Goal: Task Accomplishment & Management: Manage account settings

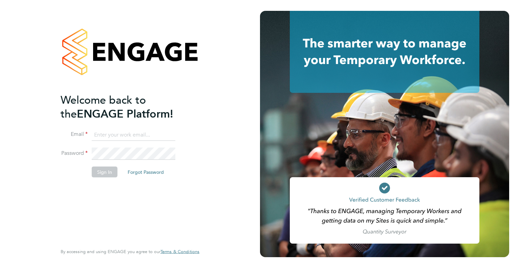
type input "chelsea.clarke@jdr.co.uk"
click at [104, 173] on button "Sign In" at bounding box center [105, 171] width 26 height 11
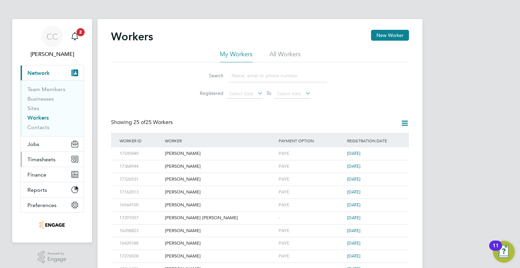
click at [39, 159] on span "Timesheets" at bounding box center [41, 159] width 28 height 6
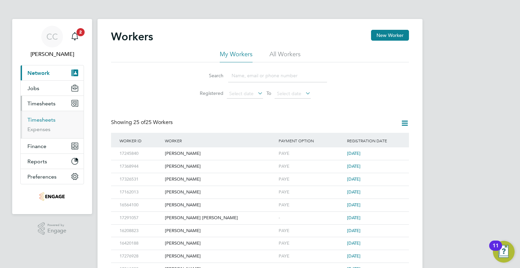
click at [37, 117] on link "Timesheets" at bounding box center [41, 119] width 28 height 6
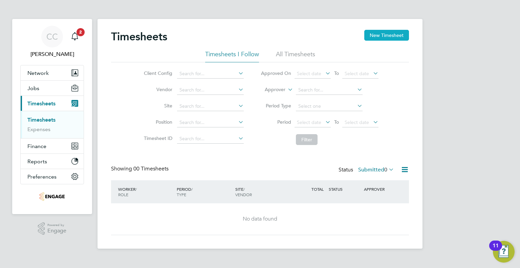
click at [378, 32] on button "New Timesheet" at bounding box center [386, 35] width 45 height 11
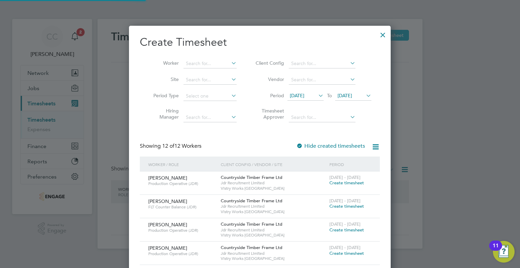
scroll to position [438, 262]
click at [203, 61] on input at bounding box center [209, 63] width 53 height 9
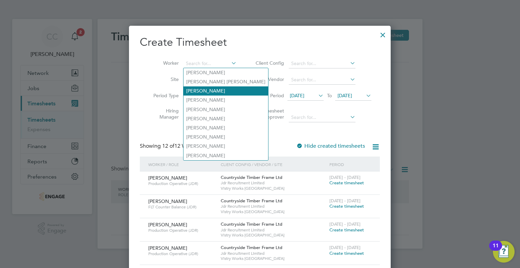
scroll to position [34, 0]
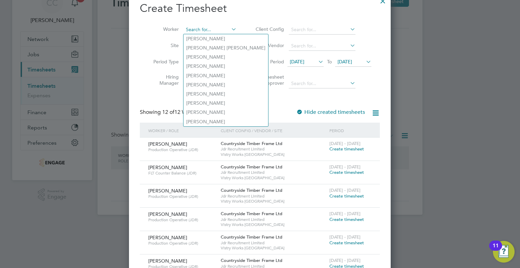
click at [220, 28] on input at bounding box center [209, 29] width 53 height 9
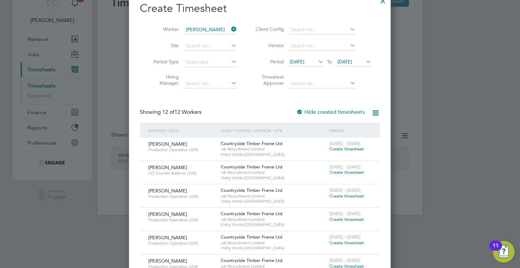
click at [213, 36] on li "Wes ley Soens" at bounding box center [228, 38] width 91 height 9
type input "[PERSON_NAME]"
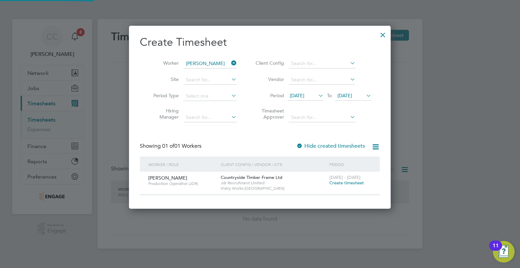
scroll to position [182, 262]
click at [317, 94] on icon at bounding box center [317, 95] width 0 height 9
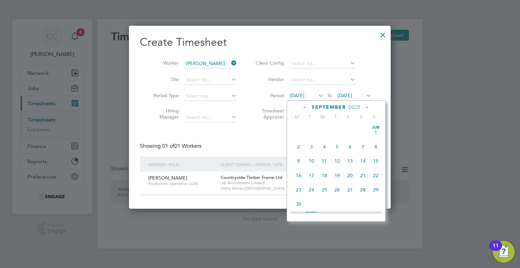
scroll to position [235, 0]
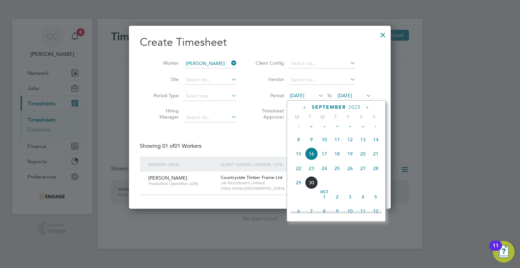
click at [301, 175] on span "22" at bounding box center [298, 168] width 13 height 13
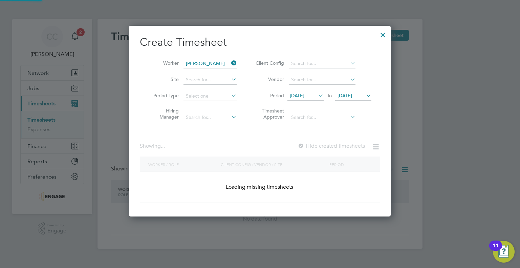
scroll to position [182, 262]
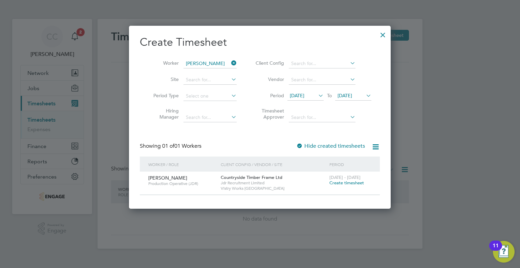
click at [364, 94] on icon at bounding box center [364, 95] width 0 height 9
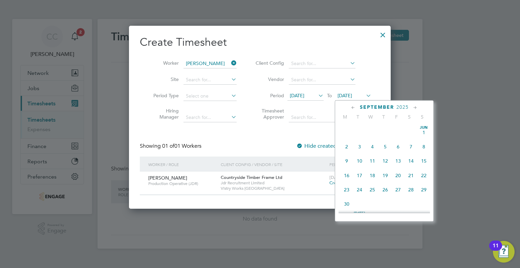
scroll to position [250, 0]
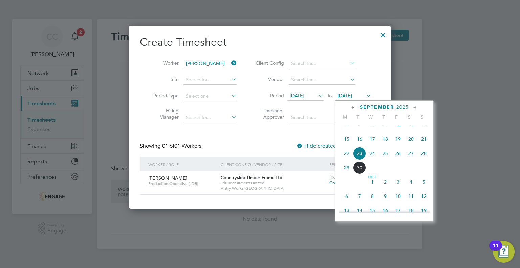
click at [397, 160] on span "26" at bounding box center [397, 153] width 13 height 13
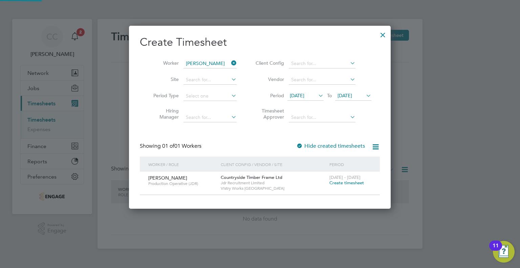
scroll to position [182, 262]
click at [342, 182] on span "Create timesheet" at bounding box center [346, 183] width 35 height 6
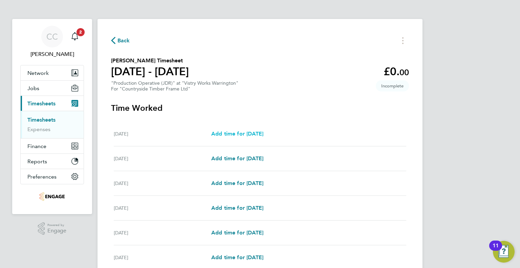
click at [262, 134] on span "Add time for Mon 22 Sep" at bounding box center [237, 133] width 52 height 6
select select "15"
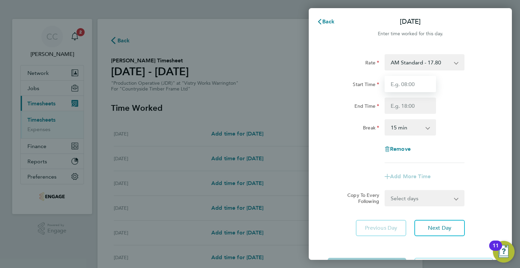
click at [399, 86] on input "Start Time" at bounding box center [409, 84] width 51 height 16
type input "06:00"
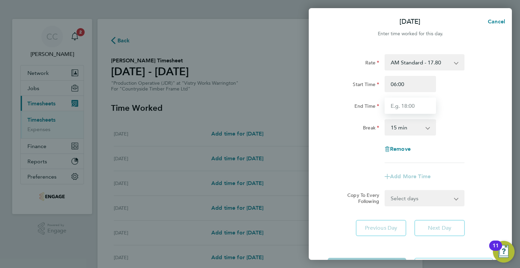
click at [406, 106] on input "End Time" at bounding box center [409, 105] width 51 height 16
type input "14:00"
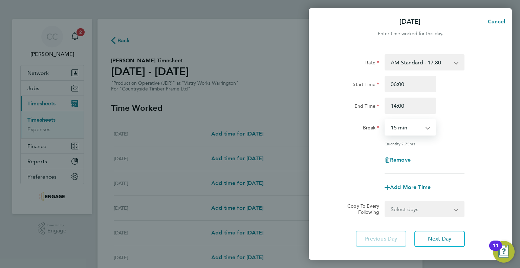
click at [413, 131] on select "0 min 15 min 30 min 45 min 60 min 75 min 90 min" at bounding box center [406, 127] width 42 height 15
select select "30"
click at [385, 120] on select "0 min 15 min 30 min 45 min 60 min 75 min 90 min" at bounding box center [406, 127] width 42 height 15
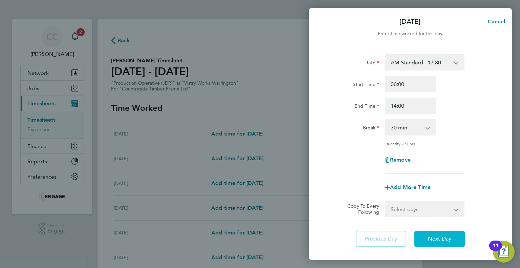
click at [437, 235] on span "Next Day" at bounding box center [439, 238] width 23 height 7
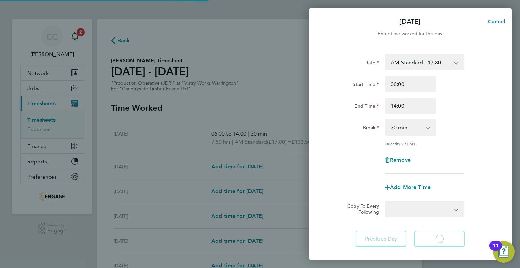
select select "15"
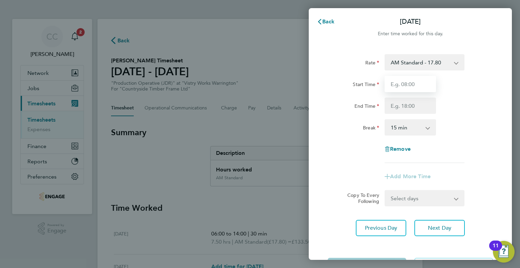
click at [419, 84] on input "Start Time" at bounding box center [409, 84] width 51 height 16
type input "06:00"
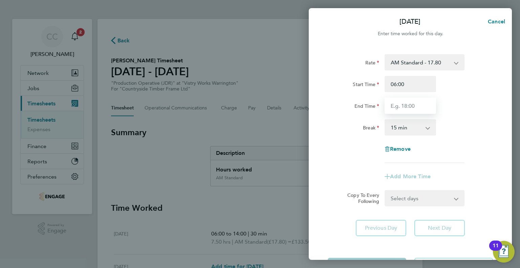
click at [411, 108] on input "End Time" at bounding box center [409, 105] width 51 height 16
type input "14:00"
click at [411, 128] on select "0 min 15 min 30 min 45 min 60 min 75 min 90 min" at bounding box center [406, 127] width 42 height 15
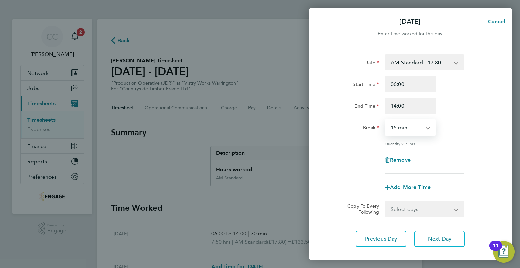
select select "30"
click at [385, 120] on select "0 min 15 min 30 min 45 min 60 min 75 min 90 min" at bounding box center [406, 127] width 42 height 15
click at [447, 148] on div "Rate AM Standard - 17.80 BONUS - 13.50 PM OT1 - 28.64 AM OT1 - 26.70 PM Standar…" at bounding box center [409, 113] width 165 height 119
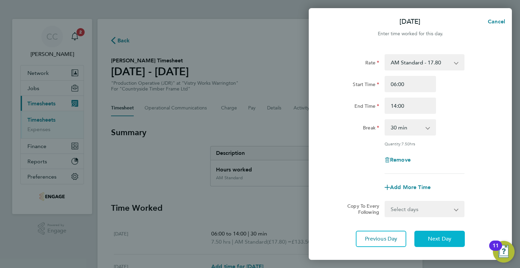
click at [449, 240] on span "Next Day" at bounding box center [439, 238] width 23 height 7
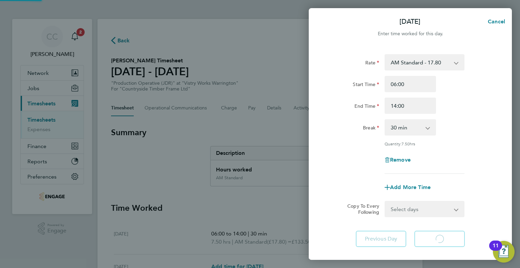
select select "15"
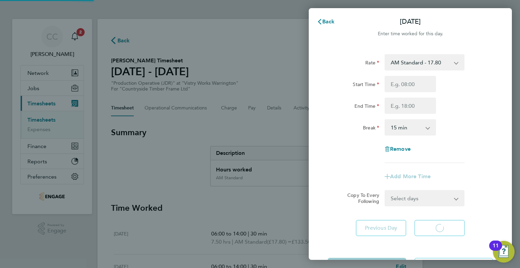
select select "15"
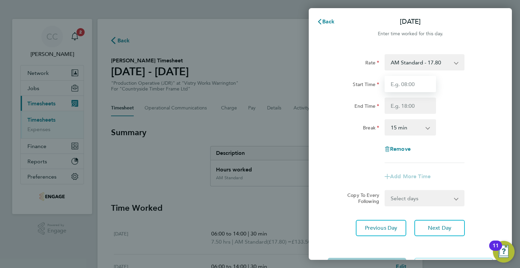
click at [409, 89] on input "Start Time" at bounding box center [409, 84] width 51 height 16
type input "06:00"
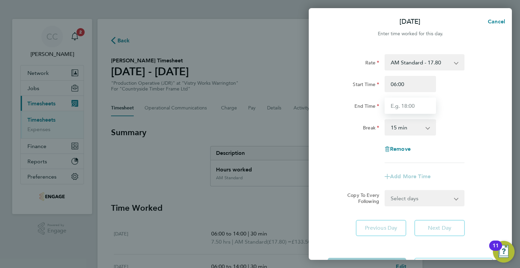
click at [409, 105] on input "End Time" at bounding box center [409, 105] width 51 height 16
type input "14:00"
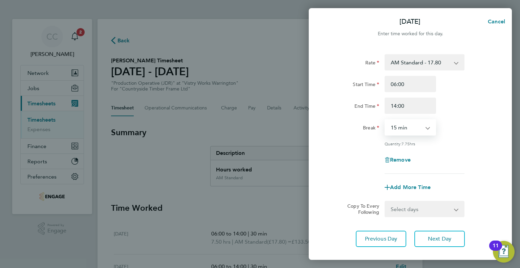
click at [412, 127] on select "0 min 15 min 30 min 45 min 60 min 75 min 90 min" at bounding box center [406, 127] width 42 height 15
select select "30"
click at [385, 120] on select "0 min 15 min 30 min 45 min 60 min 75 min 90 min" at bounding box center [406, 127] width 42 height 15
click at [441, 236] on span "Next Day" at bounding box center [439, 238] width 23 height 7
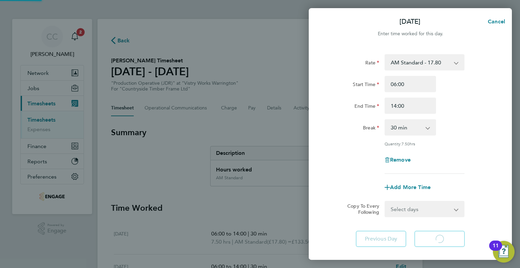
select select "15"
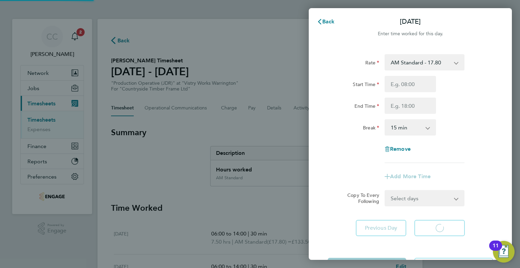
select select "15"
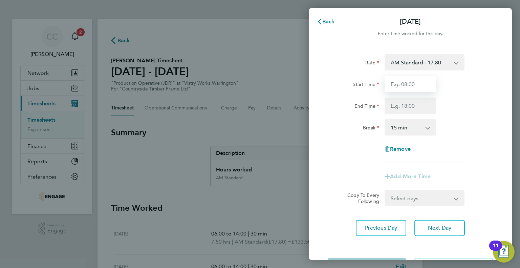
click at [406, 84] on input "Start Time" at bounding box center [409, 84] width 51 height 16
type input "06:00"
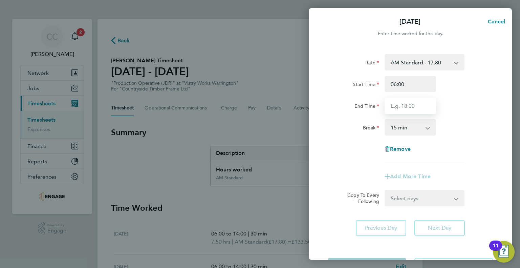
click at [409, 108] on input "End Time" at bounding box center [409, 105] width 51 height 16
type input "14:00"
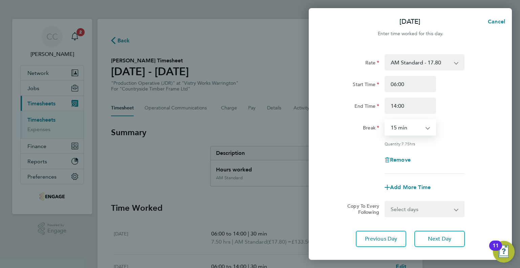
click at [411, 132] on select "0 min 15 min 30 min 45 min 60 min 75 min 90 min" at bounding box center [406, 127] width 42 height 15
select select "30"
click at [385, 120] on select "0 min 15 min 30 min 45 min 60 min 75 min 90 min" at bounding box center [406, 127] width 42 height 15
click at [436, 161] on div "Remove" at bounding box center [410, 160] width 57 height 16
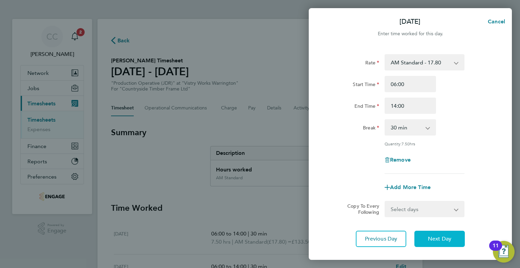
click at [449, 239] on span "Next Day" at bounding box center [439, 238] width 23 height 7
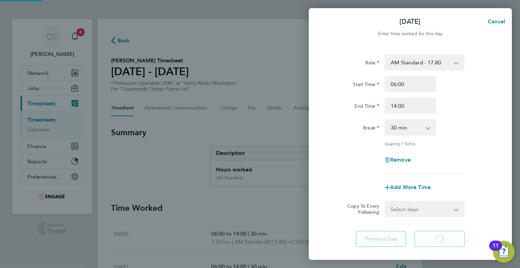
select select "15"
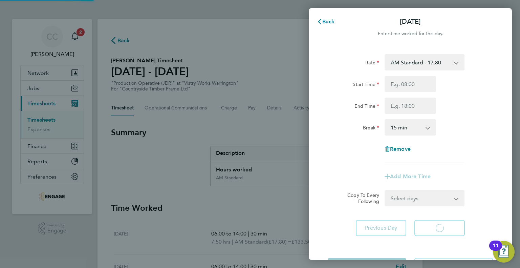
select select "15"
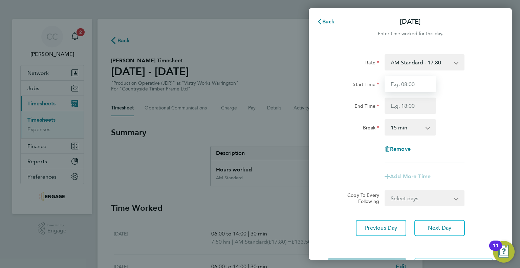
click at [414, 82] on input "Start Time" at bounding box center [409, 84] width 51 height 16
type input "06:00"
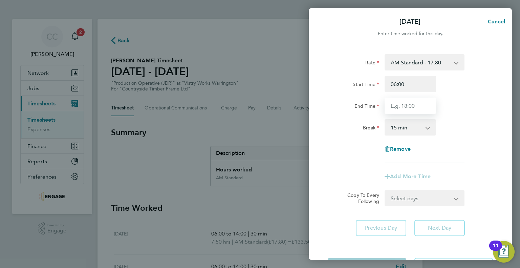
click at [411, 106] on input "End Time" at bounding box center [409, 105] width 51 height 16
type input "14:00"
click at [429, 130] on app-icon-cross-button at bounding box center [431, 127] width 8 height 15
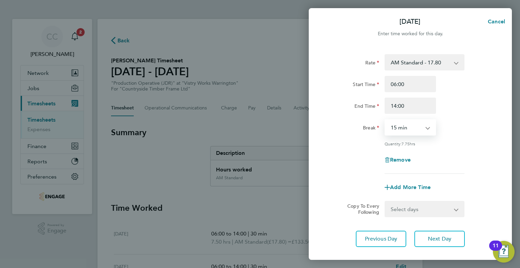
click at [425, 131] on select "0 min 15 min 30 min 45 min 60 min 75 min 90 min" at bounding box center [406, 127] width 42 height 15
select select "30"
click at [385, 120] on select "0 min 15 min 30 min 45 min 60 min 75 min 90 min" at bounding box center [406, 127] width 42 height 15
click at [440, 236] on span "Next Day" at bounding box center [439, 238] width 23 height 7
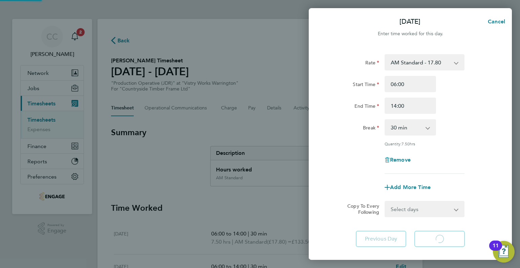
select select "15"
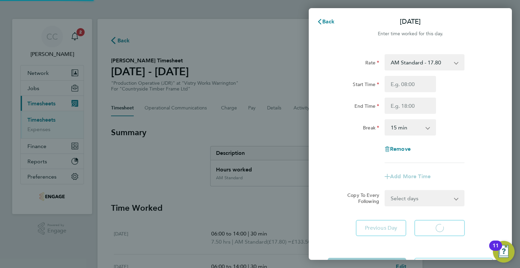
select select "15"
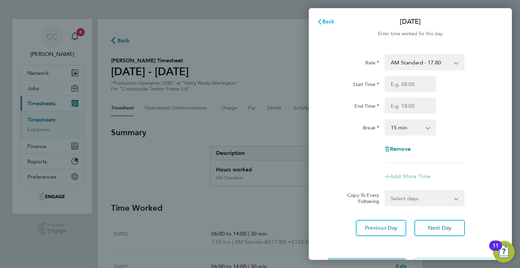
click at [319, 18] on button "Back" at bounding box center [325, 22] width 31 height 14
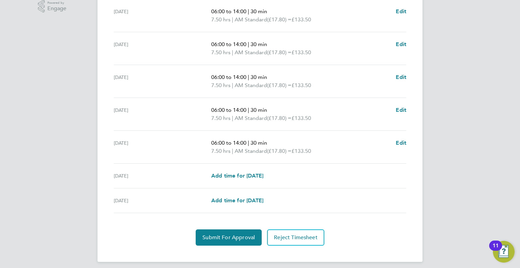
scroll to position [226, 0]
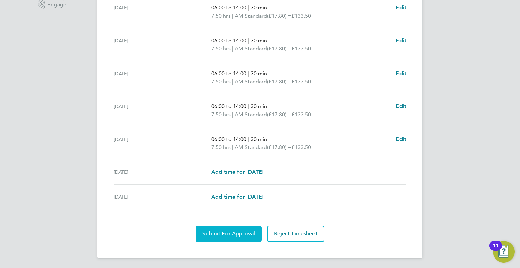
click at [240, 230] on span "Submit For Approval" at bounding box center [228, 233] width 52 height 7
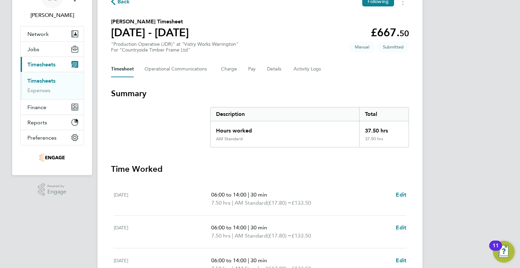
scroll to position [0, 0]
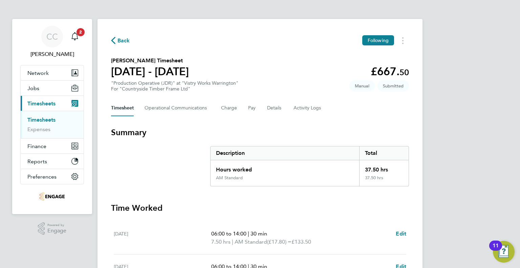
click at [112, 39] on icon "button" at bounding box center [113, 40] width 4 height 7
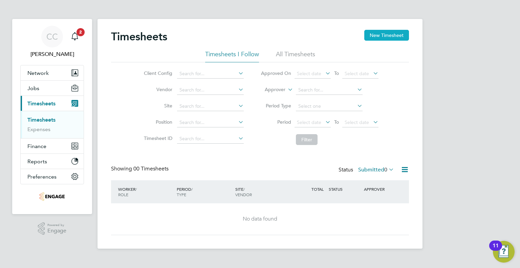
click at [366, 36] on button "New Timesheet" at bounding box center [386, 35] width 45 height 11
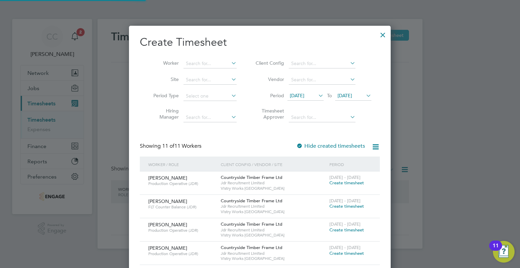
scroll to position [415, 262]
click at [224, 62] on input at bounding box center [209, 63] width 53 height 9
click at [213, 70] on li "Da le Parry" at bounding box center [209, 72] width 53 height 9
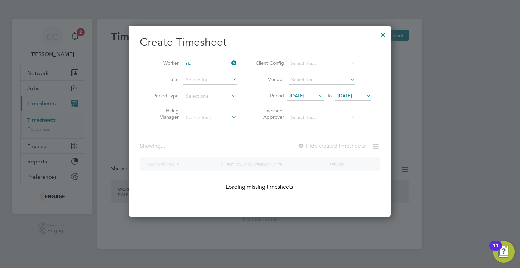
type input "[PERSON_NAME]"
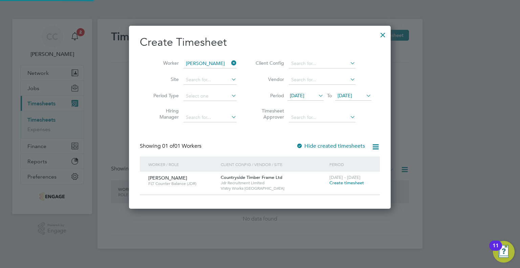
click at [298, 93] on span "16 Sep 2025" at bounding box center [297, 95] width 15 height 6
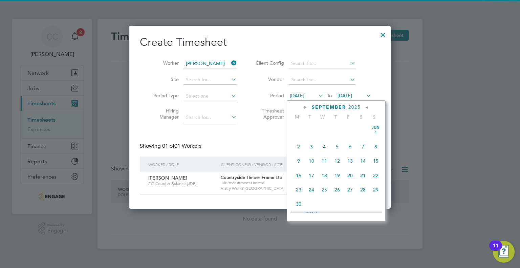
scroll to position [235, 0]
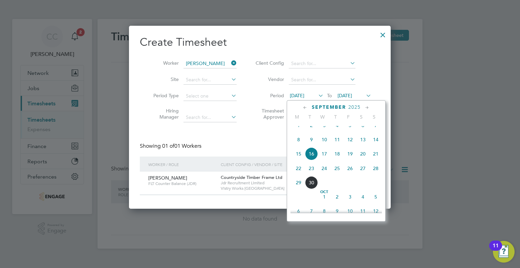
click at [300, 175] on span "22" at bounding box center [298, 168] width 13 height 13
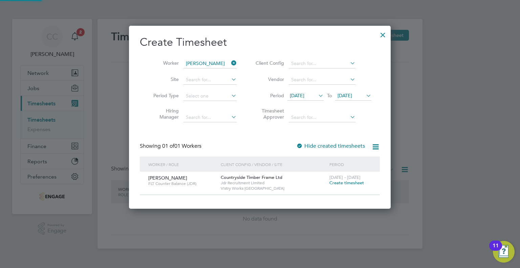
scroll to position [182, 262]
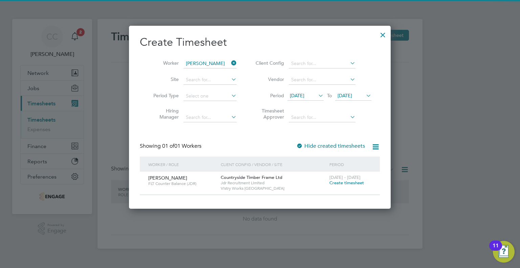
click at [352, 93] on span "23 Sep 2025" at bounding box center [344, 95] width 15 height 6
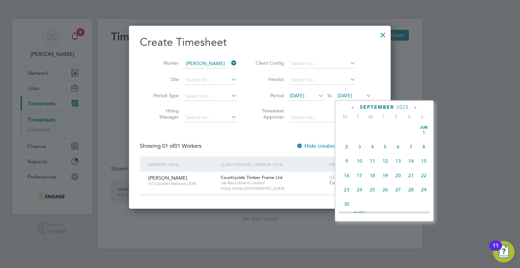
scroll to position [250, 0]
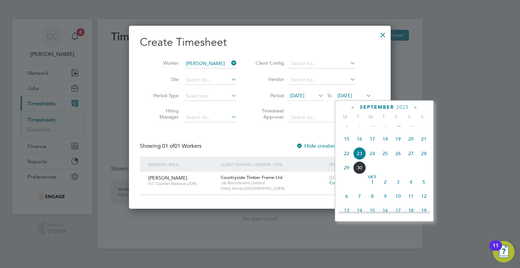
click at [408, 160] on span "27" at bounding box center [410, 153] width 13 height 13
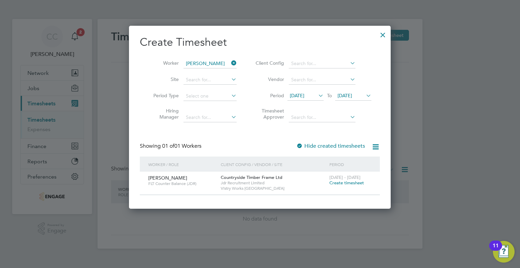
click at [339, 182] on span "Create timesheet" at bounding box center [346, 183] width 35 height 6
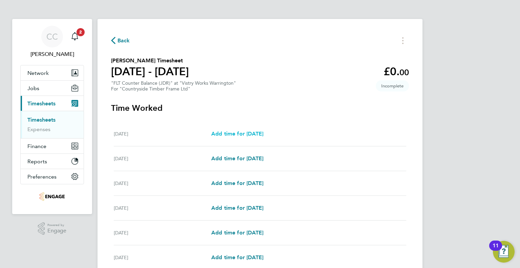
click at [248, 131] on span "Add time for Mon 22 Sep" at bounding box center [237, 133] width 52 height 6
select select "15"
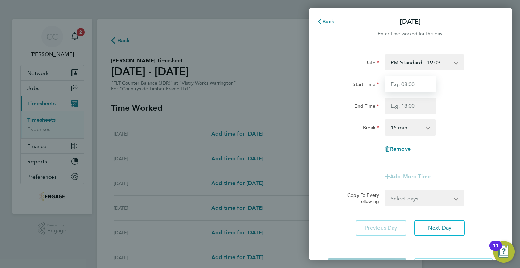
click at [416, 81] on input "Start Time" at bounding box center [409, 84] width 51 height 16
type input "06:00"
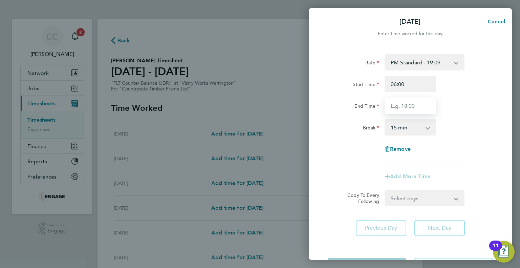
click at [413, 105] on input "End Time" at bounding box center [409, 105] width 51 height 16
type input "14:00"
click at [412, 130] on select "0 min 15 min 30 min 45 min 60 min 75 min 90 min" at bounding box center [406, 127] width 42 height 15
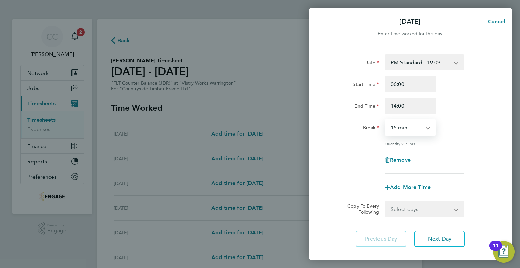
select select "30"
click at [385, 120] on select "0 min 15 min 30 min 45 min 60 min 75 min 90 min" at bounding box center [406, 127] width 42 height 15
click at [447, 237] on span "Next Day" at bounding box center [439, 238] width 23 height 7
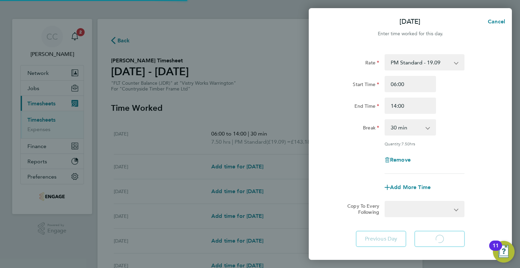
select select "15"
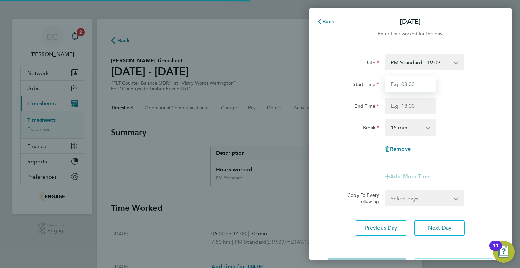
click at [405, 86] on input "Start Time" at bounding box center [409, 84] width 51 height 16
type input "06:00"
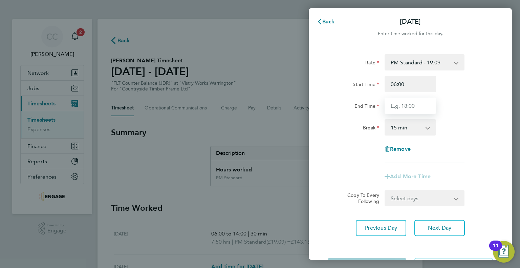
click at [411, 107] on input "End Time" at bounding box center [409, 105] width 51 height 16
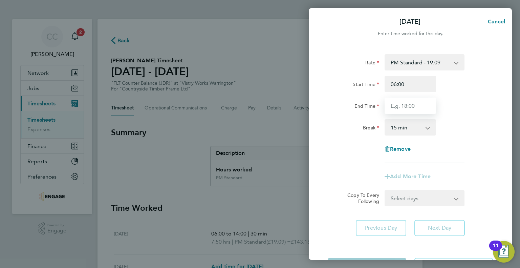
type input "14:00"
click at [411, 129] on select "0 min 15 min 30 min 45 min 60 min 75 min 90 min" at bounding box center [406, 127] width 42 height 15
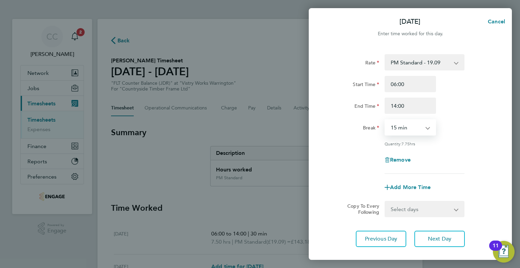
select select "30"
click at [385, 120] on select "0 min 15 min 30 min 45 min 60 min 75 min 90 min" at bounding box center [406, 127] width 42 height 15
click at [439, 239] on span "Next Day" at bounding box center [439, 238] width 23 height 7
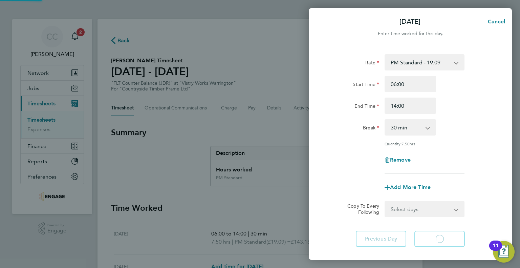
select select "15"
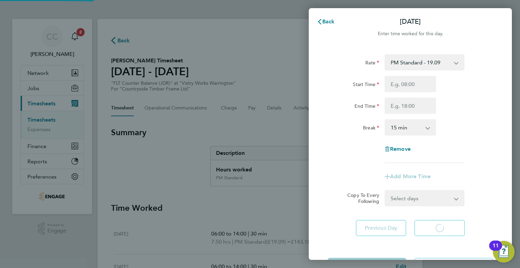
select select "15"
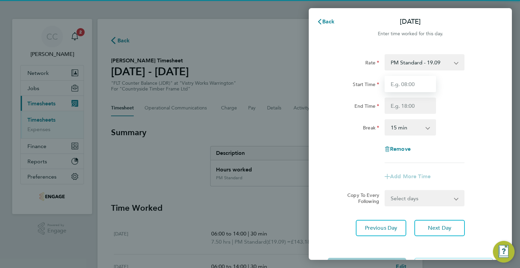
click at [409, 86] on input "Start Time" at bounding box center [409, 84] width 51 height 16
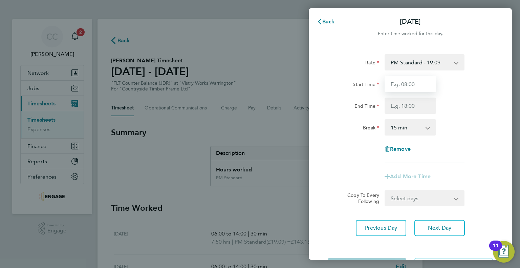
type input "06:00"
click at [410, 107] on input "End Time" at bounding box center [409, 105] width 51 height 16
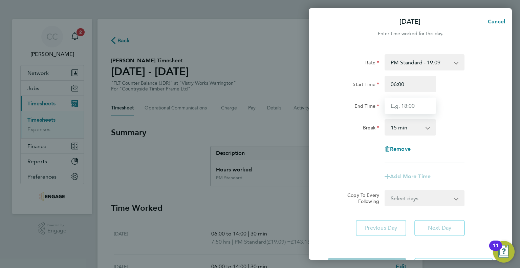
type input "14:00"
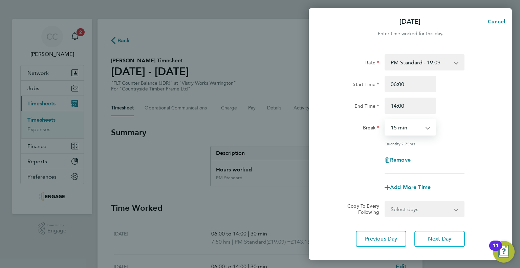
click at [407, 129] on select "0 min 15 min 30 min 45 min 60 min 75 min 90 min" at bounding box center [406, 127] width 42 height 15
select select "30"
click at [385, 120] on select "0 min 15 min 30 min 45 min 60 min 75 min 90 min" at bounding box center [406, 127] width 42 height 15
click at [437, 238] on span "Next Day" at bounding box center [439, 238] width 23 height 7
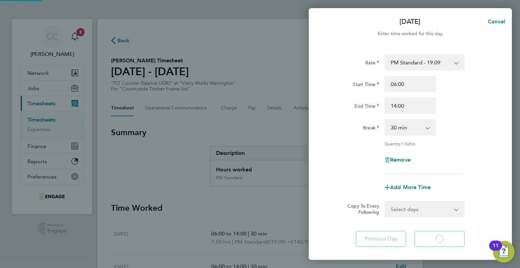
select select "15"
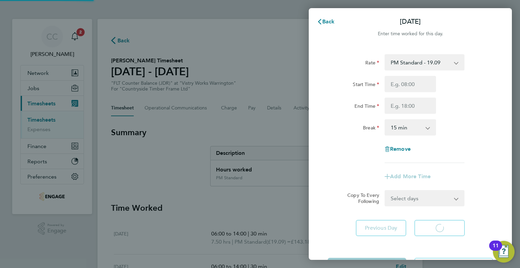
select select "15"
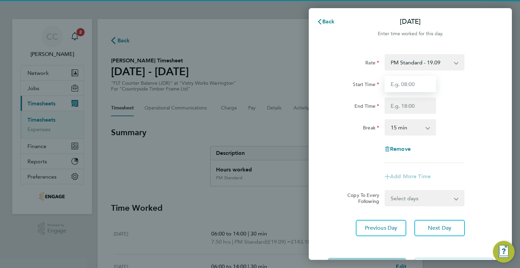
click at [409, 87] on input "Start Time" at bounding box center [409, 84] width 51 height 16
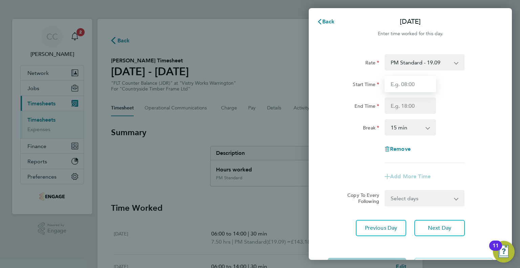
type input "06:00"
click at [408, 106] on input "End Time" at bounding box center [409, 105] width 51 height 16
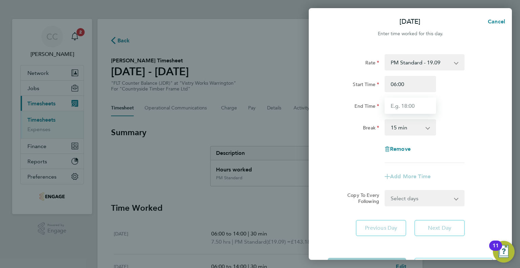
type input "14:00"
click at [412, 127] on select "0 min 15 min 30 min 45 min 60 min 75 min 90 min" at bounding box center [406, 127] width 42 height 15
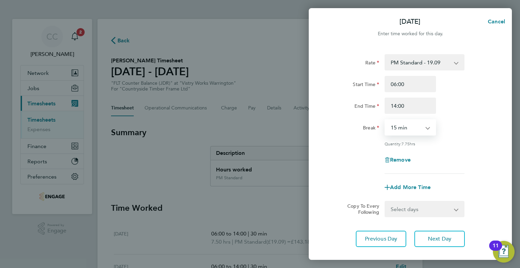
select select "30"
click at [385, 120] on select "0 min 15 min 30 min 45 min 60 min 75 min 90 min" at bounding box center [406, 127] width 42 height 15
click at [441, 238] on span "Next Day" at bounding box center [439, 238] width 23 height 7
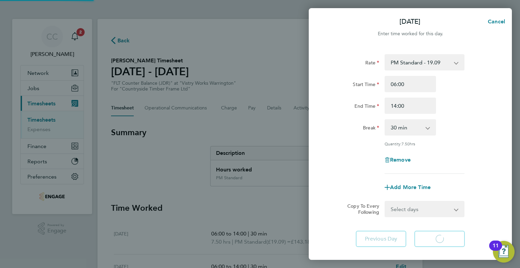
select select "15"
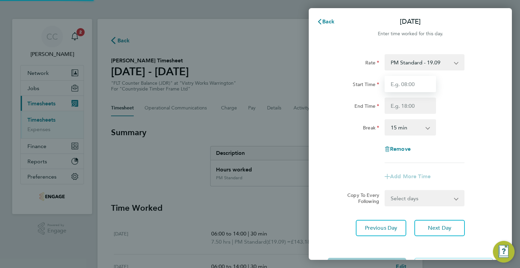
click at [414, 85] on input "Start Time" at bounding box center [409, 84] width 51 height 16
type input "06:00"
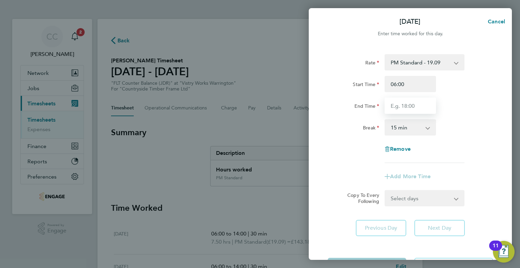
click at [410, 106] on input "End Time" at bounding box center [409, 105] width 51 height 16
type input "14:00"
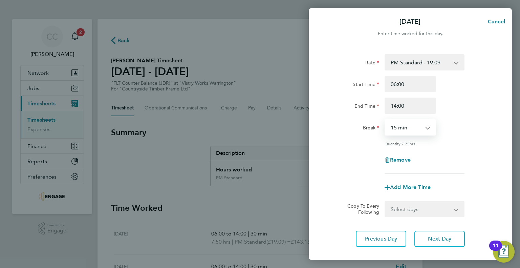
click at [412, 131] on select "0 min 15 min 30 min 45 min 60 min 75 min 90 min" at bounding box center [406, 127] width 42 height 15
select select "30"
click at [385, 120] on select "0 min 15 min 30 min 45 min 60 min 75 min 90 min" at bounding box center [406, 127] width 42 height 15
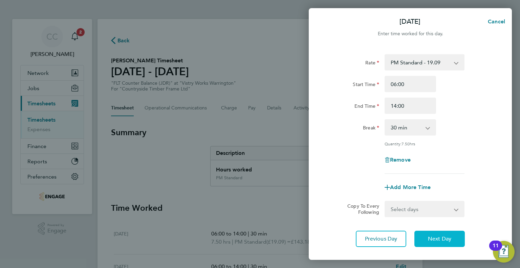
click at [442, 240] on span "Next Day" at bounding box center [439, 238] width 23 height 7
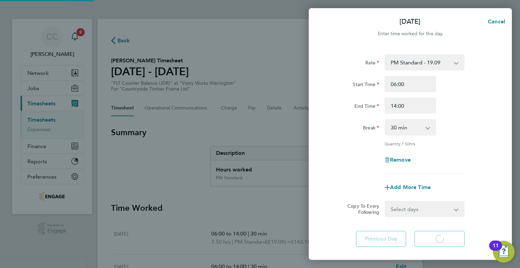
select select "15"
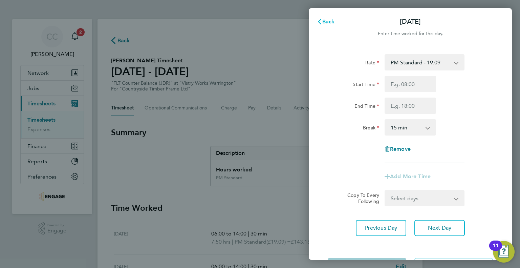
click at [330, 19] on span "Back" at bounding box center [328, 21] width 13 height 6
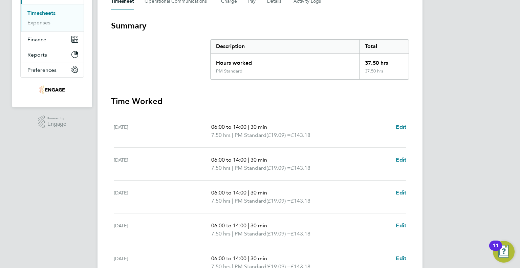
scroll to position [169, 0]
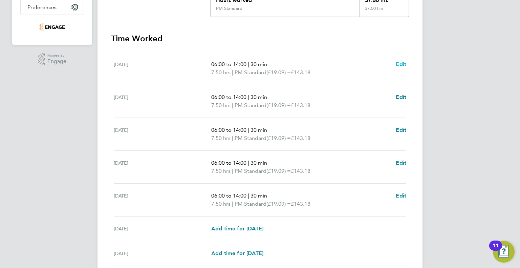
click at [404, 64] on span "Edit" at bounding box center [400, 64] width 10 height 6
select select "30"
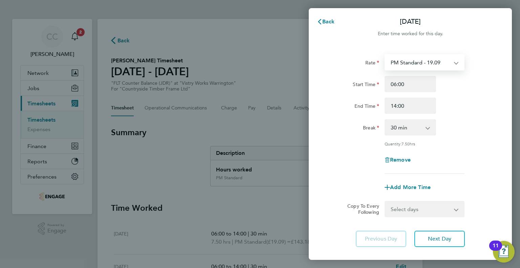
click at [404, 64] on select "PM Standard - 19.09 BONUS - 13.50 PM OT 1 - 28.63 PM OT 2 - 38.18" at bounding box center [420, 62] width 70 height 15
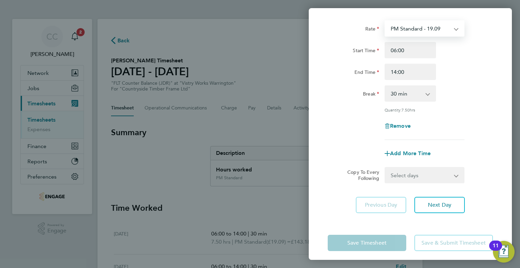
click at [414, 29] on select "PM Standard - 19.09 BONUS - 13.50 PM OT 1 - 28.63 PM OT 2 - 38.18" at bounding box center [420, 28] width 70 height 15
click at [494, 54] on div "Start Time 06:00" at bounding box center [410, 50] width 171 height 16
click at [289, 76] on div "Back Mon 22 Sep Enter time worked for this day. Rate PM Standard - 19.09 BONUS …" at bounding box center [260, 134] width 520 height 268
click at [430, 182] on div "Select days Day Weekday (Mon-Fri) Weekend (Sat-Sun) Tuesday Wednesday Thursday …" at bounding box center [424, 175] width 80 height 16
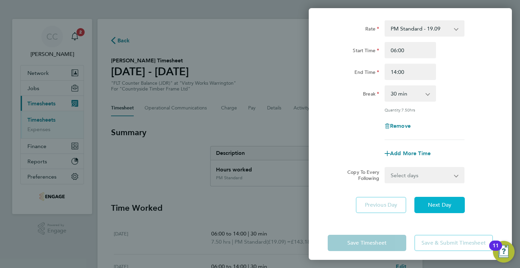
click at [427, 201] on button "Next Day" at bounding box center [439, 205] width 50 height 16
select select "30"
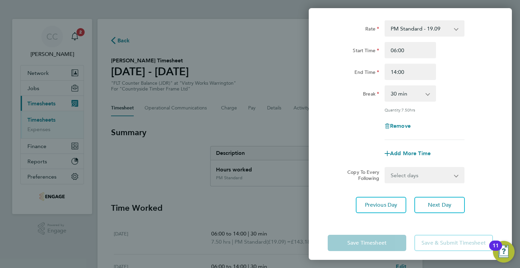
click at [240, 41] on div "Back Tue 23 Sep Enter time worked for this day. Rate PM Standard - 19.09 BONUS …" at bounding box center [260, 134] width 520 height 268
click at [419, 206] on button "Next Day" at bounding box center [439, 205] width 50 height 16
select select "30"
click at [419, 206] on button "Next Day" at bounding box center [439, 205] width 50 height 16
select select "30"
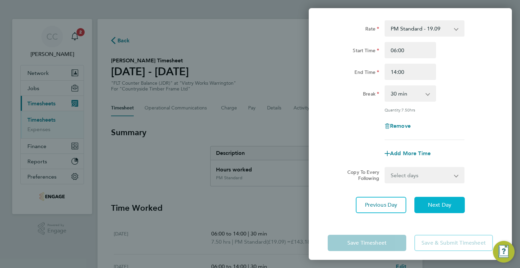
click at [419, 206] on button "Next Day" at bounding box center [439, 205] width 50 height 16
select select "30"
click at [436, 203] on span "Next Day" at bounding box center [439, 204] width 23 height 7
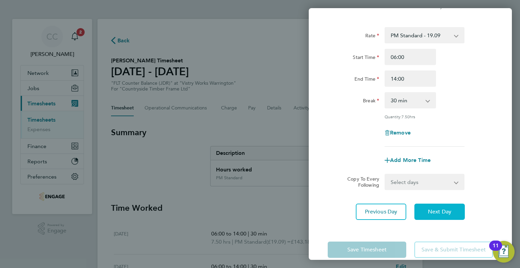
select select "15"
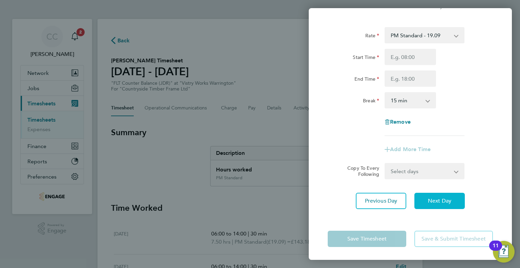
click at [436, 200] on span "Next Day" at bounding box center [439, 200] width 23 height 7
select select "15"
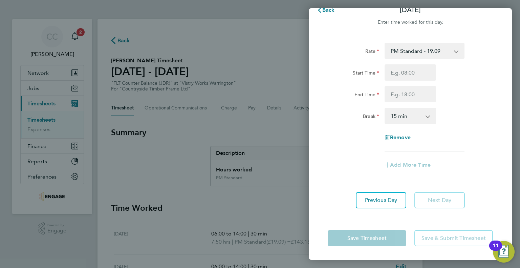
scroll to position [11, 0]
click at [436, 200] on app-form-button "Next Day" at bounding box center [437, 200] width 54 height 16
click at [321, 9] on icon "button" at bounding box center [319, 10] width 5 height 5
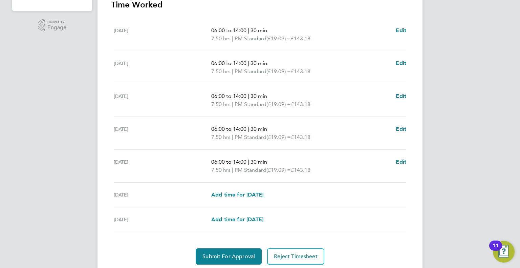
scroll to position [68, 0]
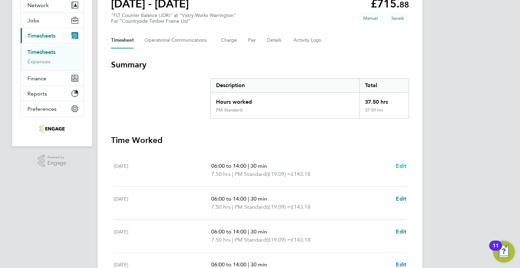
click at [400, 167] on span "Edit" at bounding box center [400, 165] width 10 height 6
select select "30"
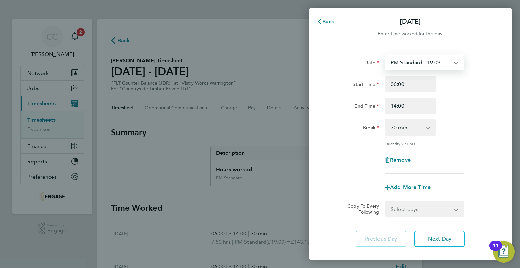
click at [415, 59] on select "PM Standard - 19.09 BONUS - 13.50 PM OT 1 - 28.63 PM OT 2 - 38.18" at bounding box center [420, 62] width 70 height 15
click at [406, 161] on span "Remove" at bounding box center [400, 159] width 21 height 6
select select "null"
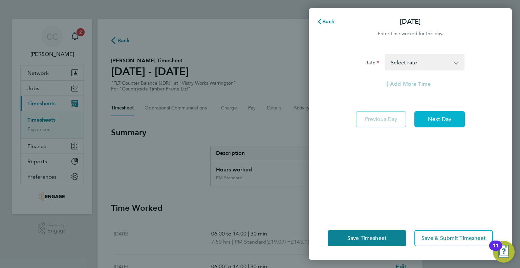
click at [427, 118] on button "Next Day" at bounding box center [439, 119] width 50 height 16
select select "30"
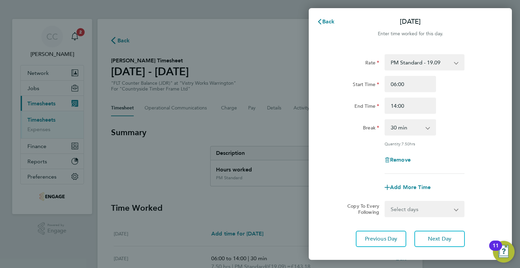
click at [391, 163] on div "Remove" at bounding box center [410, 160] width 57 height 16
click at [391, 158] on span "Remove" at bounding box center [400, 159] width 21 height 6
select select "null"
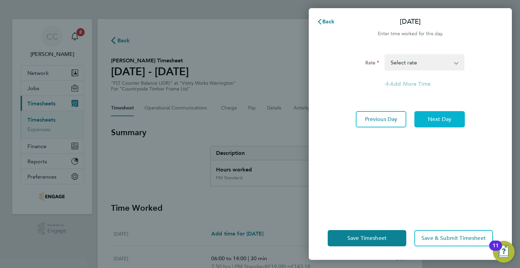
click at [437, 118] on span "Next Day" at bounding box center [439, 119] width 23 height 7
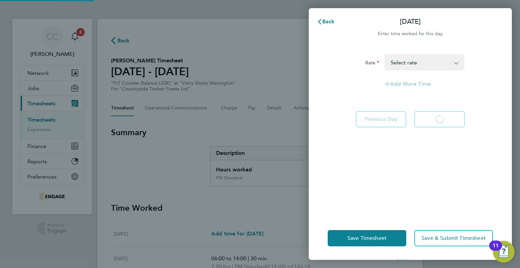
select select "30"
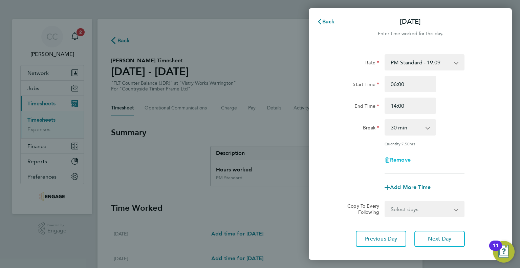
click at [401, 157] on span "Remove" at bounding box center [400, 159] width 21 height 6
select select "null"
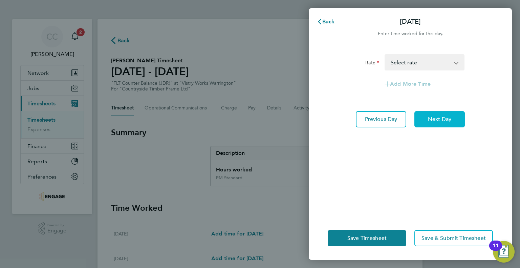
click at [437, 123] on button "Next Day" at bounding box center [439, 119] width 50 height 16
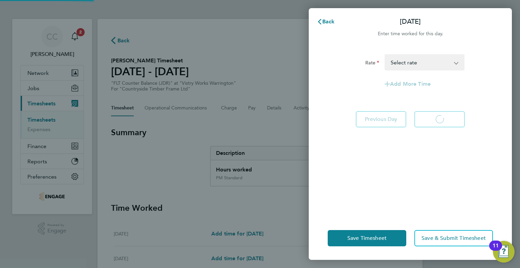
select select "30"
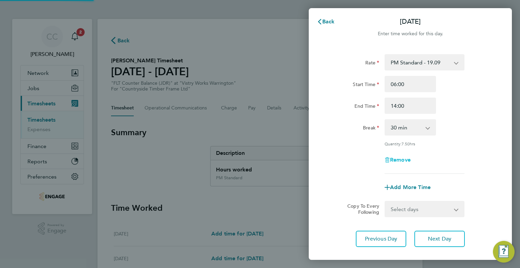
click at [407, 157] on span "Remove" at bounding box center [400, 159] width 21 height 6
select select "null"
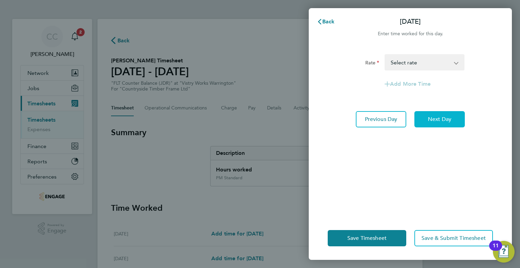
click at [447, 120] on span "Next Day" at bounding box center [439, 119] width 23 height 7
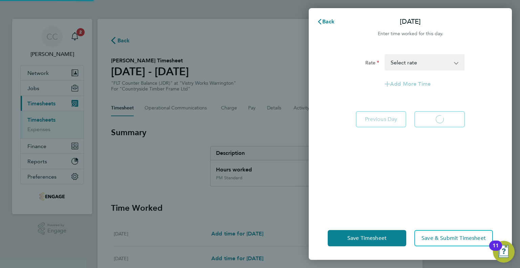
select select "30"
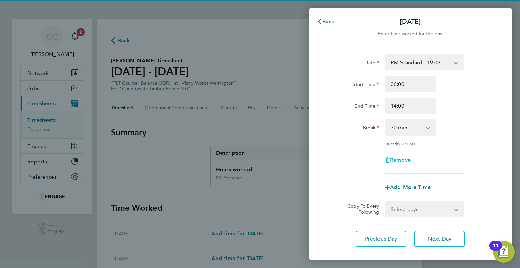
click at [405, 158] on span "Remove" at bounding box center [400, 159] width 21 height 6
select select "null"
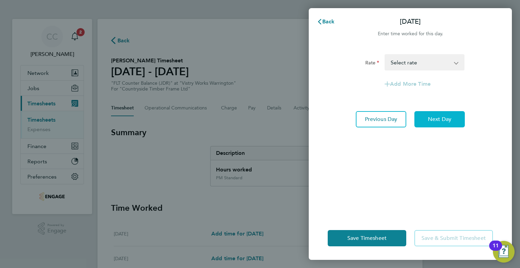
click at [436, 124] on button "Next Day" at bounding box center [439, 119] width 50 height 16
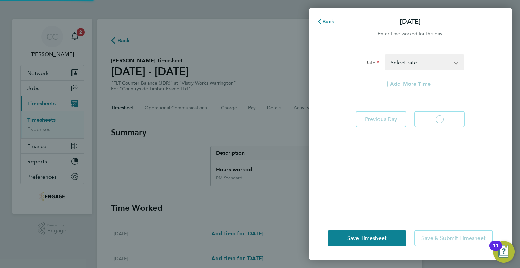
select select "15"
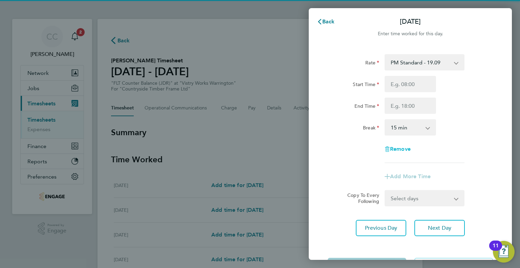
click at [404, 146] on span "Remove" at bounding box center [400, 148] width 21 height 6
select select "null"
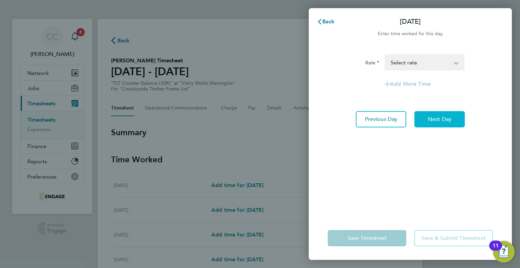
click at [440, 118] on span "Next Day" at bounding box center [439, 119] width 23 height 7
select select "15"
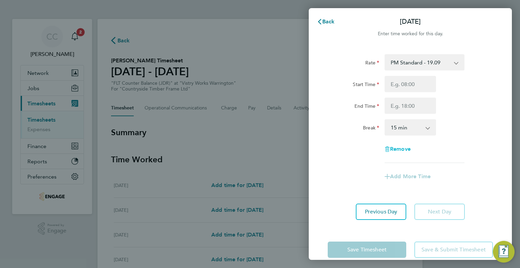
click at [403, 147] on span "Remove" at bounding box center [400, 148] width 21 height 6
select select "null"
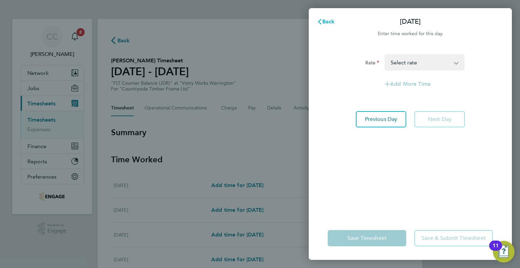
click at [321, 23] on icon "button" at bounding box center [319, 21] width 5 height 5
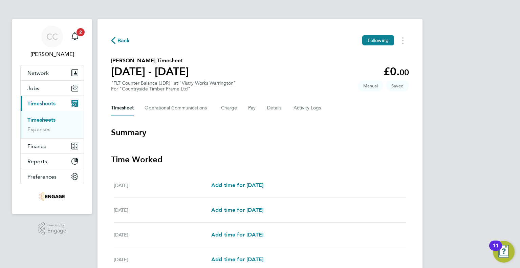
click at [124, 40] on span "Back" at bounding box center [123, 41] width 13 height 8
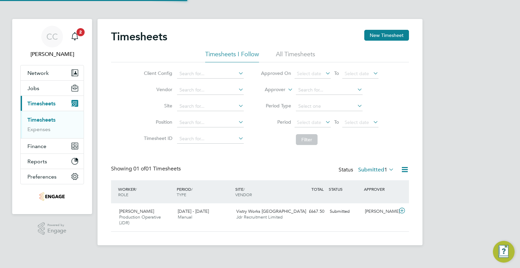
scroll to position [17, 59]
click at [307, 218] on div "Wesley Soens Production Operative (JDR) 22 - 28 Sep 2025 22 - 28 Sep 2025 Manua…" at bounding box center [260, 217] width 298 height 28
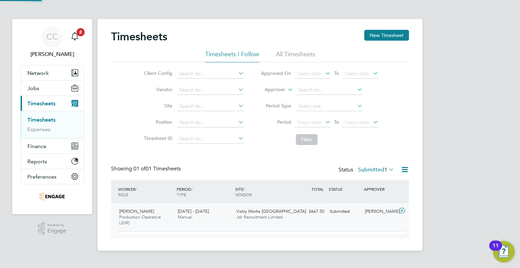
scroll to position [11, 66]
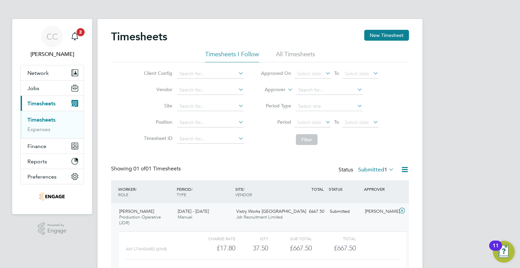
click at [264, 213] on span "Vistry Works [GEOGRAPHIC_DATA]" at bounding box center [271, 211] width 70 height 6
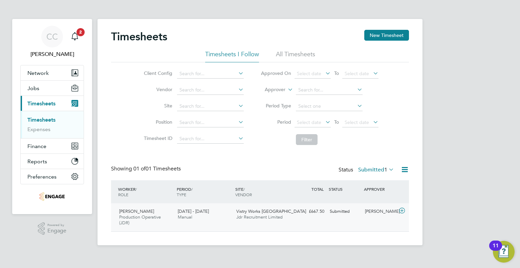
click at [326, 220] on div "Wesley Soens Production Operative (JDR) 22 - 28 Sep 2025 22 - 28 Sep 2025 Manua…" at bounding box center [260, 217] width 298 height 28
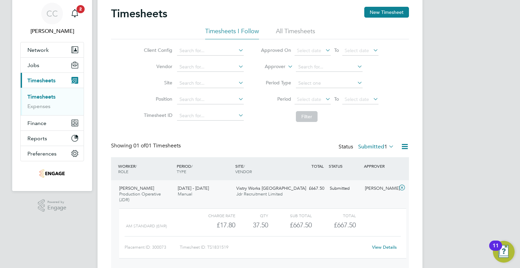
scroll to position [50, 0]
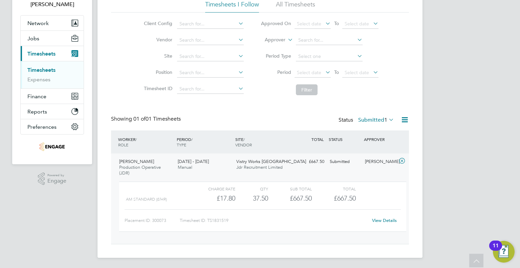
click at [391, 221] on link "View Details" at bounding box center [384, 220] width 25 height 6
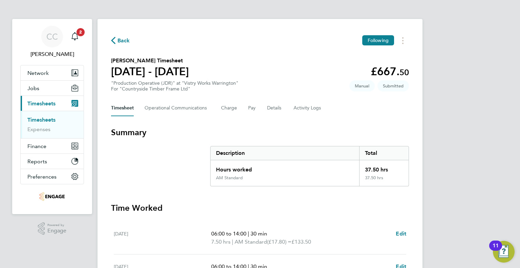
click at [115, 40] on icon "button" at bounding box center [113, 40] width 4 height 7
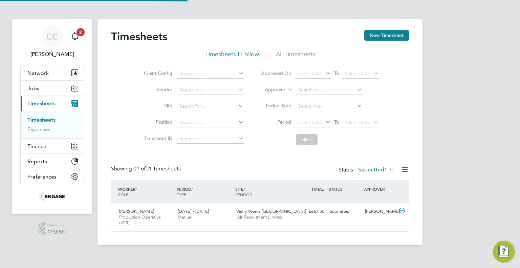
scroll to position [17, 59]
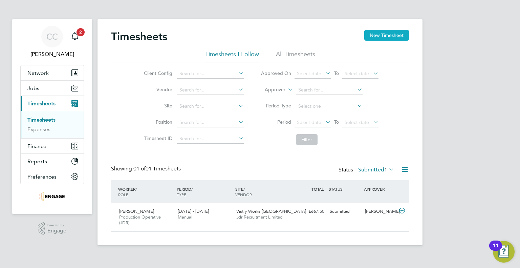
click at [392, 33] on button "New Timesheet" at bounding box center [386, 35] width 45 height 11
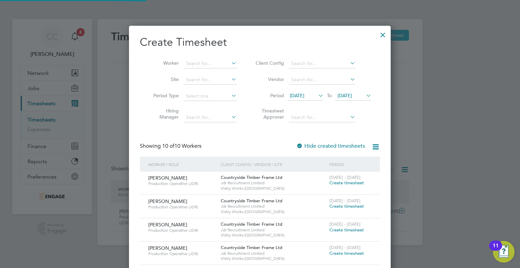
scroll to position [3, 3]
click at [312, 98] on span "[DATE]" at bounding box center [305, 95] width 36 height 9
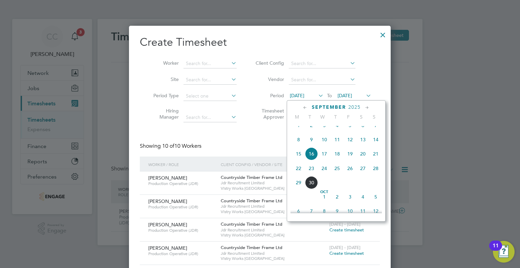
click at [298, 175] on span "22" at bounding box center [298, 168] width 13 height 13
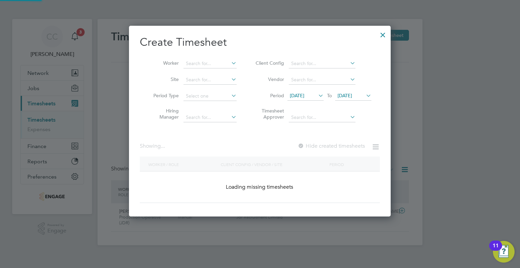
scroll to position [345, 262]
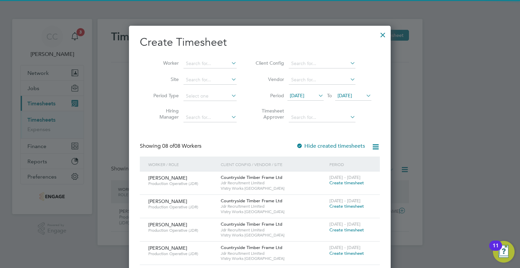
click at [349, 95] on span "[DATE]" at bounding box center [344, 95] width 15 height 6
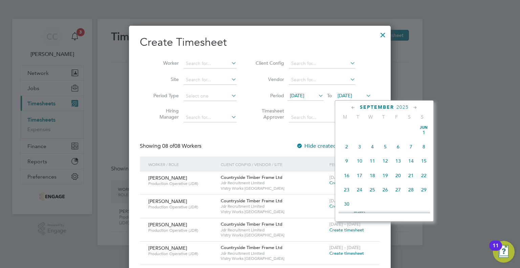
scroll to position [250, 0]
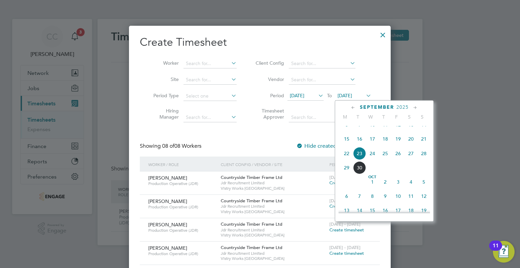
click at [408, 159] on span "27" at bounding box center [410, 153] width 13 height 13
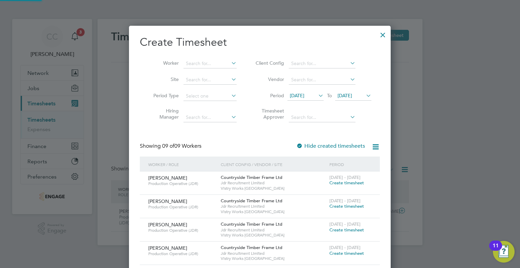
scroll to position [368, 262]
click at [227, 65] on input at bounding box center [209, 63] width 53 height 9
click at [217, 71] on li "Aid an Cronin" at bounding box center [212, 72] width 59 height 9
type input "[PERSON_NAME]"
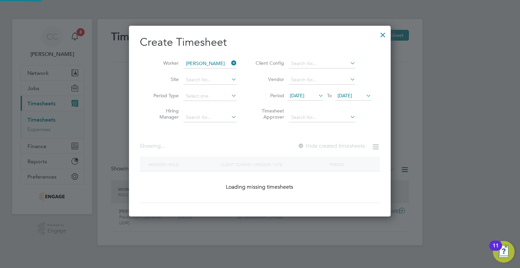
scroll to position [182, 262]
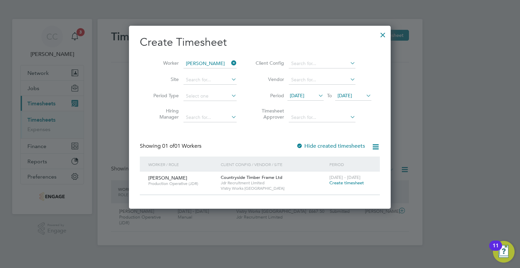
click at [337, 183] on span "Create timesheet" at bounding box center [346, 183] width 35 height 6
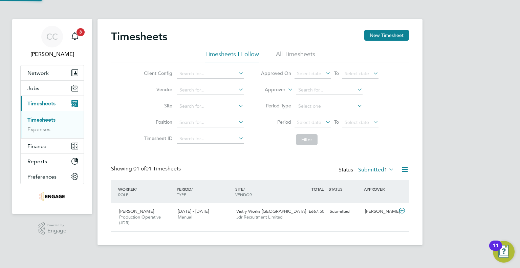
scroll to position [0, 0]
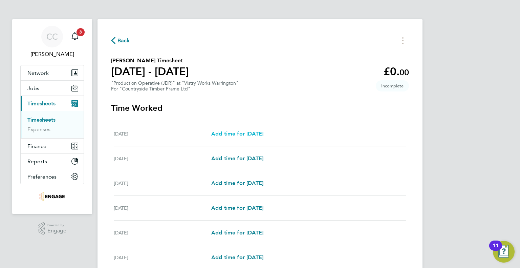
click at [258, 134] on span "Add time for Mon 22 Sep" at bounding box center [237, 133] width 52 height 6
select select "15"
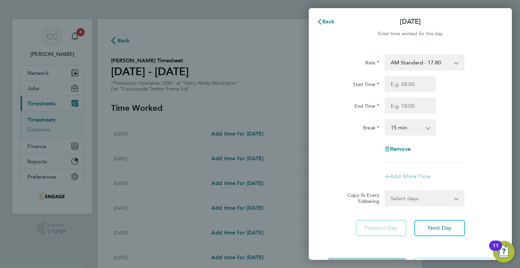
click at [448, 63] on select "AM Standard - 17.80 BONUS - 13.50 PM OT2 - 38.18 PM OT1 - 28.64 AM OT1 - 26.70 …" at bounding box center [420, 62] width 70 height 15
select select "15"
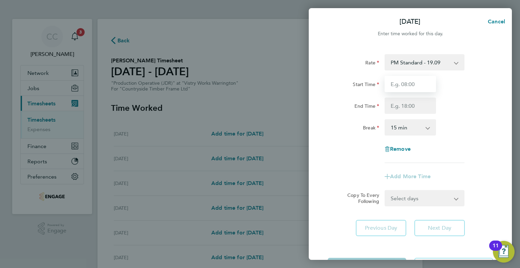
click at [417, 86] on input "Start Time" at bounding box center [409, 84] width 51 height 16
type input "14:00"
click at [411, 103] on input "End Time" at bounding box center [409, 105] width 51 height 16
type input "00:00"
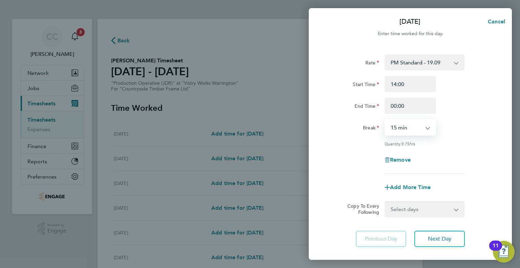
click at [426, 127] on select "0 min 15 min 30 min 45 min 60 min 75 min 90 min" at bounding box center [406, 127] width 42 height 15
select select "30"
click at [385, 120] on select "0 min 15 min 30 min 45 min 60 min 75 min 90 min" at bounding box center [406, 127] width 42 height 15
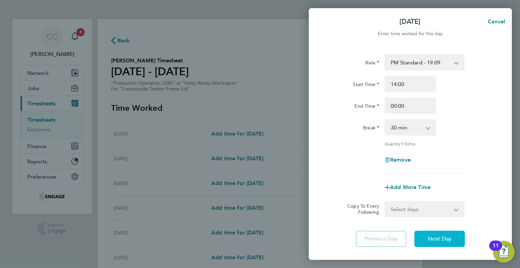
click at [448, 236] on span "Next Day" at bounding box center [439, 238] width 23 height 7
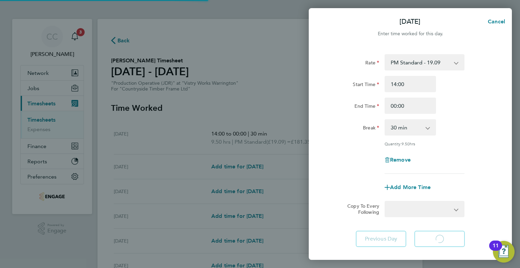
select select "15"
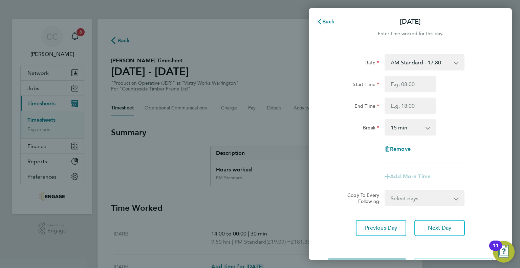
click at [430, 63] on select "AM Standard - 17.80 BONUS - 13.50 PM OT2 - 38.18 PM OT1 - 28.64 AM OT1 - 26.70 …" at bounding box center [420, 62] width 70 height 15
select select "15"
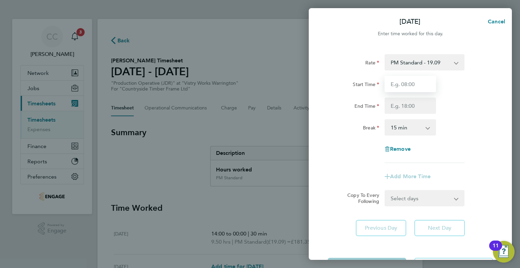
click at [419, 84] on input "Start Time" at bounding box center [409, 84] width 51 height 16
type input "14:00"
click at [404, 104] on input "End Time" at bounding box center [409, 105] width 51 height 16
type input "00:00"
click at [416, 128] on select "0 min 15 min 30 min 45 min 60 min 75 min 90 min" at bounding box center [406, 127] width 42 height 15
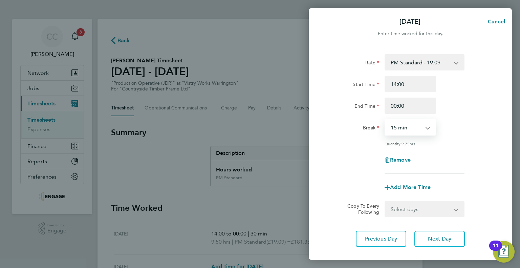
select select "30"
click at [385, 120] on select "0 min 15 min 30 min 45 min 60 min 75 min 90 min" at bounding box center [406, 127] width 42 height 15
click at [455, 232] on button "Next Day" at bounding box center [439, 238] width 50 height 16
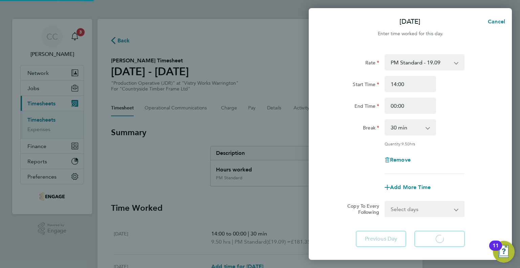
select select "15"
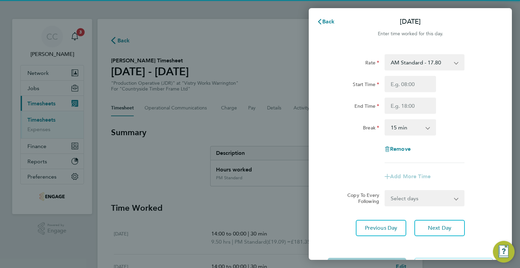
click at [449, 63] on select "AM Standard - 17.80 BONUS - 13.50 PM OT2 - 38.18 PM OT1 - 28.64 AM OT1 - 26.70 …" at bounding box center [420, 62] width 70 height 15
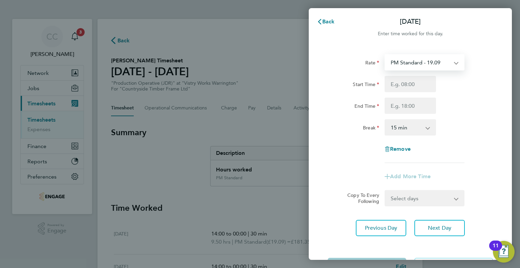
select select "15"
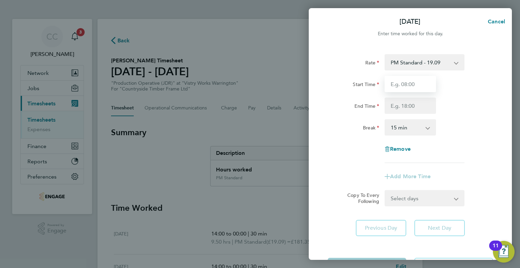
click at [417, 86] on input "Start Time" at bounding box center [409, 84] width 51 height 16
type input "14:00"
click at [418, 104] on input "End Time" at bounding box center [409, 105] width 51 height 16
type input "00:00"
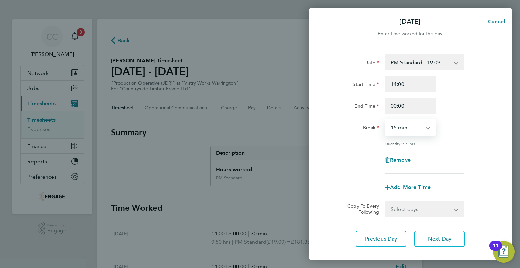
click at [418, 128] on select "0 min 15 min 30 min 45 min 60 min 75 min 90 min" at bounding box center [406, 127] width 42 height 15
select select "30"
click at [385, 120] on select "0 min 15 min 30 min 45 min 60 min 75 min 90 min" at bounding box center [406, 127] width 42 height 15
click at [444, 232] on button "Next Day" at bounding box center [439, 238] width 50 height 16
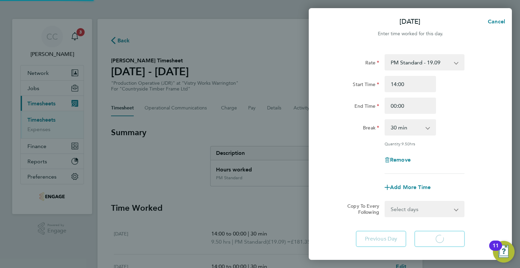
select select "15"
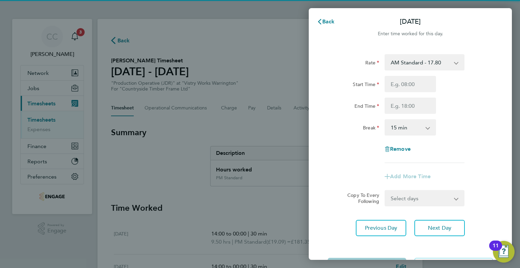
click at [436, 63] on select "AM Standard - 17.80 BONUS - 13.50 PM OT2 - 38.18 PM OT1 - 28.64 AM OT1 - 26.70 …" at bounding box center [420, 62] width 70 height 15
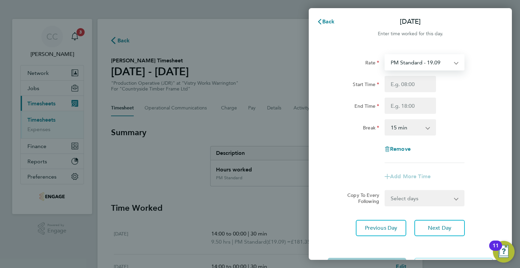
select select "15"
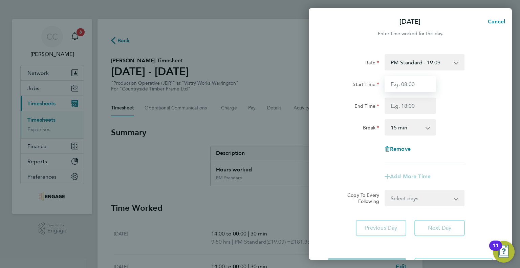
click at [418, 84] on input "Start Time" at bounding box center [409, 84] width 51 height 16
type input "14:00"
click at [412, 103] on input "End Time" at bounding box center [409, 105] width 51 height 16
type input "00:00"
click at [422, 128] on select "0 min 15 min 30 min 45 min 60 min 75 min 90 min" at bounding box center [406, 127] width 42 height 15
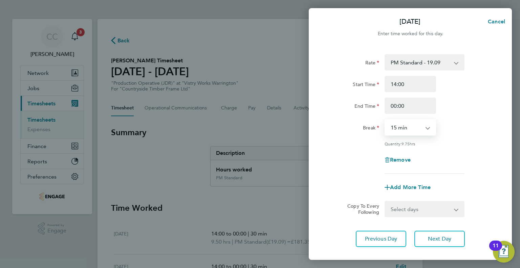
select select "60"
click at [385, 120] on select "0 min 15 min 30 min 45 min 60 min 75 min 90 min" at bounding box center [406, 127] width 42 height 15
click at [471, 137] on div "Rate PM Standard - 19.09 BONUS - 13.50 AM Standard - 17.80 PM OT2 - 38.18 PM OT…" at bounding box center [409, 113] width 165 height 119
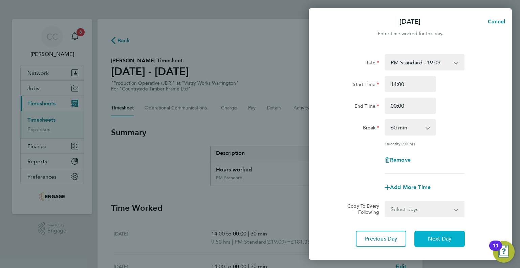
click at [455, 235] on button "Next Day" at bounding box center [439, 238] width 50 height 16
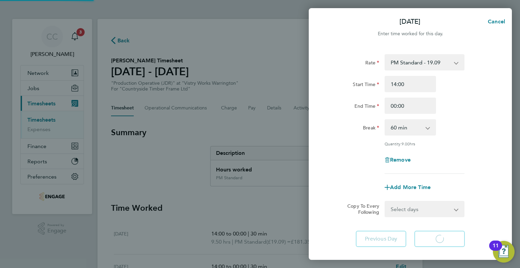
select select "15"
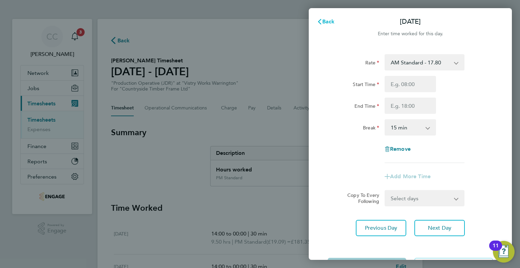
click at [324, 23] on span "Back" at bounding box center [328, 21] width 13 height 6
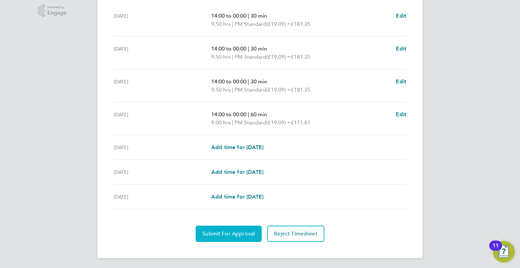
click at [223, 229] on button "Submit For Approval" at bounding box center [229, 233] width 66 height 16
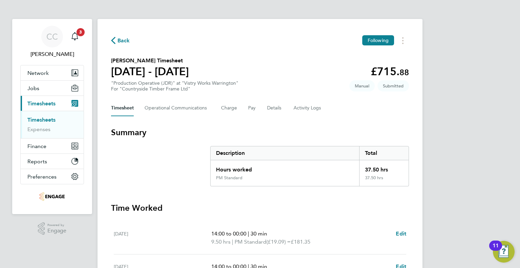
click at [113, 36] on div "Back Following" at bounding box center [260, 40] width 298 height 10
click at [116, 39] on span "Back" at bounding box center [120, 40] width 19 height 6
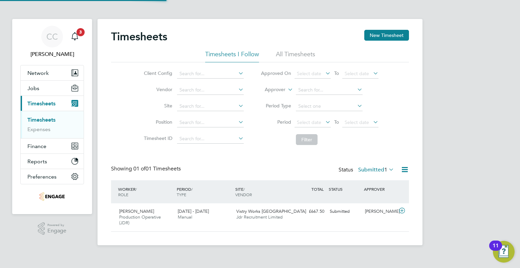
scroll to position [17, 59]
click at [370, 33] on button "New Timesheet" at bounding box center [386, 35] width 45 height 11
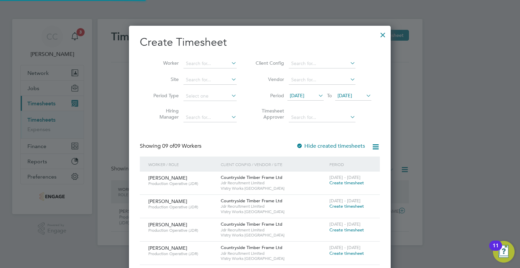
scroll to position [368, 262]
click at [317, 96] on icon at bounding box center [317, 95] width 0 height 9
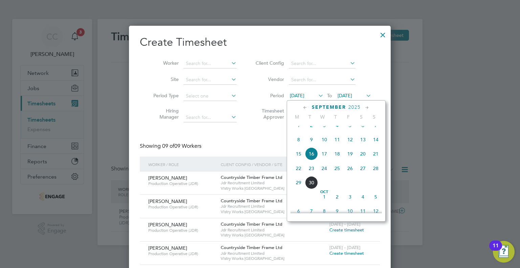
click at [299, 175] on span "22" at bounding box center [298, 168] width 13 height 13
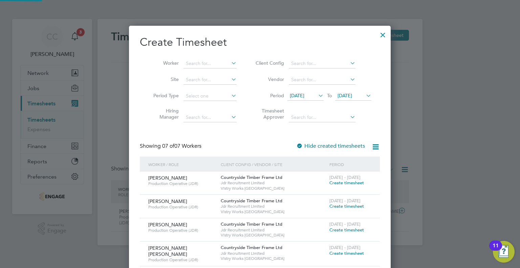
scroll to position [322, 262]
click at [352, 95] on span "23 Sep 2025" at bounding box center [344, 95] width 15 height 6
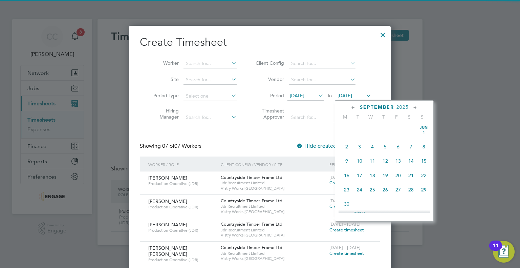
scroll to position [250, 0]
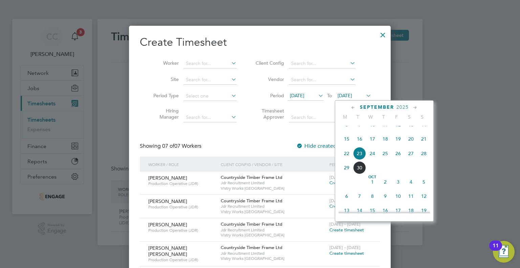
click at [409, 160] on span "27" at bounding box center [410, 153] width 13 height 13
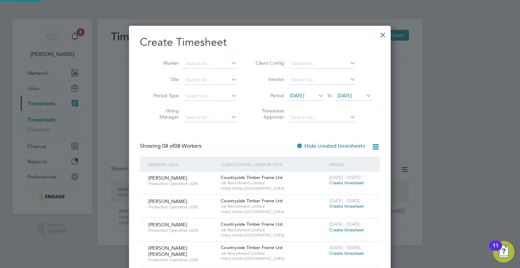
scroll to position [345, 262]
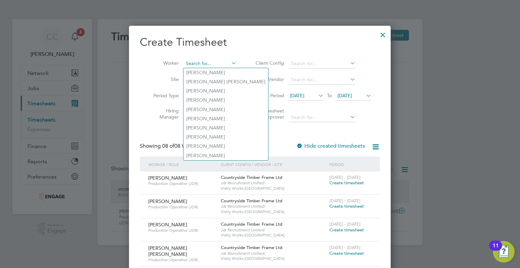
click at [228, 65] on input at bounding box center [209, 63] width 53 height 9
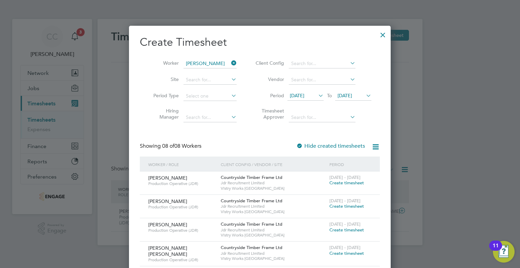
click at [202, 69] on li "Ian Brumskill" at bounding box center [215, 72] width 64 height 9
type input "[PERSON_NAME]"
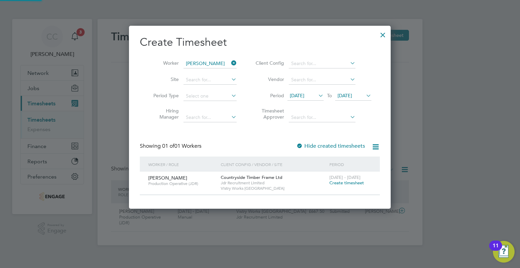
scroll to position [182, 262]
click at [345, 182] on span "Create timesheet" at bounding box center [346, 183] width 35 height 6
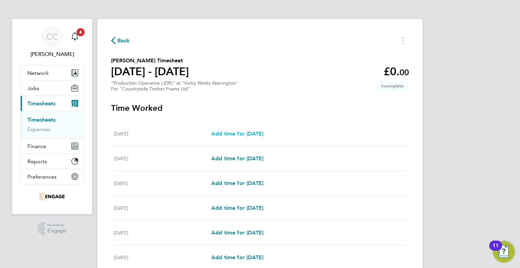
click at [254, 132] on span "Add time for Mon 22 Sep" at bounding box center [237, 133] width 52 height 6
select select "15"
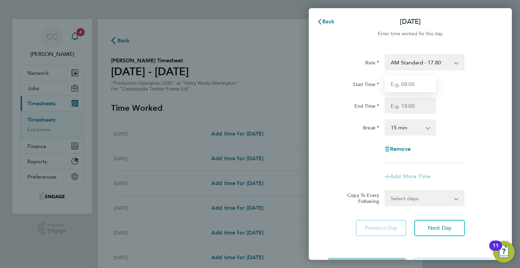
click at [412, 88] on input "Start Time" at bounding box center [409, 84] width 51 height 16
type input "06:00"
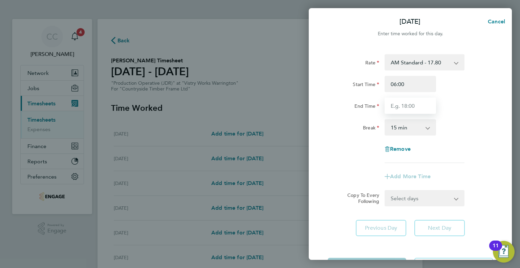
click at [407, 107] on input "End Time" at bounding box center [409, 105] width 51 height 16
type input "00:00"
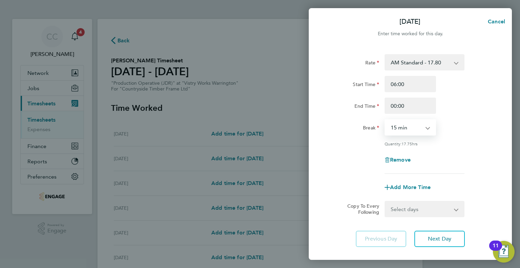
click at [409, 130] on select "0 min 15 min 30 min 45 min 60 min 75 min 90 min" at bounding box center [406, 127] width 42 height 15
select select "30"
click at [385, 120] on select "0 min 15 min 30 min 45 min 60 min 75 min 90 min" at bounding box center [406, 127] width 42 height 15
click at [445, 157] on div "Remove" at bounding box center [410, 160] width 171 height 16
click at [408, 103] on input "00:00" at bounding box center [409, 105] width 51 height 16
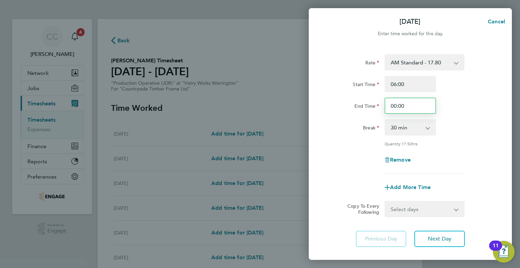
click at [395, 104] on input "00:00" at bounding box center [409, 105] width 51 height 16
type input "14:00"
click at [502, 158] on div "Rate AM Standard - 17.80 BONUS - 13.50 AM OT2 - 35.60 PM OT1 - 28.64 AM OT1 - 2…" at bounding box center [410, 150] width 203 height 209
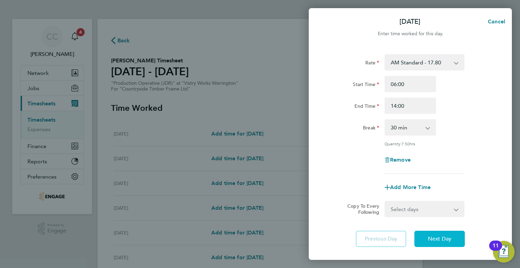
click at [427, 238] on button "Next Day" at bounding box center [439, 238] width 50 height 16
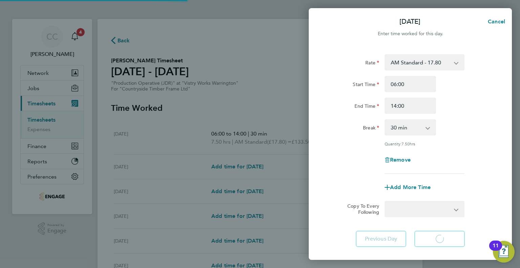
select select "15"
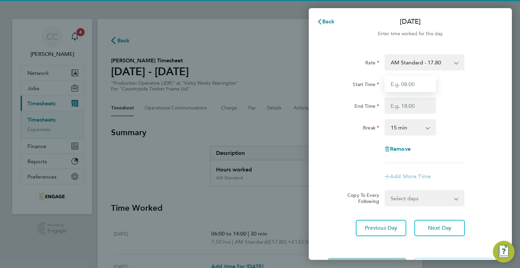
click at [407, 83] on input "Start Time" at bounding box center [409, 84] width 51 height 16
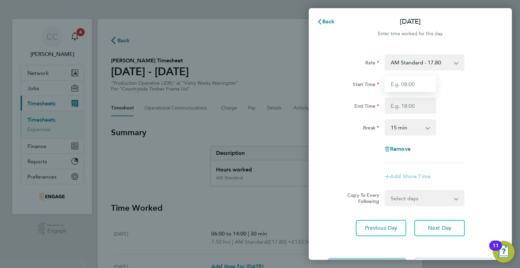
type input "06:00"
click at [405, 105] on input "End Time" at bounding box center [409, 105] width 51 height 16
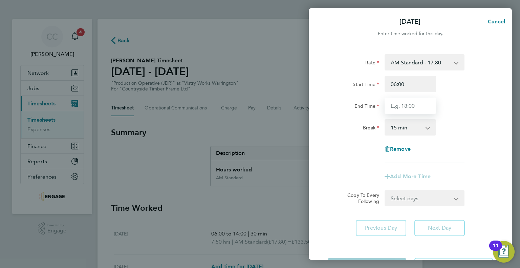
type input "14:00"
click at [412, 130] on select "0 min 15 min 30 min 45 min 60 min 75 min 90 min" at bounding box center [406, 127] width 42 height 15
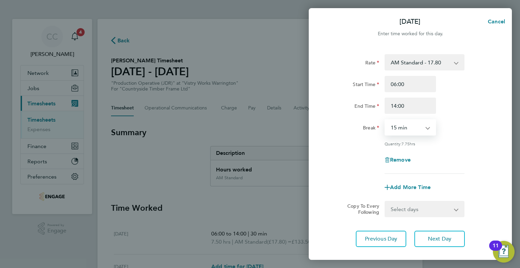
select select "30"
click at [385, 120] on select "0 min 15 min 30 min 45 min 60 min 75 min 90 min" at bounding box center [406, 127] width 42 height 15
click at [456, 153] on div "Remove" at bounding box center [410, 160] width 171 height 16
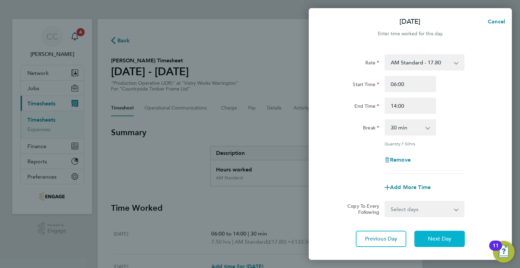
click at [446, 241] on span "Next Day" at bounding box center [439, 238] width 23 height 7
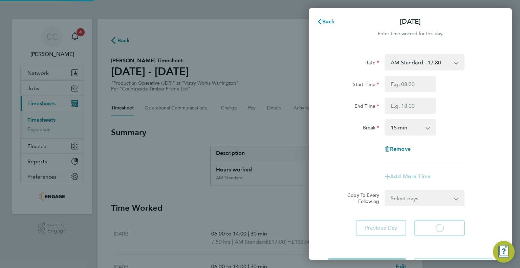
select select "15"
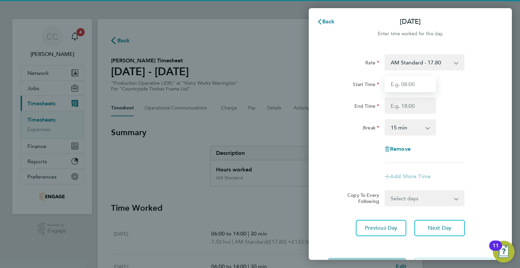
click at [421, 82] on input "Start Time" at bounding box center [409, 84] width 51 height 16
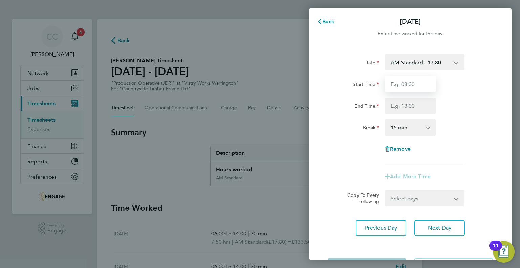
type input "06:00"
click at [410, 107] on input "End Time" at bounding box center [409, 105] width 51 height 16
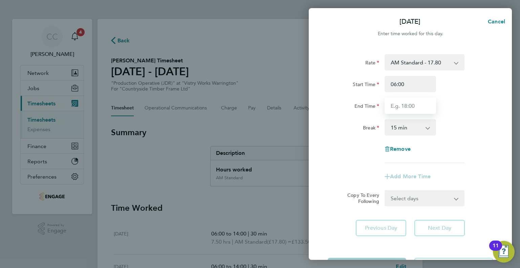
type input "14:00"
click at [429, 126] on app-icon-cross-button at bounding box center [431, 127] width 8 height 15
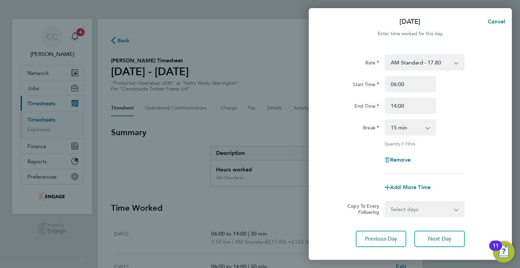
click at [426, 130] on select "0 min 15 min 30 min 45 min 60 min 75 min 90 min" at bounding box center [406, 127] width 42 height 15
select select "30"
click at [385, 120] on select "0 min 15 min 30 min 45 min 60 min 75 min 90 min" at bounding box center [406, 127] width 42 height 15
click at [454, 146] on div "Rate AM Standard - 17.80 BONUS - 13.50 AM OT2 - 35.60 PM OT1 - 28.64 AM OT1 - 2…" at bounding box center [409, 113] width 165 height 119
click at [445, 235] on span "Next Day" at bounding box center [439, 238] width 23 height 7
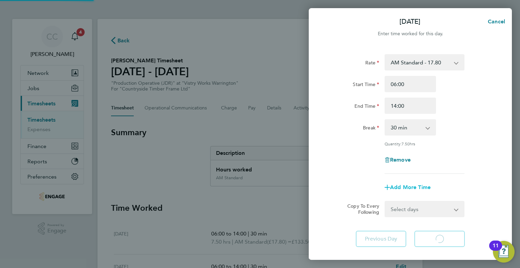
select select "15"
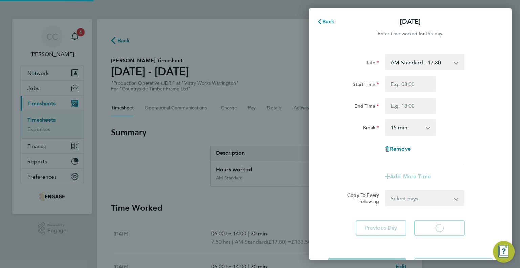
select select "15"
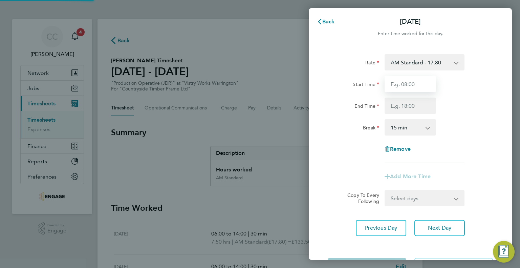
drag, startPoint x: 420, startPoint y: 89, endPoint x: 418, endPoint y: 85, distance: 4.7
click at [418, 85] on input "Start Time" at bounding box center [409, 84] width 51 height 16
type input "06:00"
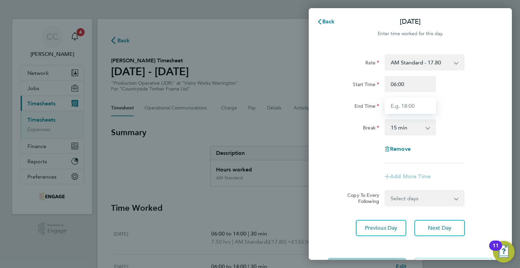
click at [404, 107] on input "End Time" at bounding box center [409, 105] width 51 height 16
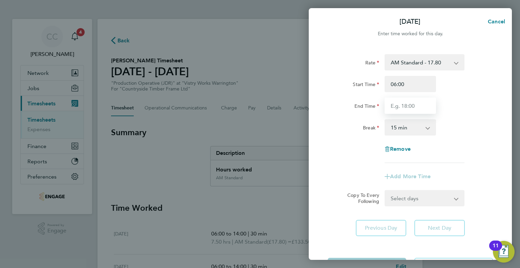
type input "14:00"
drag, startPoint x: 410, startPoint y: 129, endPoint x: 410, endPoint y: 134, distance: 5.4
click at [410, 129] on select "0 min 15 min 30 min 45 min 60 min 75 min 90 min" at bounding box center [406, 127] width 42 height 15
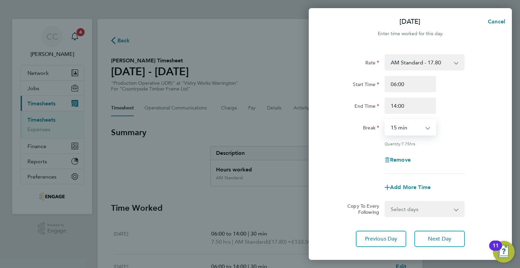
select select "30"
click at [385, 120] on select "0 min 15 min 30 min 45 min 60 min 75 min 90 min" at bounding box center [406, 127] width 42 height 15
click at [450, 146] on div "Rate AM Standard - 17.80 BONUS - 13.50 AM OT2 - 35.60 PM OT1 - 28.64 AM OT1 - 2…" at bounding box center [409, 113] width 165 height 119
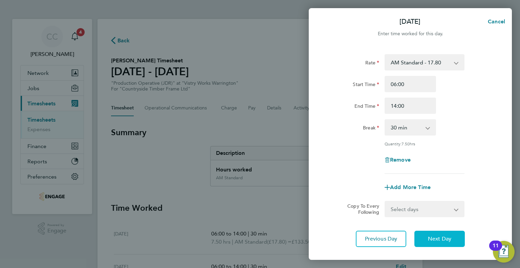
click at [438, 235] on span "Next Day" at bounding box center [439, 238] width 23 height 7
select select "15"
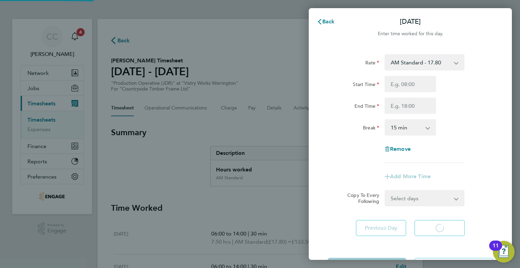
select select "15"
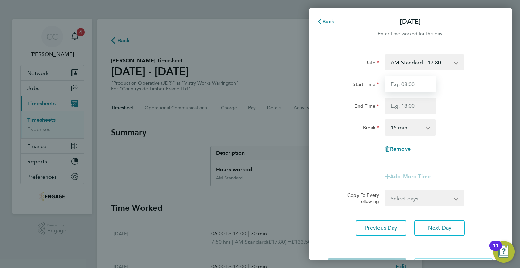
click at [418, 87] on input "Start Time" at bounding box center [409, 84] width 51 height 16
type input "06:00"
click at [405, 104] on input "End Time" at bounding box center [409, 105] width 51 height 16
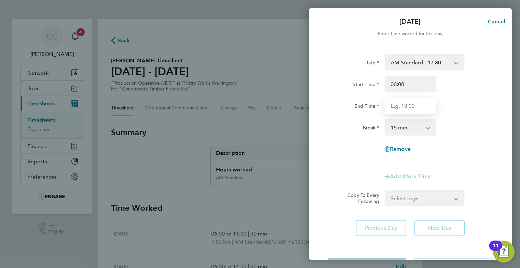
type input "14:00"
click at [411, 129] on select "0 min 15 min 30 min 45 min 60 min 75 min 90 min" at bounding box center [406, 127] width 42 height 15
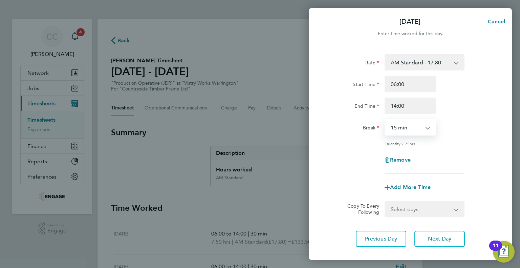
select select "30"
click at [385, 120] on select "0 min 15 min 30 min 45 min 60 min 75 min 90 min" at bounding box center [406, 127] width 42 height 15
click at [449, 155] on div "Remove" at bounding box center [410, 160] width 171 height 16
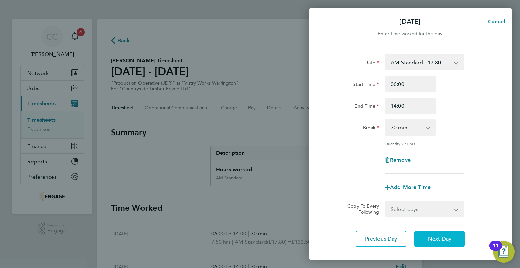
click at [443, 235] on span "Next Day" at bounding box center [439, 238] width 23 height 7
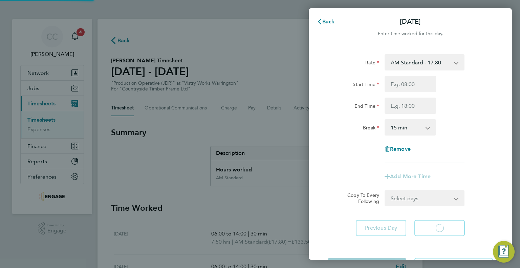
select select "15"
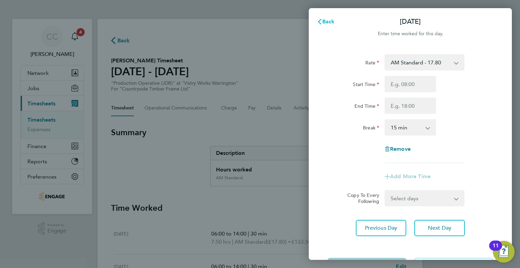
click at [327, 21] on span "Back" at bounding box center [328, 21] width 13 height 6
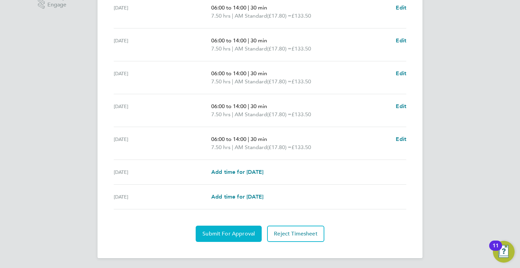
click at [206, 232] on span "Submit For Approval" at bounding box center [228, 233] width 52 height 7
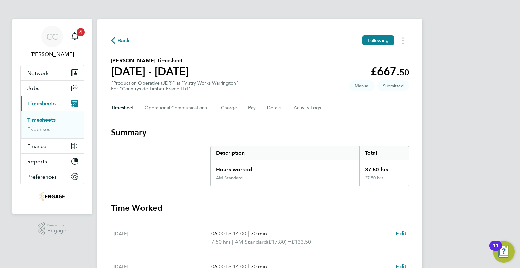
click at [123, 39] on span "Back" at bounding box center [123, 41] width 13 height 8
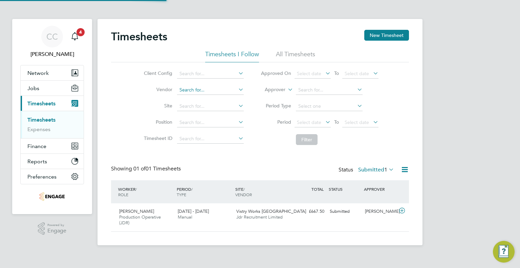
scroll to position [17, 59]
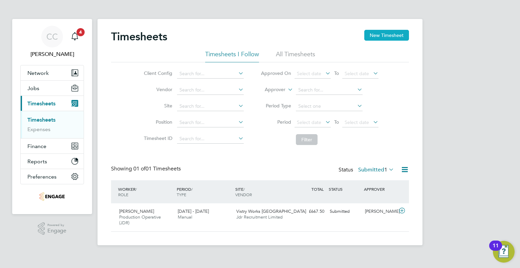
click at [369, 36] on button "New Timesheet" at bounding box center [386, 35] width 45 height 11
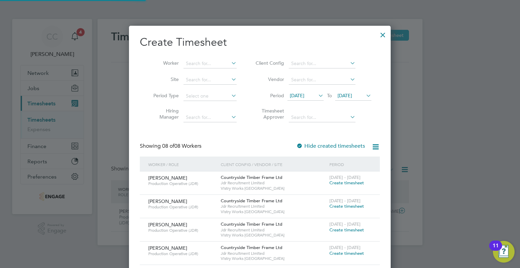
scroll to position [345, 262]
click at [317, 95] on icon at bounding box center [317, 95] width 0 height 9
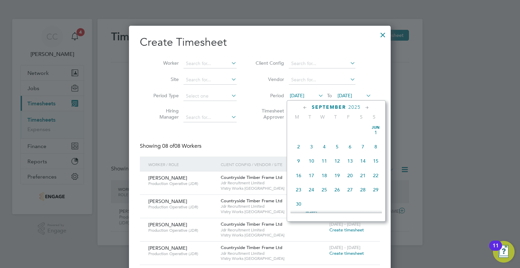
scroll to position [235, 0]
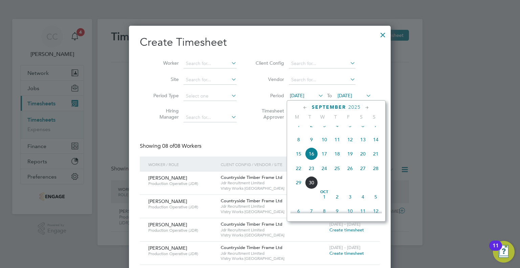
click at [299, 175] on span "22" at bounding box center [298, 168] width 13 height 13
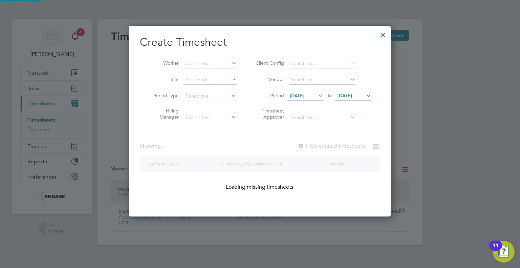
scroll to position [299, 262]
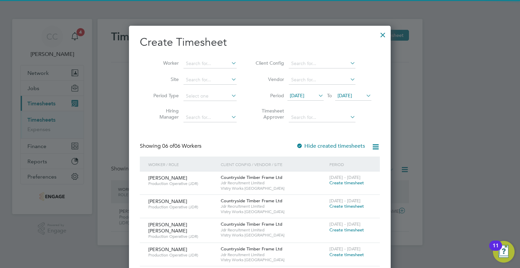
click at [345, 96] on span "[DATE]" at bounding box center [344, 95] width 15 height 6
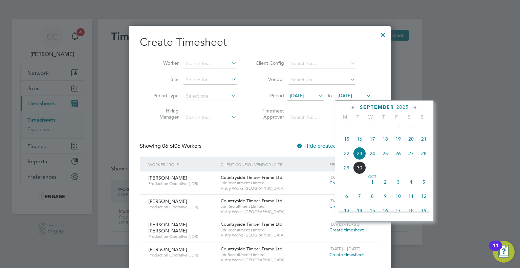
click at [409, 160] on span "27" at bounding box center [410, 153] width 13 height 13
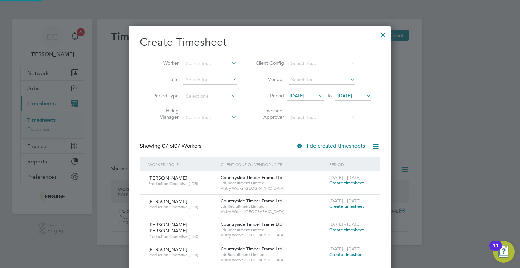
scroll to position [322, 262]
click at [230, 62] on icon at bounding box center [230, 62] width 0 height 9
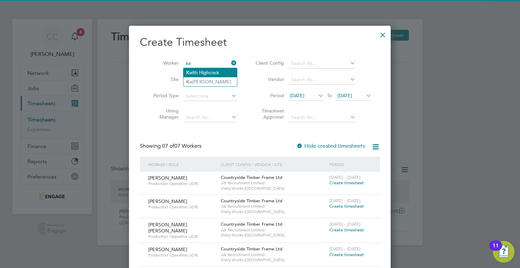
click at [212, 70] on li "Ke ith Highcock" at bounding box center [209, 72] width 53 height 9
type input "[PERSON_NAME]"
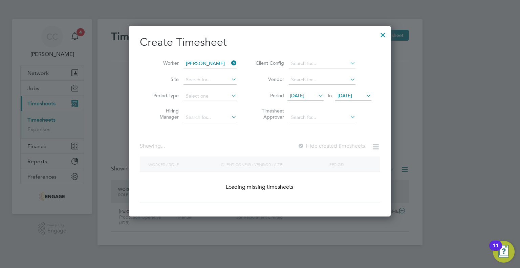
scroll to position [182, 262]
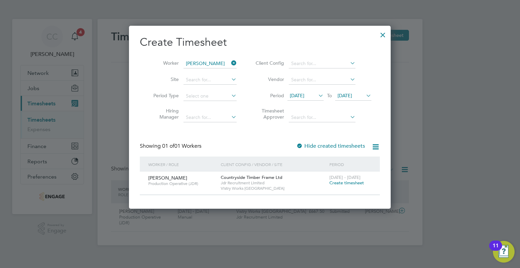
click at [345, 184] on span "Create timesheet" at bounding box center [346, 183] width 35 height 6
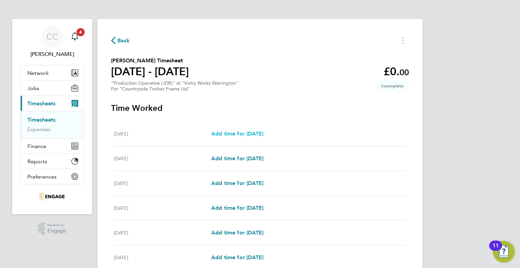
click at [263, 134] on span "Add time for Tue 23 Sep" at bounding box center [237, 133] width 52 height 6
select select "15"
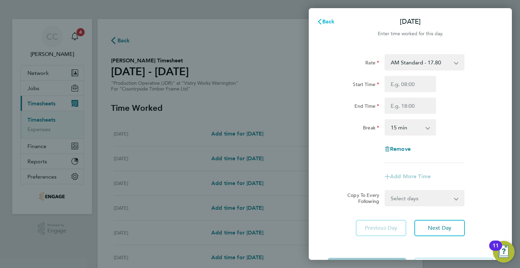
click at [332, 22] on span "Back" at bounding box center [328, 21] width 13 height 6
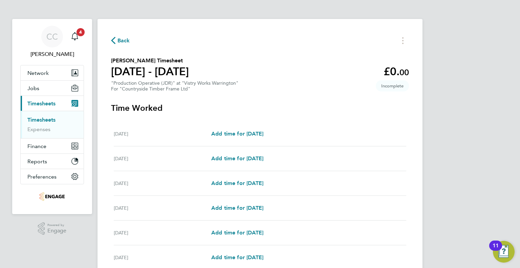
click at [115, 36] on button "Back" at bounding box center [120, 40] width 19 height 8
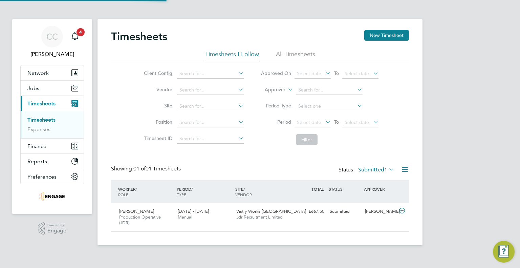
scroll to position [17, 59]
click at [372, 35] on button "New Timesheet" at bounding box center [386, 35] width 45 height 11
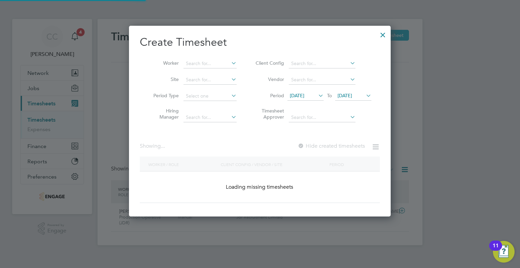
scroll to position [345, 262]
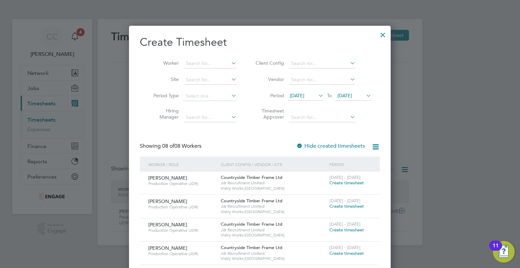
click at [317, 94] on icon at bounding box center [317, 95] width 0 height 9
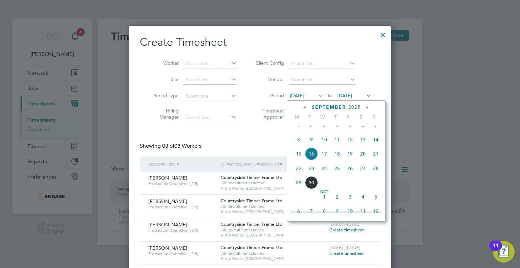
click at [298, 174] on span "22" at bounding box center [298, 168] width 13 height 13
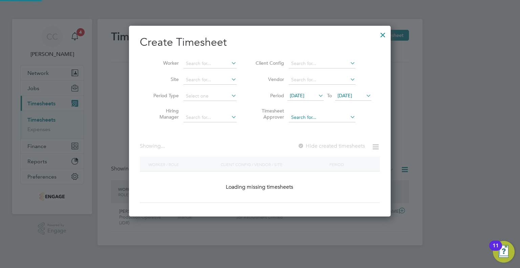
scroll to position [299, 262]
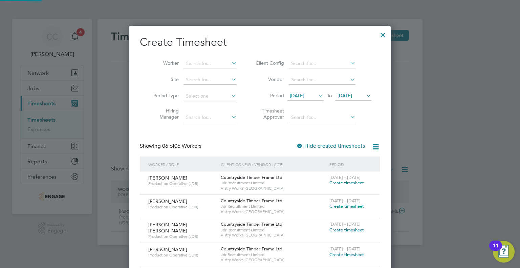
click at [348, 90] on li "Period 22 Sep 2025 To 23 Sep 2025" at bounding box center [312, 96] width 135 height 16
click at [347, 97] on span "[DATE]" at bounding box center [344, 95] width 15 height 6
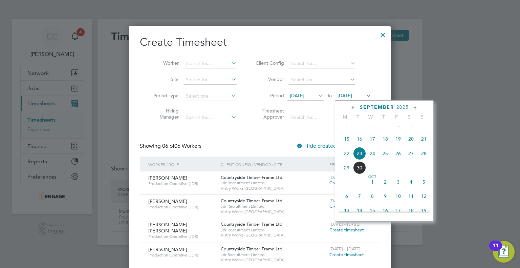
click at [411, 160] on span "27" at bounding box center [410, 153] width 13 height 13
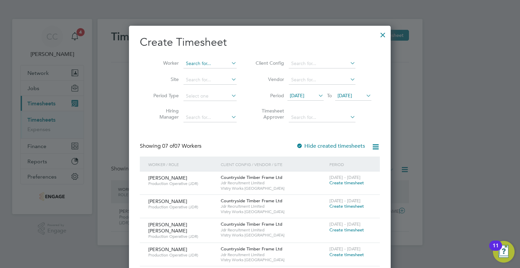
click at [208, 62] on input at bounding box center [209, 63] width 53 height 9
click at [206, 70] on li "Ke ith Highcock" at bounding box center [209, 72] width 53 height 9
type input "[PERSON_NAME]"
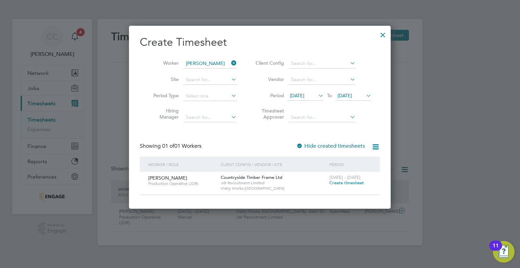
click at [336, 181] on span "Create timesheet" at bounding box center [346, 183] width 35 height 6
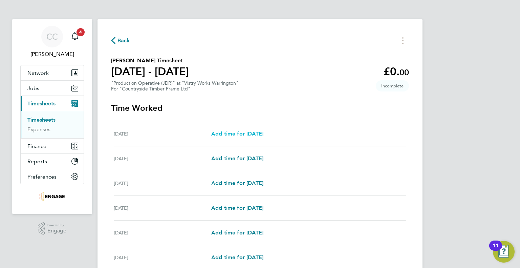
click at [254, 132] on span "Add time for Tue 23 Sep" at bounding box center [237, 133] width 52 height 6
select select "15"
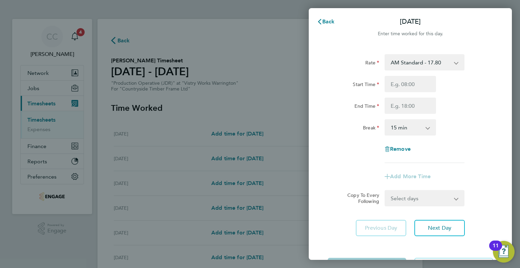
click at [426, 66] on select "AM Standard - 17.80 BONUS - 13.50 PM OT1 - 28.64 AM OT2 - 35.60 AM OT1 - 26.70 …" at bounding box center [420, 62] width 70 height 15
select select "15"
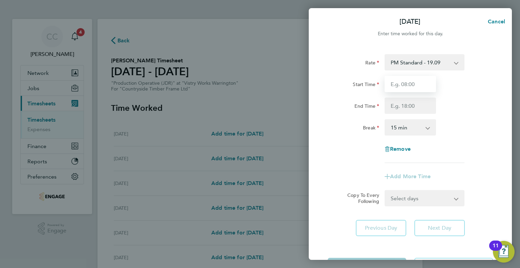
click at [422, 90] on input "Start Time" at bounding box center [409, 84] width 51 height 16
type input "14:00"
click at [408, 106] on input "End Time" at bounding box center [409, 105] width 51 height 16
type input "00:00"
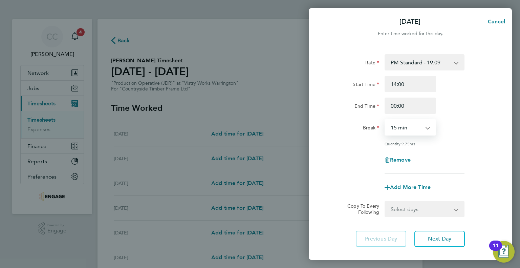
click at [415, 126] on select "0 min 15 min 30 min 45 min 60 min 75 min 90 min" at bounding box center [406, 127] width 42 height 15
select select "30"
click at [385, 120] on select "0 min 15 min 30 min 45 min 60 min 75 min 90 min" at bounding box center [406, 127] width 42 height 15
click at [456, 157] on div "Remove" at bounding box center [410, 160] width 171 height 16
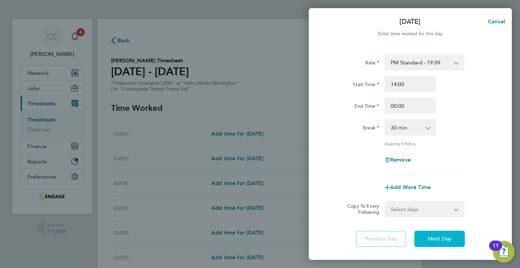
click at [435, 238] on span "Next Day" at bounding box center [439, 238] width 23 height 7
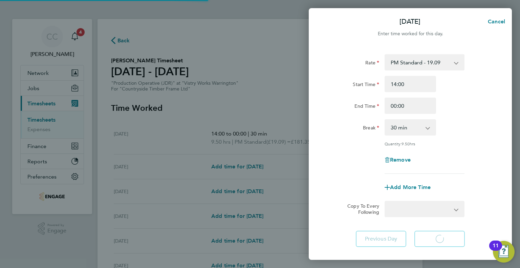
select select "15"
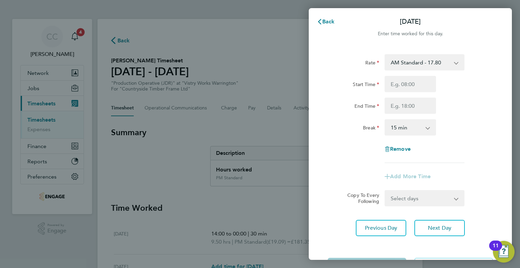
click at [417, 65] on select "AM Standard - 17.80 BONUS - 13.50 PM OT1 - 28.64 AM OT2 - 35.60 AM OT1 - 26.70 …" at bounding box center [420, 62] width 70 height 15
select select "15"
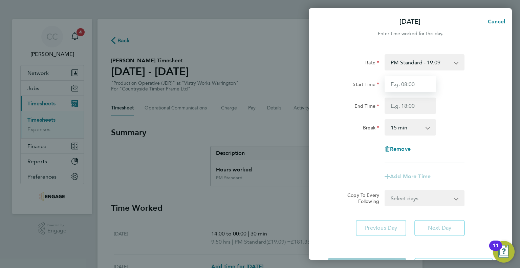
click at [410, 85] on input "Start Time" at bounding box center [409, 84] width 51 height 16
type input "14:00"
click at [410, 105] on input "End Time" at bounding box center [409, 105] width 51 height 16
type input "00:00"
click at [416, 131] on select "0 min 15 min 30 min 45 min 60 min 75 min 90 min" at bounding box center [406, 127] width 42 height 15
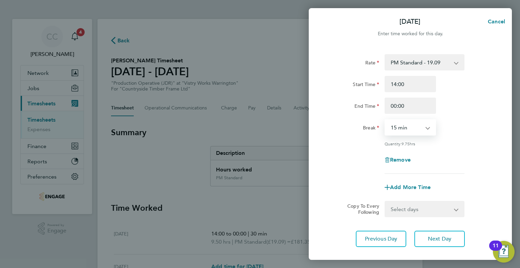
select select "30"
click at [385, 120] on select "0 min 15 min 30 min 45 min 60 min 75 min 90 min" at bounding box center [406, 127] width 42 height 15
click at [453, 159] on div "Remove" at bounding box center [410, 160] width 171 height 16
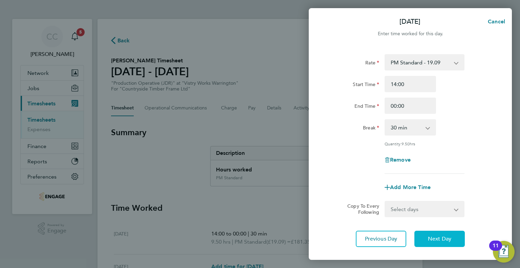
click at [438, 235] on span "Next Day" at bounding box center [439, 238] width 23 height 7
select select "15"
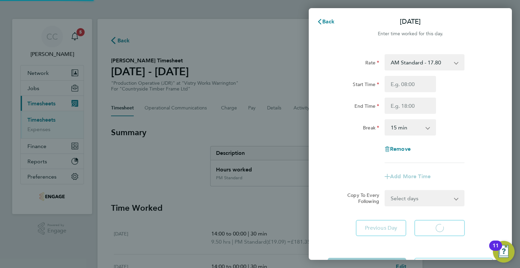
select select "15"
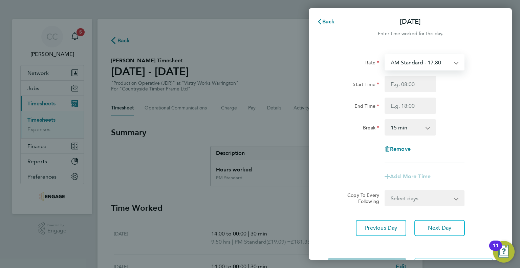
click at [419, 66] on select "AM Standard - 17.80 BONUS - 13.50 PM OT1 - 28.64 AM OT2 - 35.60 AM OT1 - 26.70 …" at bounding box center [420, 62] width 70 height 15
select select "15"
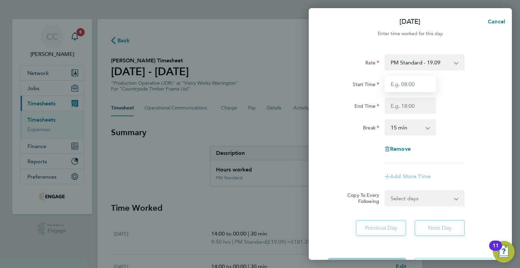
click at [417, 84] on input "Start Time" at bounding box center [409, 84] width 51 height 16
type input "14:00"
click at [409, 106] on input "End Time" at bounding box center [409, 105] width 51 height 16
type input "00:00"
click at [411, 124] on select "0 min 15 min 30 min 45 min 60 min 75 min 90 min" at bounding box center [406, 127] width 42 height 15
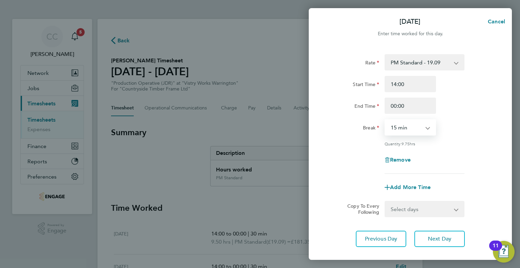
select select "60"
click at [385, 120] on select "0 min 15 min 30 min 45 min 60 min 75 min 90 min" at bounding box center [406, 127] width 42 height 15
click at [461, 149] on div "Rate PM Standard - 19.09 BONUS - 13.50 AM Standard - 17.80 PM OT1 - 28.64 AM OT…" at bounding box center [409, 113] width 165 height 119
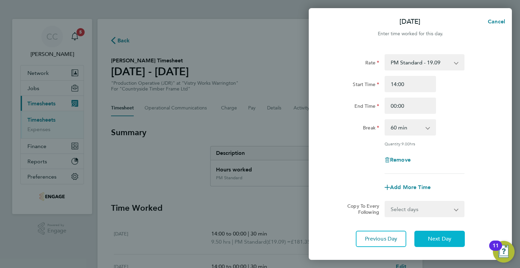
click at [433, 236] on span "Next Day" at bounding box center [439, 238] width 23 height 7
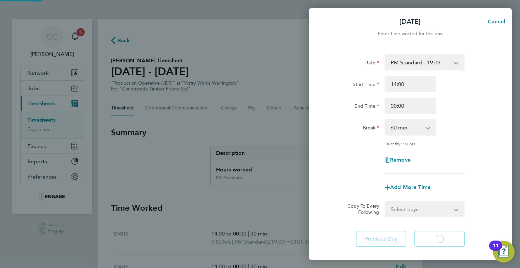
select select "15"
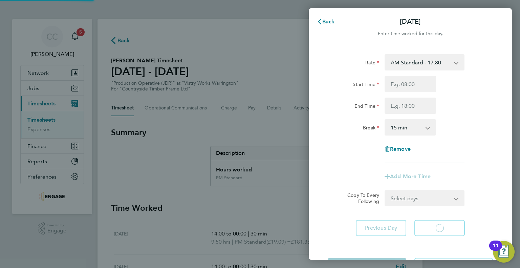
select select "15"
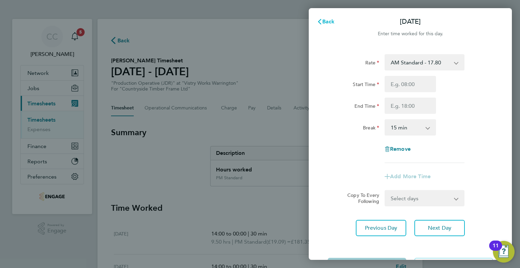
click at [328, 16] on button "Back" at bounding box center [325, 22] width 31 height 14
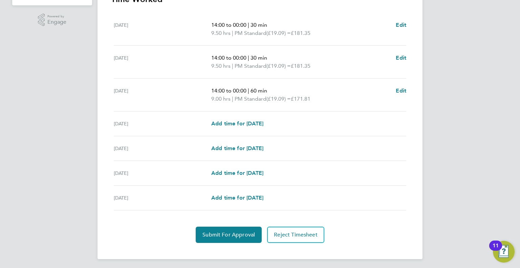
scroll to position [209, 0]
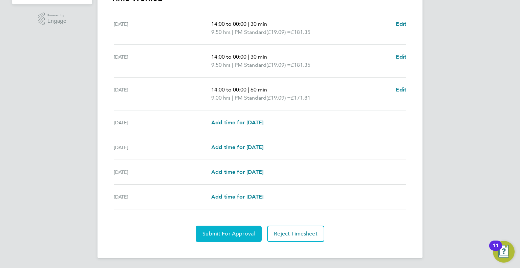
click at [230, 234] on span "Submit For Approval" at bounding box center [228, 233] width 52 height 7
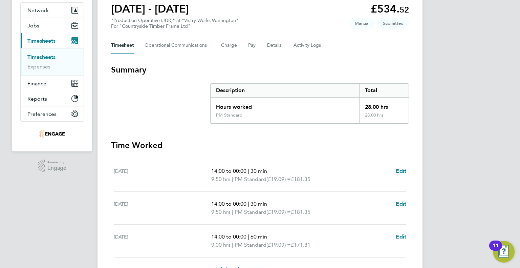
scroll to position [0, 0]
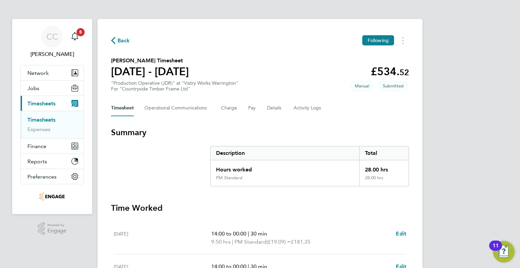
click at [123, 38] on span "Back" at bounding box center [123, 41] width 13 height 8
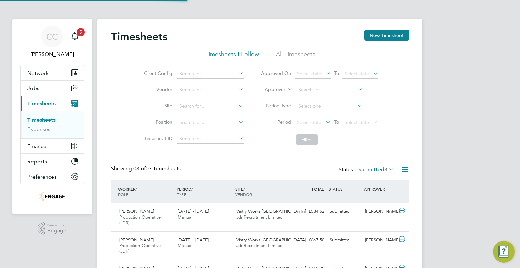
scroll to position [23, 59]
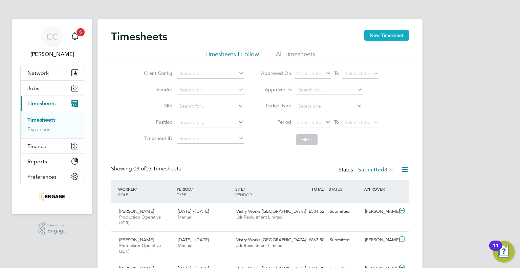
click at [379, 32] on button "New Timesheet" at bounding box center [386, 35] width 45 height 11
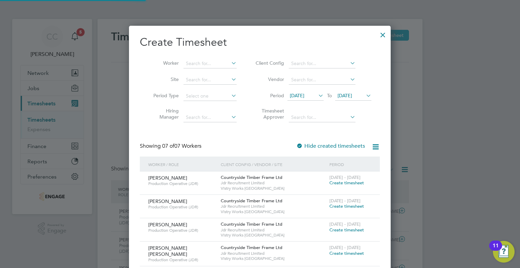
scroll to position [322, 262]
click at [304, 94] on span "16 Sep 2025" at bounding box center [297, 95] width 15 height 6
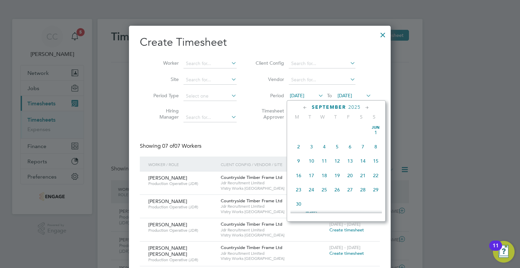
scroll to position [235, 0]
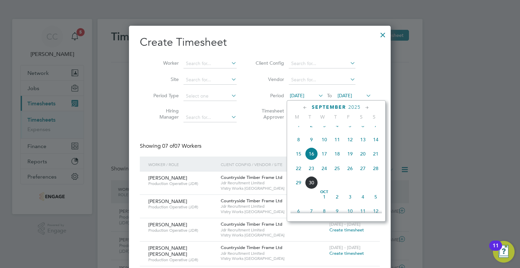
click at [298, 175] on span "22" at bounding box center [298, 168] width 13 height 13
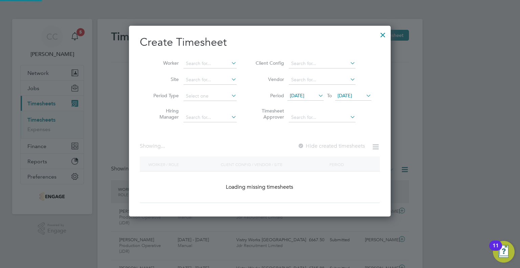
scroll to position [275, 262]
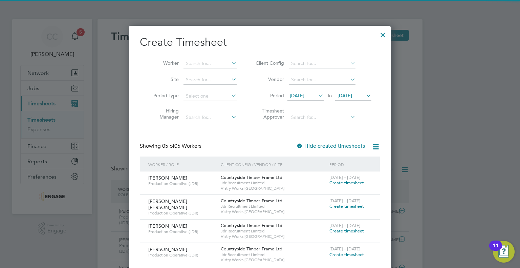
click at [349, 99] on span "23 Sep 2025" at bounding box center [353, 95] width 36 height 9
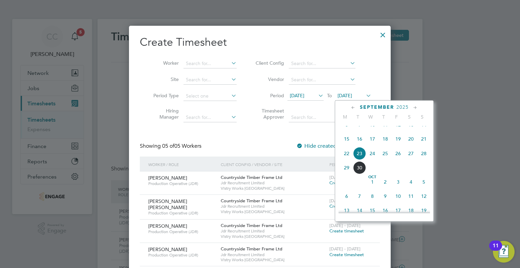
click at [409, 160] on span "27" at bounding box center [410, 153] width 13 height 13
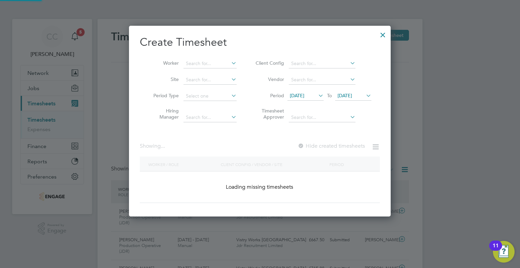
scroll to position [190, 262]
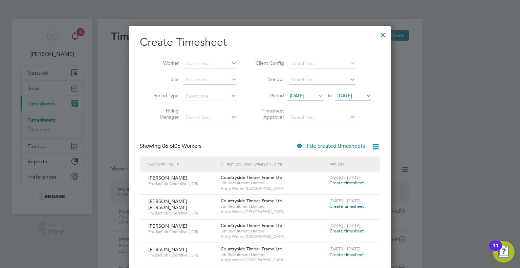
click at [335, 205] on span "Create timesheet" at bounding box center [346, 206] width 35 height 6
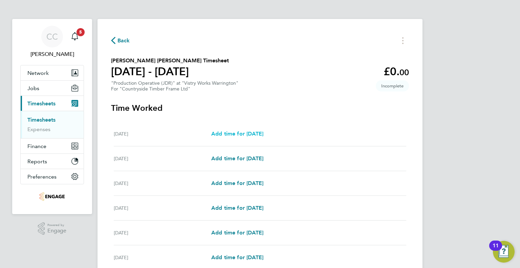
click at [263, 133] on span "Add time for Mon 22 Sep" at bounding box center [237, 133] width 52 height 6
select select "15"
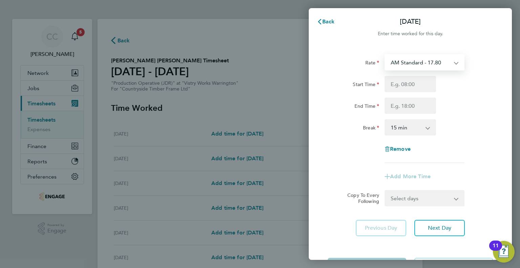
click at [428, 59] on select "AM Standard - 17.80 BONUS - 13.50 PM OT1 - 28.64 AM OT1 - 26.70 PM OT2 - 38.18 …" at bounding box center [420, 62] width 70 height 15
select select "15"
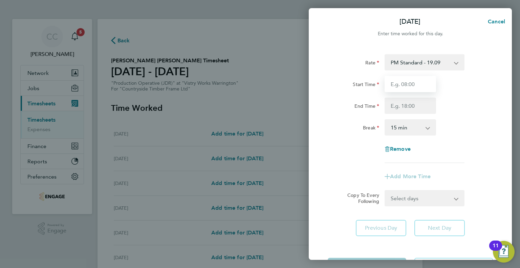
click at [414, 84] on input "Start Time" at bounding box center [409, 84] width 51 height 16
type input "14:00"
click at [401, 101] on input "End Time" at bounding box center [409, 105] width 51 height 16
type input "00:00"
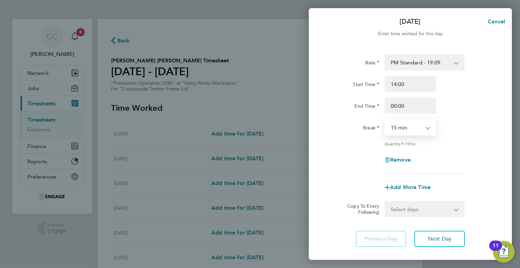
click at [410, 128] on select "0 min 15 min 30 min 45 min 60 min 75 min 90 min" at bounding box center [406, 127] width 42 height 15
select select "30"
click at [385, 120] on select "0 min 15 min 30 min 45 min 60 min 75 min 90 min" at bounding box center [406, 127] width 42 height 15
click at [445, 155] on div "Remove" at bounding box center [410, 160] width 171 height 16
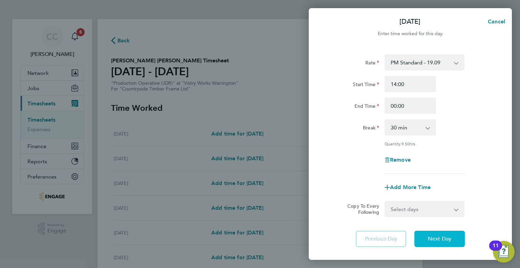
click at [445, 235] on span "Next Day" at bounding box center [439, 238] width 23 height 7
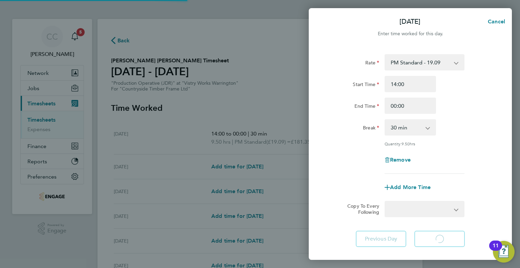
select select "15"
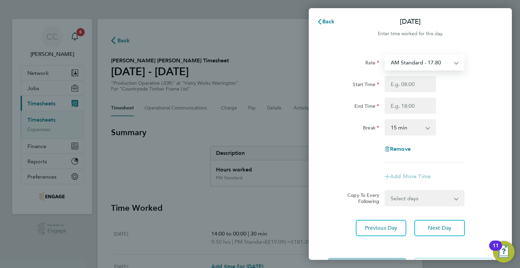
click at [425, 62] on select "AM Standard - 17.80 BONUS - 13.50 PM OT1 - 28.64 AM OT1 - 26.70 PM OT2 - 38.18 …" at bounding box center [420, 62] width 70 height 15
select select "15"
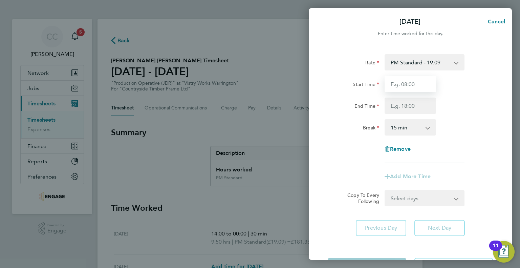
drag, startPoint x: 406, startPoint y: 85, endPoint x: 406, endPoint y: 90, distance: 5.4
click at [406, 85] on input "Start Time" at bounding box center [409, 84] width 51 height 16
type input "14:00"
click at [405, 105] on input "End Time" at bounding box center [409, 105] width 51 height 16
type input "00:00"
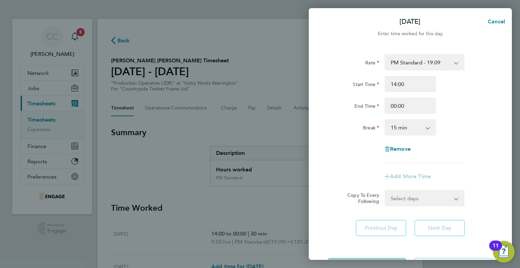
drag, startPoint x: 407, startPoint y: 126, endPoint x: 407, endPoint y: 130, distance: 4.1
click at [407, 126] on select "0 min 15 min 30 min 45 min 60 min 75 min 90 min" at bounding box center [406, 127] width 42 height 15
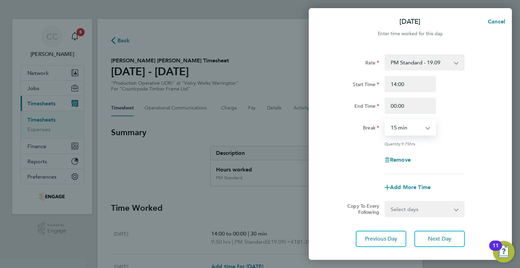
select select "30"
click at [385, 120] on select "0 min 15 min 30 min 45 min 60 min 75 min 90 min" at bounding box center [406, 127] width 42 height 15
click at [453, 155] on div "Remove" at bounding box center [410, 160] width 171 height 16
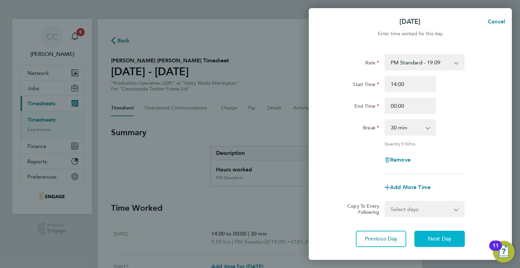
click at [433, 241] on span "Next Day" at bounding box center [439, 238] width 23 height 7
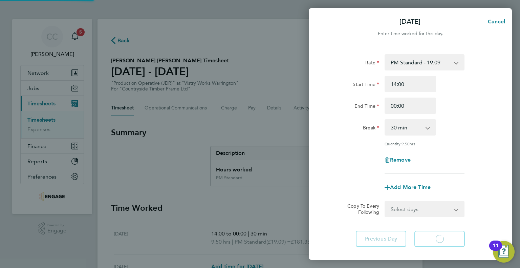
select select "15"
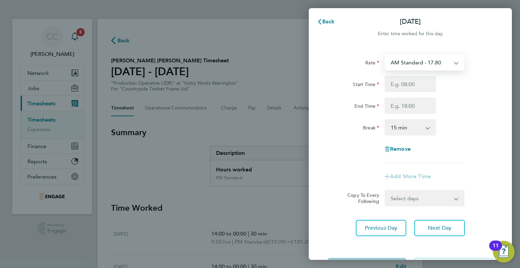
click at [423, 60] on select "AM Standard - 17.80 BONUS - 13.50 PM OT1 - 28.64 AM OT1 - 26.70 PM OT2 - 38.18 …" at bounding box center [420, 62] width 70 height 15
select select "15"
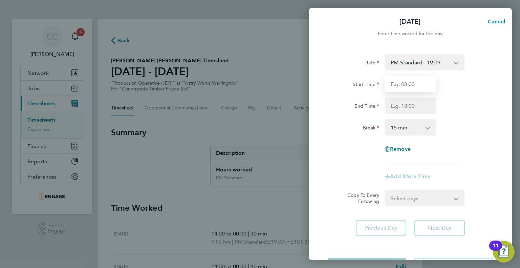
click at [415, 86] on input "Start Time" at bounding box center [409, 84] width 51 height 16
type input "14:00"
drag, startPoint x: 408, startPoint y: 106, endPoint x: 407, endPoint y: 112, distance: 5.8
click at [408, 106] on input "End Time" at bounding box center [409, 105] width 51 height 16
type input "00:00"
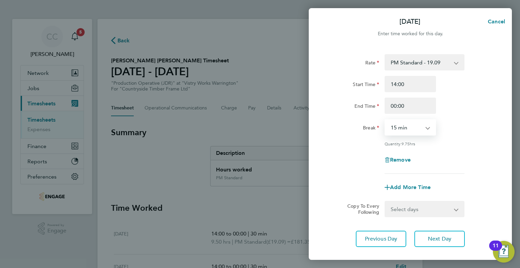
drag, startPoint x: 407, startPoint y: 124, endPoint x: 407, endPoint y: 129, distance: 4.1
click at [407, 124] on select "0 min 15 min 30 min 45 min 60 min 75 min 90 min" at bounding box center [406, 127] width 42 height 15
select select "30"
click at [385, 120] on select "0 min 15 min 30 min 45 min 60 min 75 min 90 min" at bounding box center [406, 127] width 42 height 15
click at [449, 152] on div "Remove" at bounding box center [410, 160] width 171 height 16
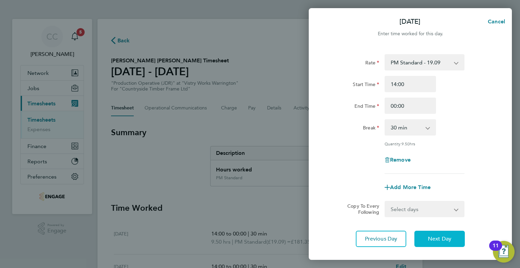
click at [444, 239] on span "Next Day" at bounding box center [439, 238] width 23 height 7
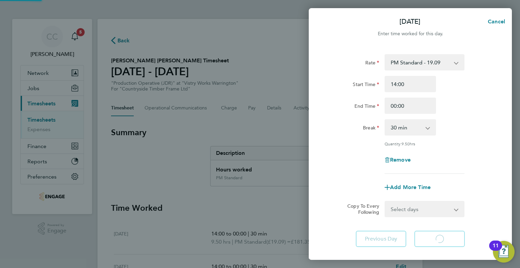
select select "15"
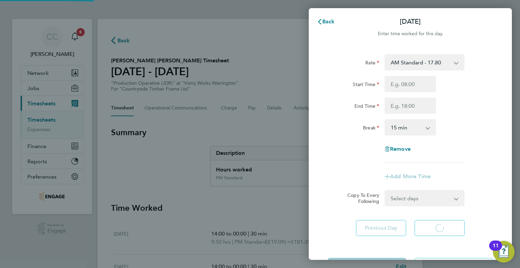
select select "15"
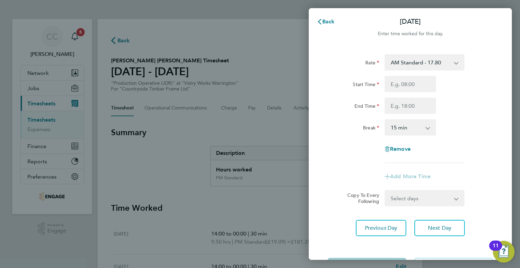
click at [441, 61] on select "AM Standard - 17.80 BONUS - 13.50 PM OT1 - 28.64 AM OT1 - 26.70 PM OT2 - 38.18 …" at bounding box center [420, 62] width 70 height 15
select select "15"
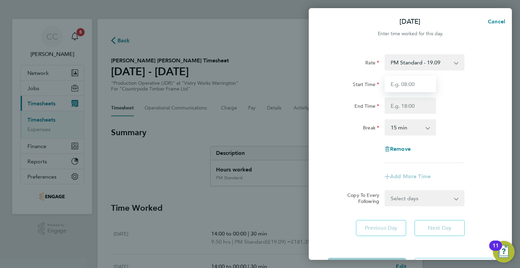
click at [403, 87] on input "Start Time" at bounding box center [409, 84] width 51 height 16
type input "14:00"
click at [402, 103] on input "End Time" at bounding box center [409, 105] width 51 height 16
type input "00:00"
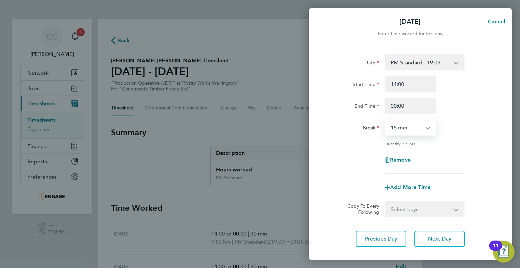
click at [407, 126] on select "0 min 15 min 30 min 45 min 60 min 75 min 90 min" at bounding box center [406, 127] width 42 height 15
select select "60"
click at [385, 120] on select "0 min 15 min 30 min 45 min 60 min 75 min 90 min" at bounding box center [406, 127] width 42 height 15
click at [478, 150] on div "Rate PM Standard - 19.09 BONUS - 13.50 PM OT1 - 28.64 AM Standard - 17.80 AM OT…" at bounding box center [409, 113] width 165 height 119
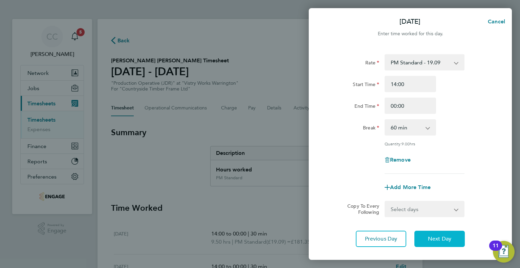
click at [433, 236] on span "Next Day" at bounding box center [439, 238] width 23 height 7
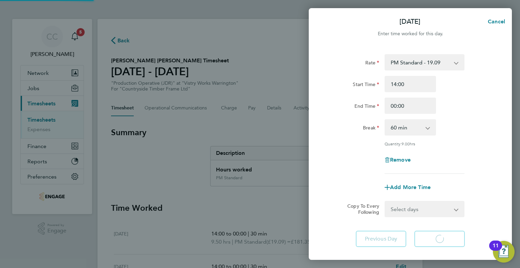
select select "15"
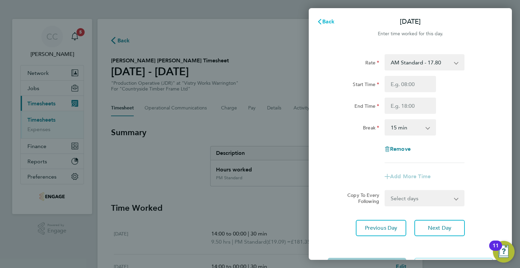
click at [330, 23] on span "Back" at bounding box center [328, 21] width 13 height 6
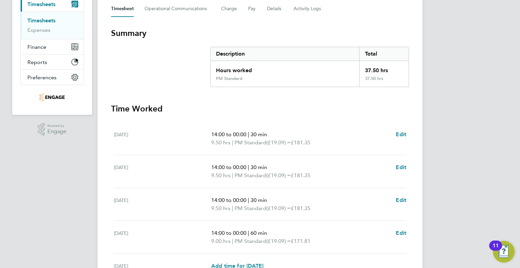
scroll to position [218, 0]
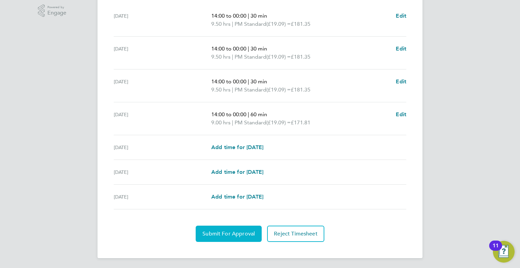
click at [229, 232] on span "Submit For Approval" at bounding box center [228, 233] width 52 height 7
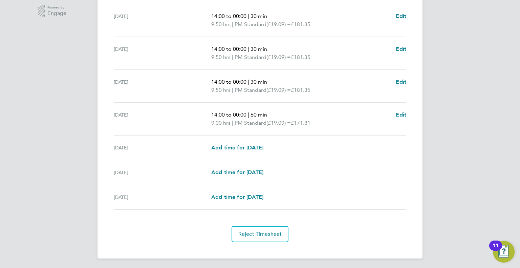
scroll to position [0, 0]
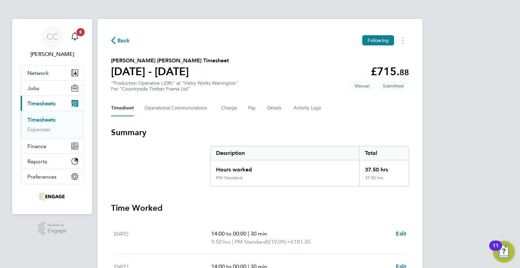
click at [123, 39] on span "Back" at bounding box center [123, 41] width 13 height 8
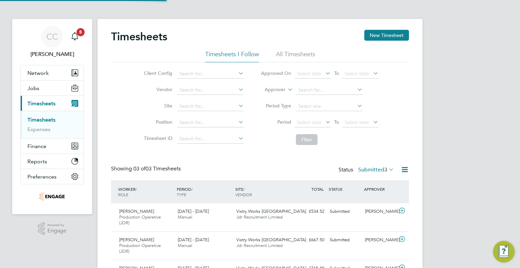
scroll to position [23, 59]
click at [387, 37] on button "New Timesheet" at bounding box center [386, 35] width 45 height 11
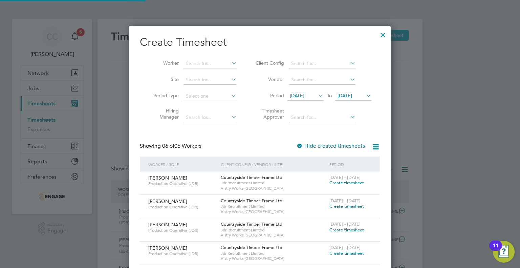
scroll to position [299, 262]
click at [317, 96] on icon at bounding box center [317, 95] width 0 height 9
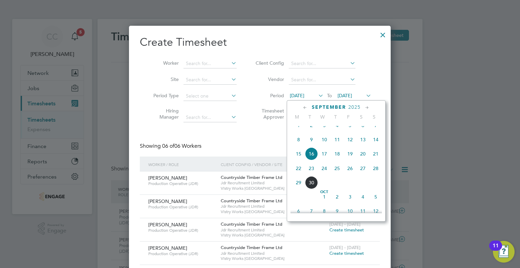
click at [300, 175] on span "22" at bounding box center [298, 168] width 13 height 13
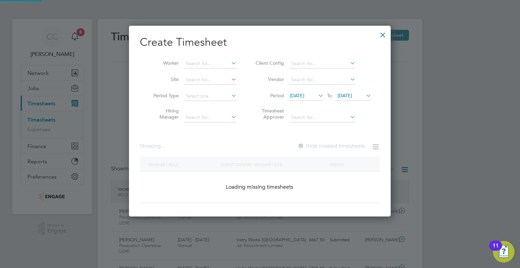
scroll to position [252, 262]
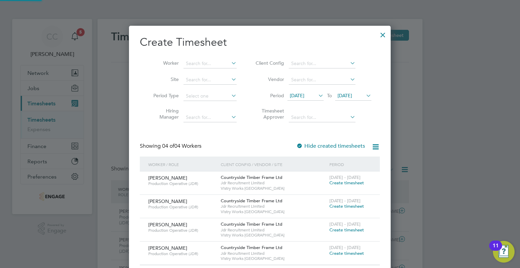
click at [341, 90] on li "Period 22 Sep 2025 To 23 Sep 2025" at bounding box center [312, 96] width 135 height 16
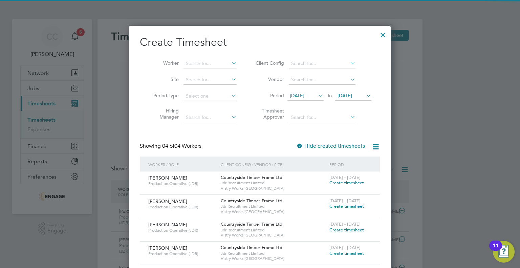
click at [344, 93] on span "23 Sep 2025" at bounding box center [344, 95] width 15 height 6
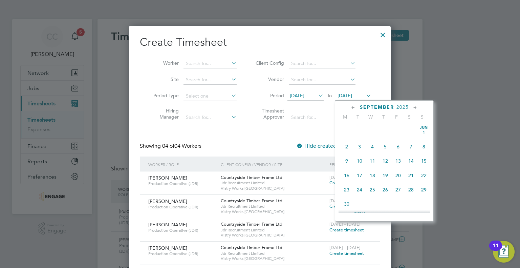
scroll to position [250, 0]
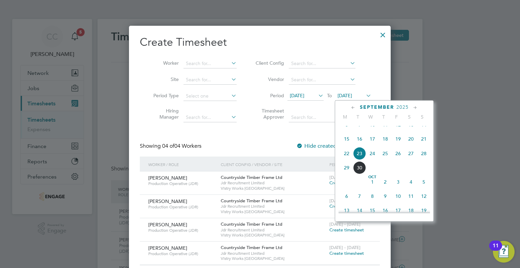
click at [407, 160] on span "27" at bounding box center [410, 153] width 13 height 13
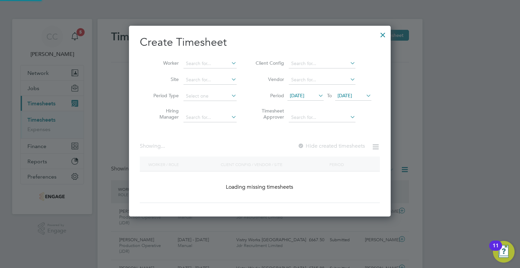
scroll to position [275, 262]
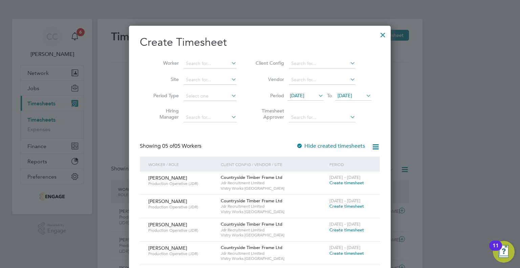
click at [338, 205] on span "Create timesheet" at bounding box center [346, 206] width 35 height 6
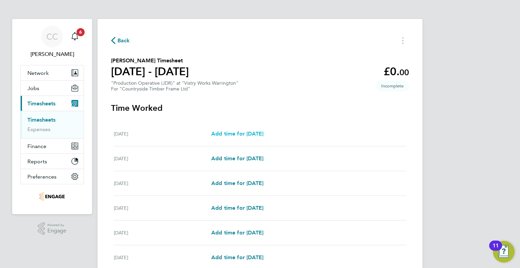
click at [263, 134] on span "Add time for Mon 22 Sep" at bounding box center [237, 133] width 52 height 6
select select "15"
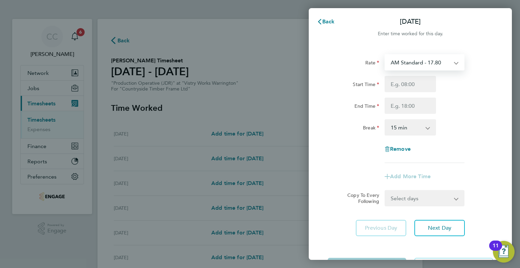
click at [428, 66] on select "AM Standard - 17.80 BONUS - 13.50 AM OT1 - 26.70 PM OT1 - 28.64 PM Standard - 1…" at bounding box center [420, 62] width 70 height 15
select select "15"
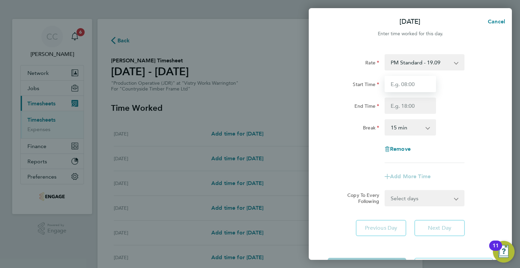
click at [417, 84] on input "Start Time" at bounding box center [409, 84] width 51 height 16
type input "14:00"
click at [411, 100] on input "End Time" at bounding box center [409, 105] width 51 height 16
type input "00:00"
drag, startPoint x: 412, startPoint y: 124, endPoint x: 412, endPoint y: 133, distance: 8.5
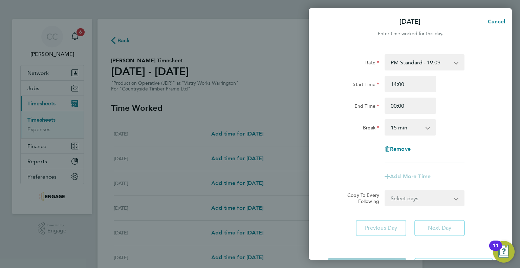
click at [412, 124] on select "0 min 15 min 30 min 45 min 60 min 75 min 90 min" at bounding box center [406, 127] width 42 height 15
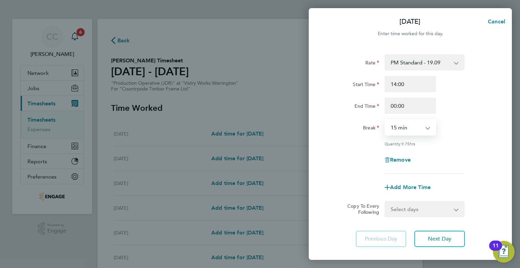
select select "30"
click at [385, 120] on select "0 min 15 min 30 min 45 min 60 min 75 min 90 min" at bounding box center [406, 127] width 42 height 15
click at [450, 147] on div "Rate PM Standard - 19.09 BONUS - 13.50 AM OT1 - 26.70 PM OT1 - 28.64 PM OT2 - 3…" at bounding box center [409, 113] width 165 height 119
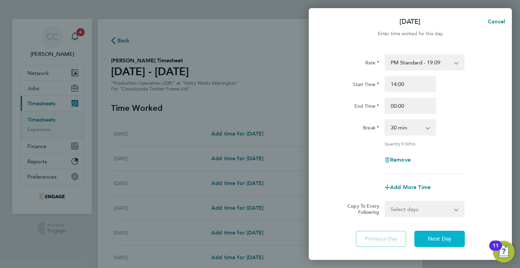
click at [452, 243] on button "Next Day" at bounding box center [439, 238] width 50 height 16
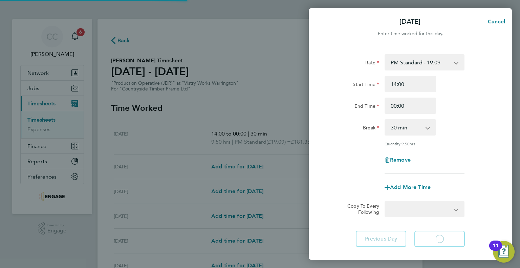
select select "15"
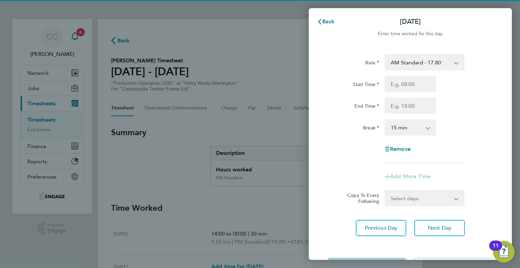
click at [425, 63] on select "AM Standard - 17.80 BONUS - 13.50 AM OT1 - 26.70 PM OT1 - 28.64 PM Standard - 1…" at bounding box center [420, 62] width 70 height 15
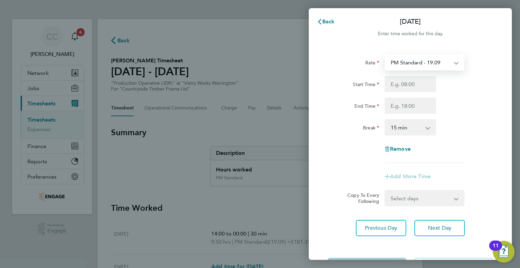
select select "15"
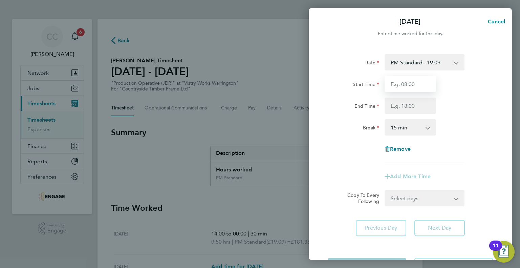
click at [409, 77] on input "Start Time" at bounding box center [409, 84] width 51 height 16
type input "14:00"
click at [415, 103] on input "End Time" at bounding box center [409, 105] width 51 height 16
type input "00:00"
click at [422, 126] on select "0 min 15 min 30 min 45 min 60 min 75 min 90 min" at bounding box center [406, 127] width 42 height 15
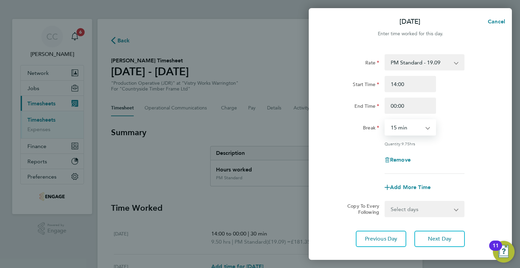
select select "30"
click at [385, 120] on select "0 min 15 min 30 min 45 min 60 min 75 min 90 min" at bounding box center [406, 127] width 42 height 15
click at [468, 141] on div "Quantity: 9.50 hrs" at bounding box center [410, 143] width 171 height 5
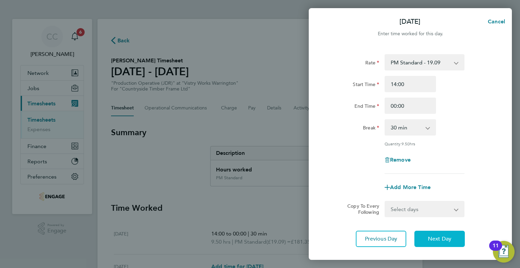
click at [439, 236] on span "Next Day" at bounding box center [439, 238] width 23 height 7
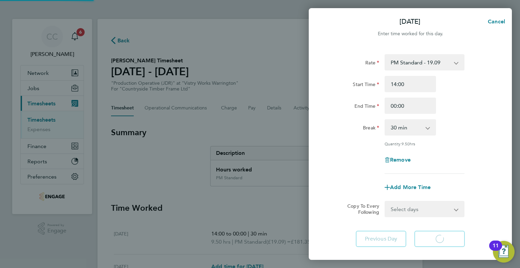
select select "15"
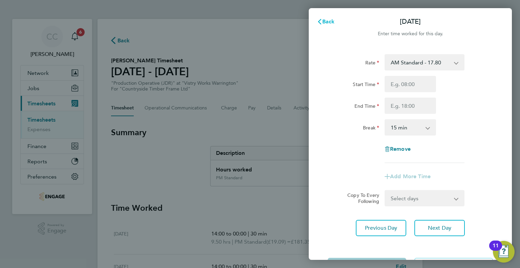
click at [328, 20] on span "Back" at bounding box center [328, 21] width 13 height 6
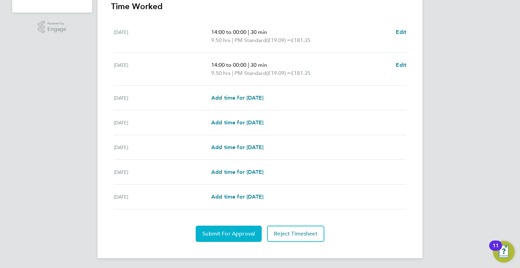
click at [219, 230] on span "Submit For Approval" at bounding box center [228, 233] width 52 height 7
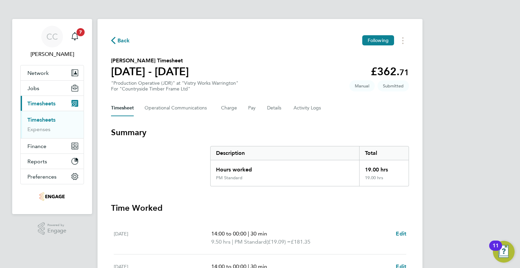
click at [123, 43] on span "Back" at bounding box center [123, 41] width 13 height 8
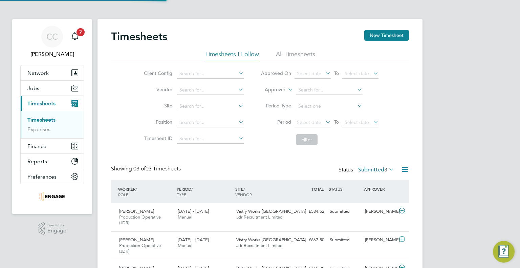
scroll to position [23, 59]
click at [378, 31] on button "New Timesheet" at bounding box center [386, 35] width 45 height 11
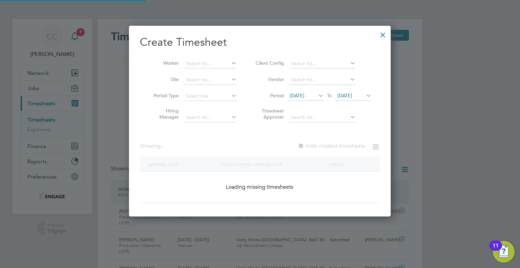
scroll to position [275, 262]
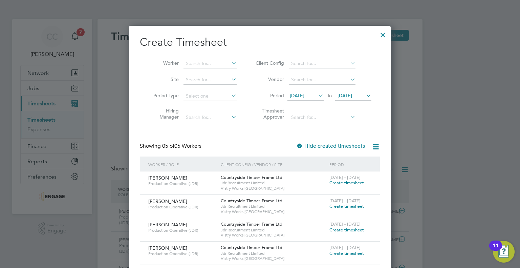
click at [304, 95] on span "16 Sep 2025" at bounding box center [297, 95] width 15 height 6
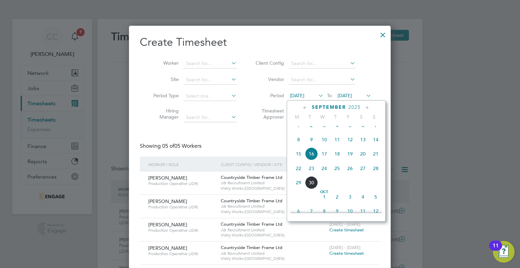
click at [299, 174] on span "22" at bounding box center [298, 168] width 13 height 13
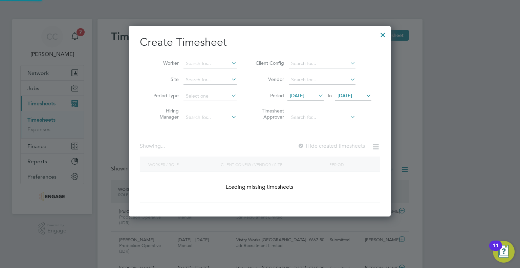
scroll to position [229, 262]
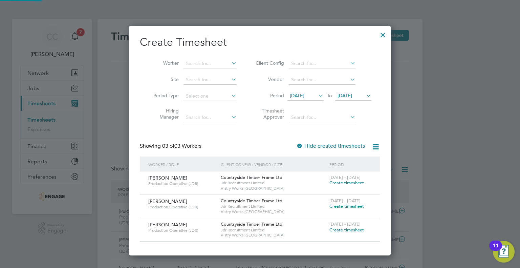
click at [347, 94] on span "23 Sep 2025" at bounding box center [344, 95] width 15 height 6
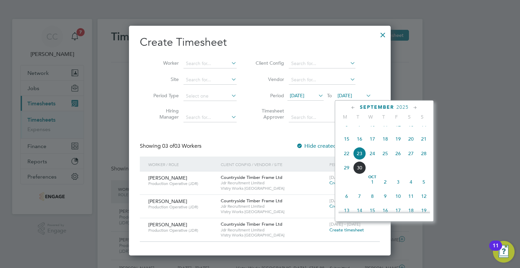
click at [409, 158] on span "27" at bounding box center [410, 153] width 13 height 13
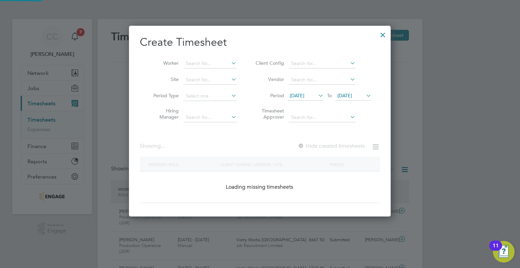
scroll to position [252, 262]
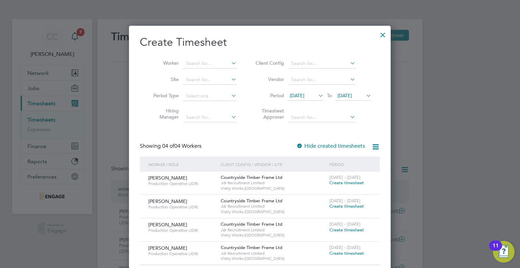
click at [335, 204] on span "Create timesheet" at bounding box center [346, 206] width 35 height 6
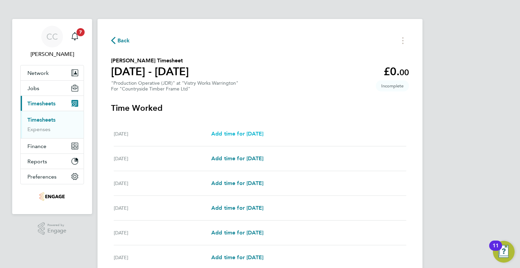
click at [252, 135] on span "Add time for Mon 22 Sep" at bounding box center [237, 133] width 52 height 6
select select "15"
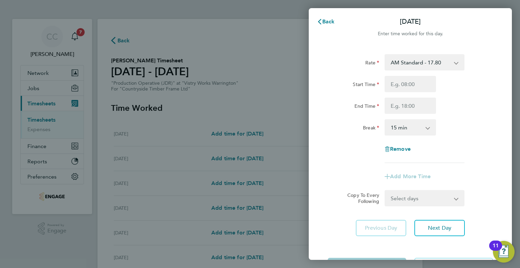
click at [405, 64] on select "AM Standard - 17.80 BONUS - 13.50 PM OT1 - 28.64 PM Standard - 19.09 AM OT2 - 3…" at bounding box center [420, 62] width 70 height 15
select select "15"
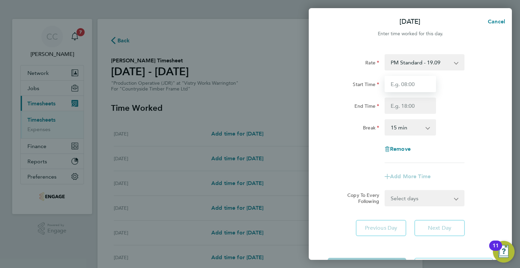
click at [408, 84] on input "Start Time" at bounding box center [409, 84] width 51 height 16
type input "14:00"
click at [402, 110] on input "End Time" at bounding box center [409, 105] width 51 height 16
type input "00:00"
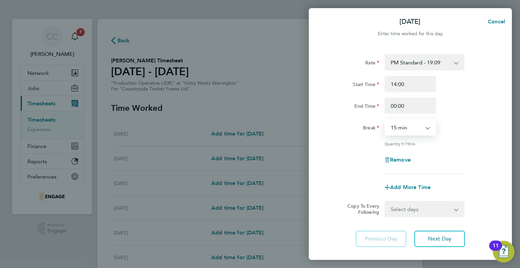
click at [405, 132] on select "0 min 15 min 30 min 45 min 60 min 75 min 90 min" at bounding box center [406, 127] width 42 height 15
select select "30"
click at [385, 120] on select "0 min 15 min 30 min 45 min 60 min 75 min 90 min" at bounding box center [406, 127] width 42 height 15
click at [459, 158] on div "Remove" at bounding box center [410, 160] width 171 height 16
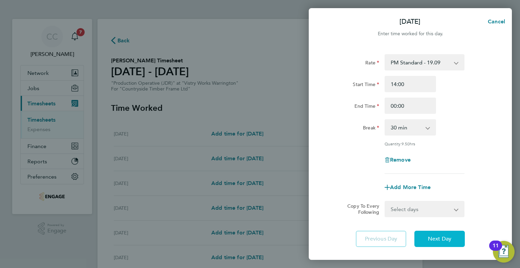
click at [446, 241] on span "Next Day" at bounding box center [439, 238] width 23 height 7
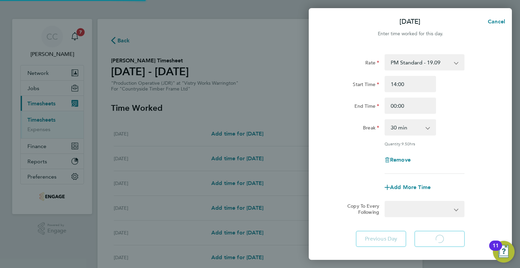
select select "15"
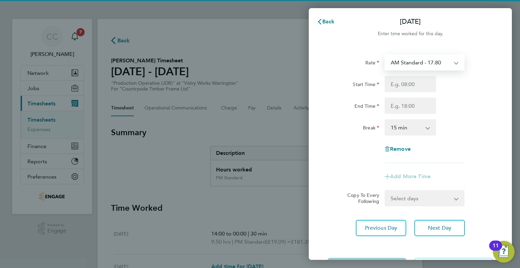
click at [417, 65] on select "AM Standard - 17.80 BONUS - 13.50 PM OT1 - 28.64 PM Standard - 19.09 AM OT2 - 3…" at bounding box center [420, 62] width 70 height 15
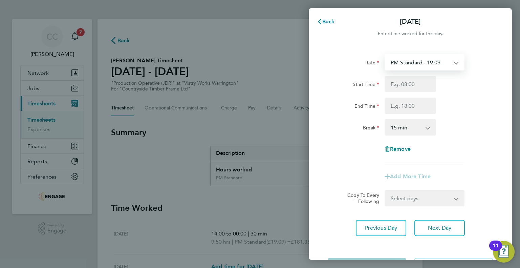
select select "15"
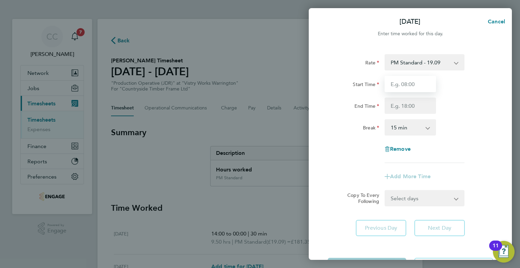
click at [410, 86] on input "Start Time" at bounding box center [409, 84] width 51 height 16
type input "14:00"
click at [408, 106] on input "End Time" at bounding box center [409, 105] width 51 height 16
type input "00:00"
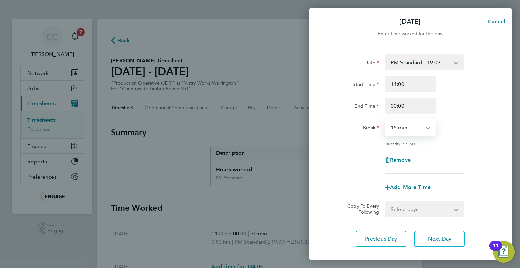
click at [405, 129] on select "0 min 15 min 30 min 45 min 60 min 75 min 90 min" at bounding box center [406, 127] width 42 height 15
select select "30"
click at [385, 120] on select "0 min 15 min 30 min 45 min 60 min 75 min 90 min" at bounding box center [406, 127] width 42 height 15
click at [460, 157] on div "Remove" at bounding box center [410, 160] width 171 height 16
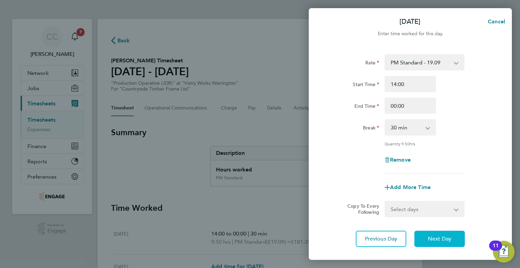
click at [442, 235] on span "Next Day" at bounding box center [439, 238] width 23 height 7
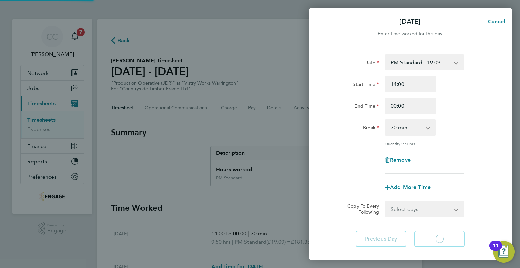
select select "15"
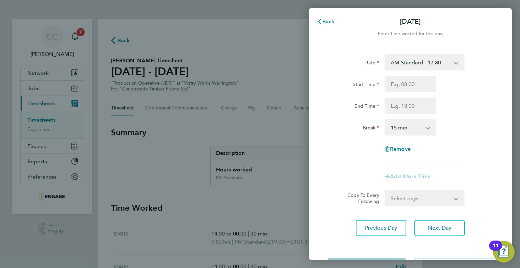
click at [420, 54] on div "Rate AM Standard - 17.80 BONUS - 13.50 PM OT1 - 28.64 PM Standard - 19.09 AM OT…" at bounding box center [410, 145] width 203 height 198
click at [420, 58] on select "AM Standard - 17.80 BONUS - 13.50 PM OT1 - 28.64 PM Standard - 19.09 AM OT2 - 3…" at bounding box center [420, 62] width 70 height 15
select select "15"
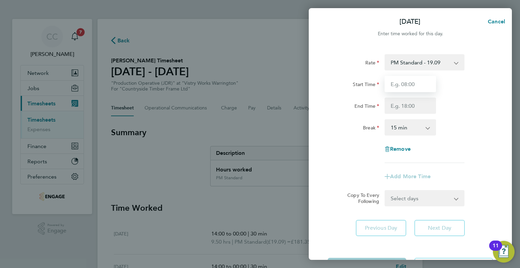
click at [411, 85] on input "Start Time" at bounding box center [409, 84] width 51 height 16
type input "14:00"
click at [409, 108] on input "End Time" at bounding box center [409, 105] width 51 height 16
type input "00:00"
click at [413, 130] on select "0 min 15 min 30 min 45 min 60 min 75 min 90 min" at bounding box center [406, 127] width 42 height 15
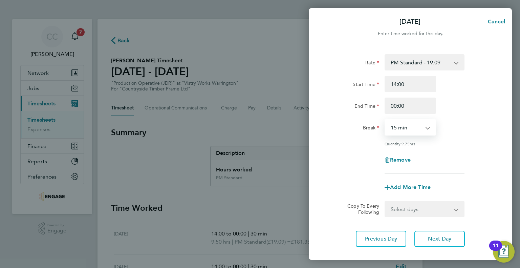
select select "30"
click at [385, 120] on select "0 min 15 min 30 min 45 min 60 min 75 min 90 min" at bounding box center [406, 127] width 42 height 15
click at [453, 152] on div "Remove" at bounding box center [410, 160] width 171 height 16
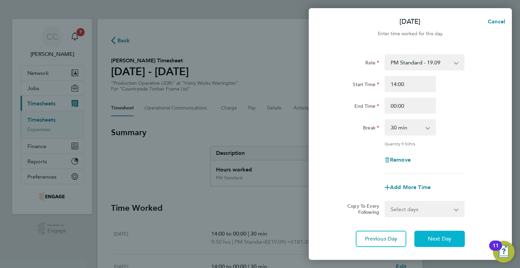
click at [443, 238] on span "Next Day" at bounding box center [439, 238] width 23 height 7
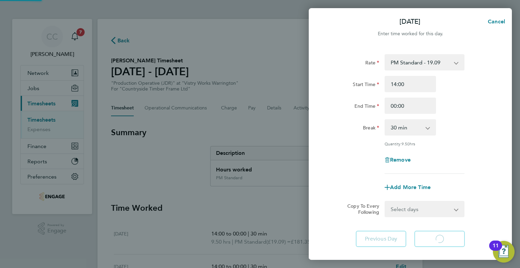
select select "15"
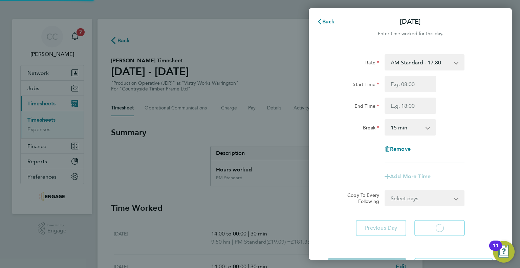
select select "15"
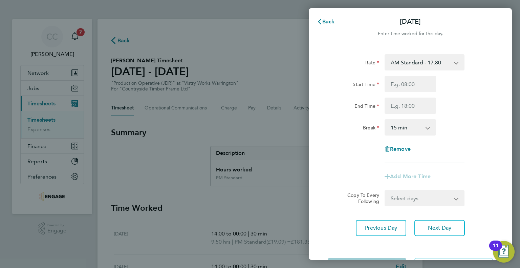
click at [419, 61] on select "AM Standard - 17.80 BONUS - 13.50 PM OT1 - 28.64 PM Standard - 19.09 AM OT2 - 3…" at bounding box center [420, 62] width 70 height 15
select select "15"
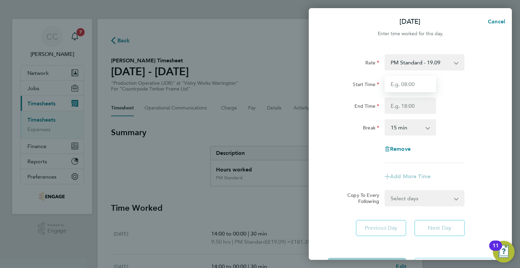
click at [408, 85] on input "Start Time" at bounding box center [409, 84] width 51 height 16
type input "14:00"
click at [404, 103] on input "End Time" at bounding box center [409, 105] width 51 height 16
type input "00:00"
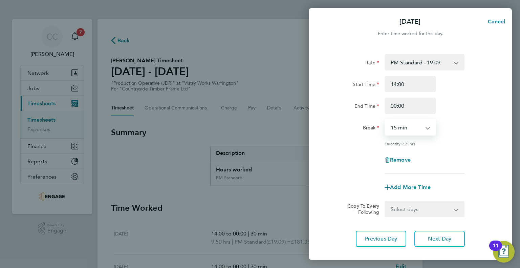
click at [407, 124] on select "0 min 15 min 30 min 45 min 60 min 75 min 90 min" at bounding box center [406, 127] width 42 height 15
select select "60"
click at [385, 120] on select "0 min 15 min 30 min 45 min 60 min 75 min 90 min" at bounding box center [406, 127] width 42 height 15
click at [472, 153] on div "Remove" at bounding box center [410, 160] width 171 height 16
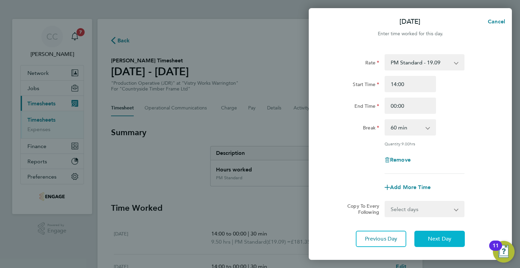
click at [438, 239] on span "Next Day" at bounding box center [439, 238] width 23 height 7
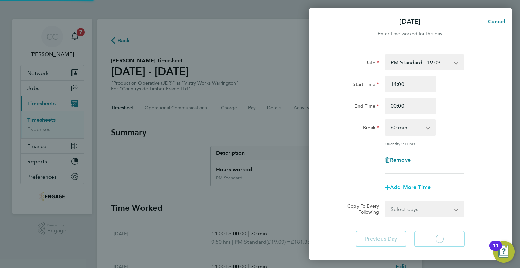
select select "15"
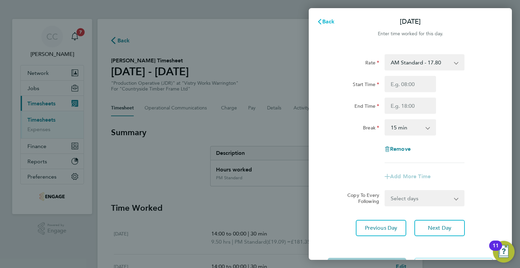
click at [320, 21] on icon "button" at bounding box center [319, 21] width 5 height 5
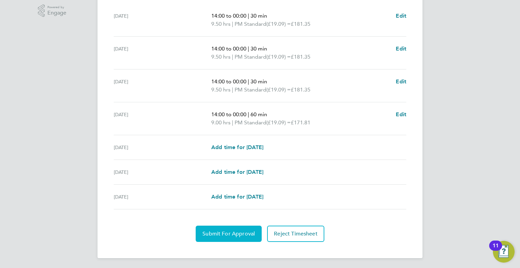
click at [239, 230] on span "Submit For Approval" at bounding box center [228, 233] width 52 height 7
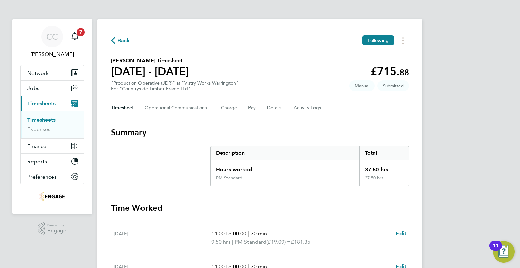
click at [121, 40] on span "Back" at bounding box center [123, 41] width 13 height 8
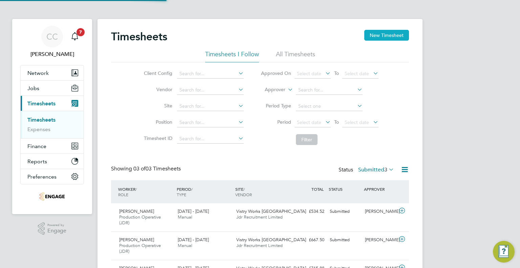
scroll to position [23, 59]
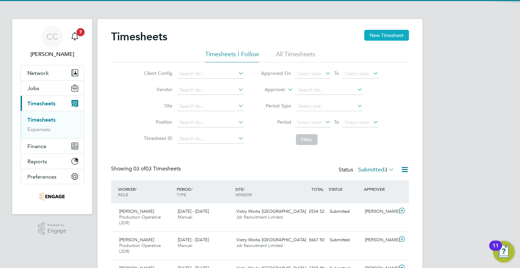
click at [375, 33] on button "New Timesheet" at bounding box center [386, 35] width 45 height 11
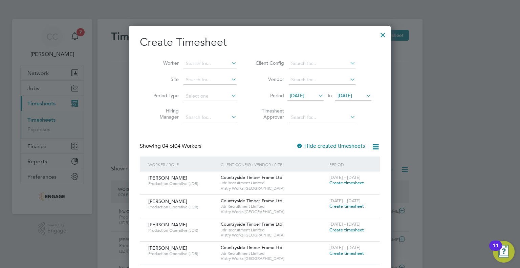
scroll to position [252, 262]
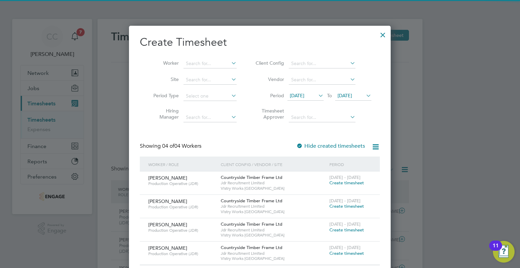
click at [304, 94] on span "16 Sep 2025" at bounding box center [297, 95] width 15 height 6
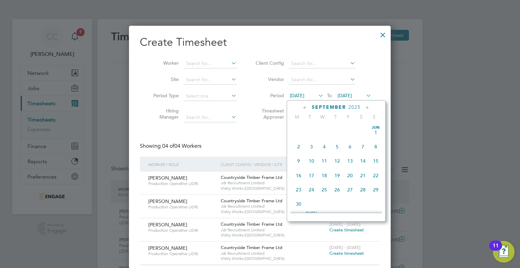
scroll to position [235, 0]
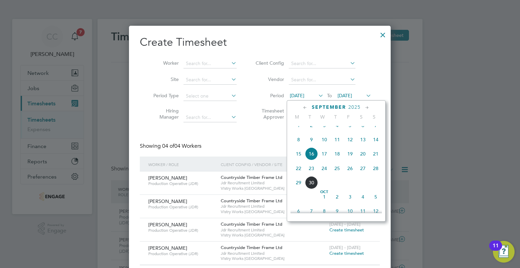
click at [299, 172] on span "22" at bounding box center [298, 168] width 13 height 13
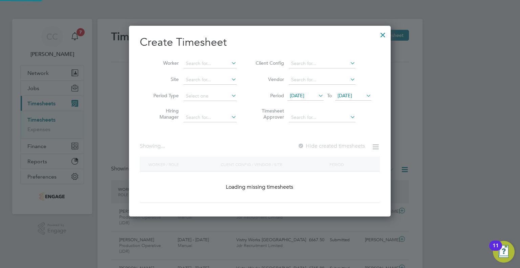
scroll to position [205, 262]
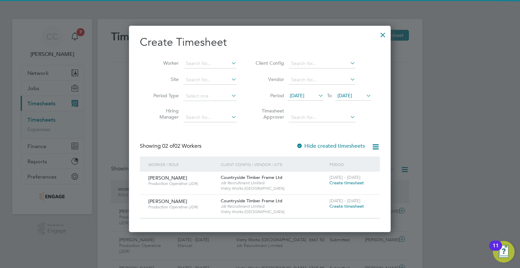
click at [352, 93] on span "23 Sep 2025" at bounding box center [344, 95] width 15 height 6
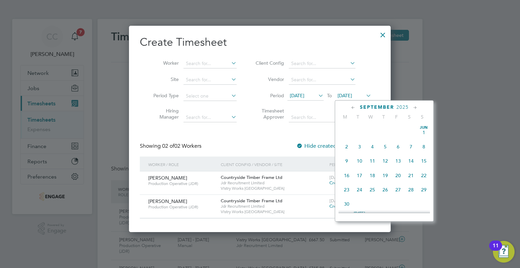
scroll to position [250, 0]
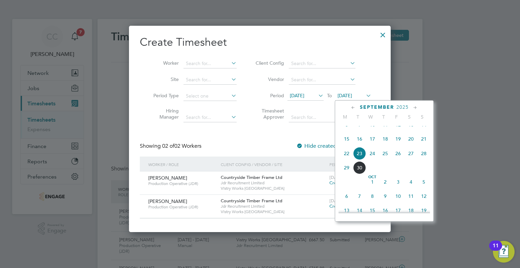
click at [409, 159] on span "27" at bounding box center [410, 153] width 13 height 13
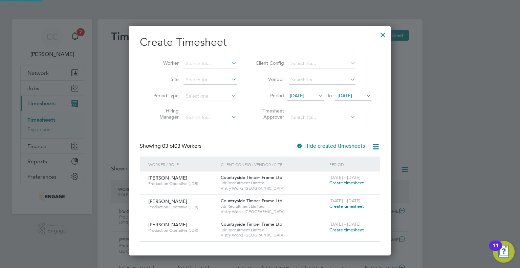
scroll to position [229, 262]
click at [345, 206] on span "Create timesheet" at bounding box center [346, 206] width 35 height 6
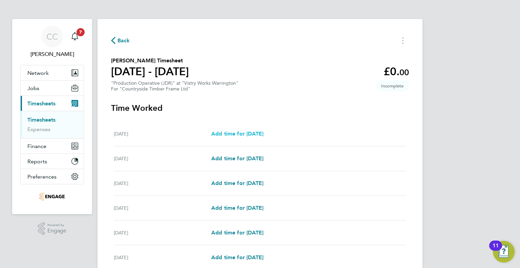
click at [248, 135] on span "Add time for [DATE]" at bounding box center [237, 133] width 52 height 6
select select "15"
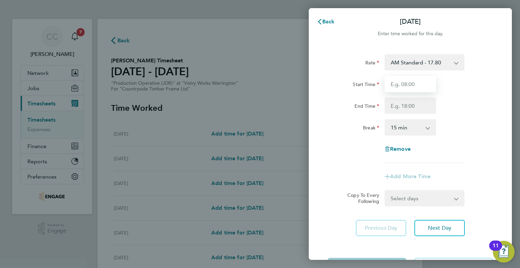
click at [406, 82] on input "Start Time" at bounding box center [409, 84] width 51 height 16
type input "06:00"
click at [396, 101] on input "End Time" at bounding box center [409, 105] width 51 height 16
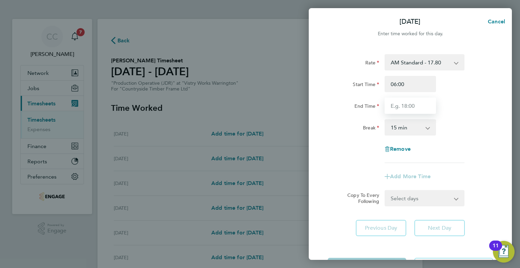
type input "14:00"
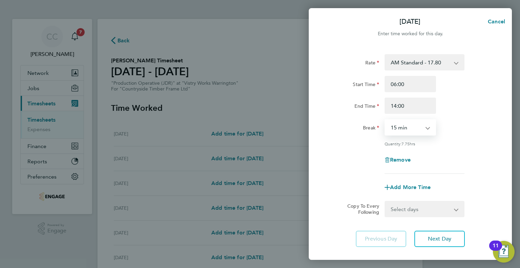
click at [399, 125] on select "0 min 15 min 30 min 45 min 60 min 75 min 90 min" at bounding box center [406, 127] width 42 height 15
select select "30"
click at [385, 120] on select "0 min 15 min 30 min 45 min 60 min 75 min 90 min" at bounding box center [406, 127] width 42 height 15
click at [446, 235] on span "Next Day" at bounding box center [439, 238] width 23 height 7
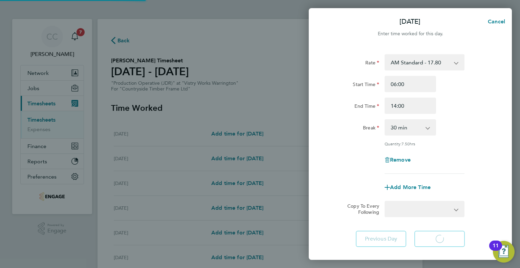
select select "15"
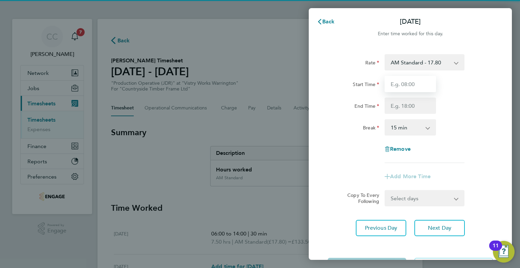
click at [403, 83] on input "Start Time" at bounding box center [409, 84] width 51 height 16
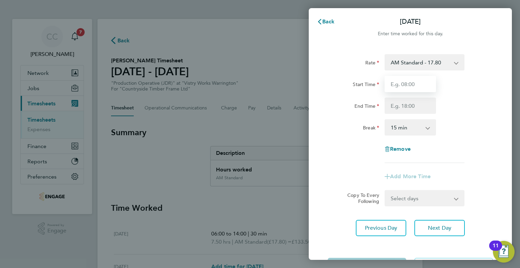
type input "06:00"
click at [404, 104] on input "End Time" at bounding box center [409, 105] width 51 height 16
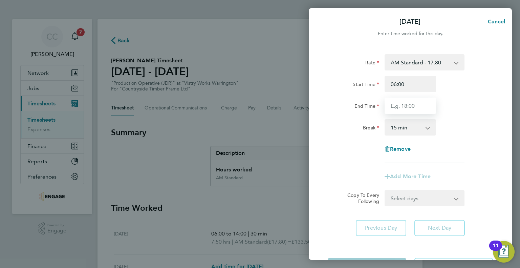
type input "14:00"
click at [410, 128] on select "0 min 15 min 30 min 45 min 60 min 75 min 90 min" at bounding box center [406, 127] width 42 height 15
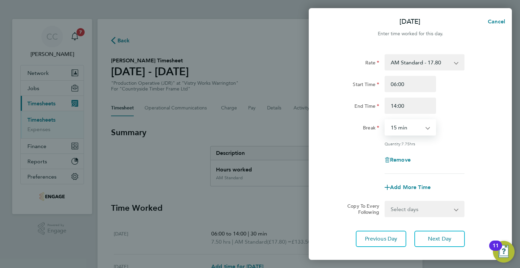
select select "30"
click at [385, 120] on select "0 min 15 min 30 min 45 min 60 min 75 min 90 min" at bounding box center [406, 127] width 42 height 15
click at [444, 240] on span "Next Day" at bounding box center [439, 238] width 23 height 7
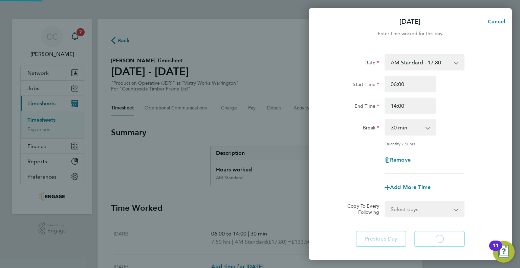
select select "15"
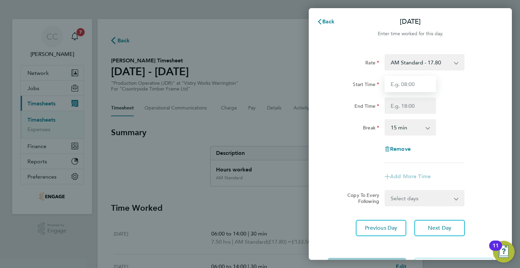
click at [412, 86] on input "Start Time" at bounding box center [409, 84] width 51 height 16
type input "06:00"
click at [407, 103] on input "End Time" at bounding box center [409, 105] width 51 height 16
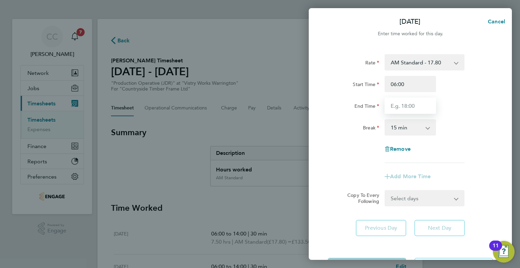
type input "14:00"
drag, startPoint x: 405, startPoint y: 128, endPoint x: 405, endPoint y: 134, distance: 6.1
click at [405, 128] on select "0 min 15 min 30 min 45 min 60 min 75 min 90 min" at bounding box center [406, 127] width 42 height 15
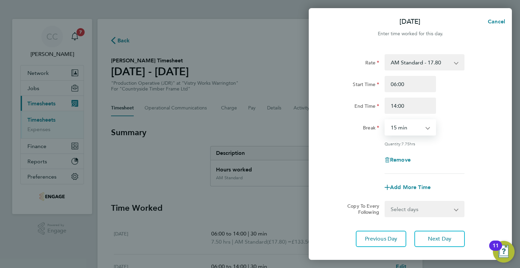
select select "30"
click at [385, 120] on select "0 min 15 min 30 min 45 min 60 min 75 min 90 min" at bounding box center [406, 127] width 42 height 15
click at [442, 238] on span "Next Day" at bounding box center [439, 238] width 23 height 7
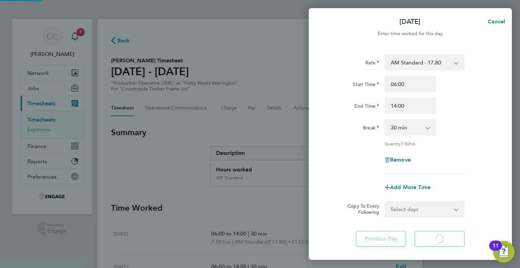
select select "15"
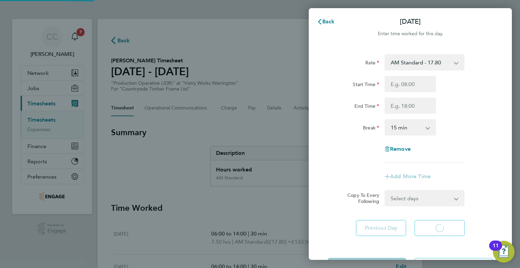
select select "15"
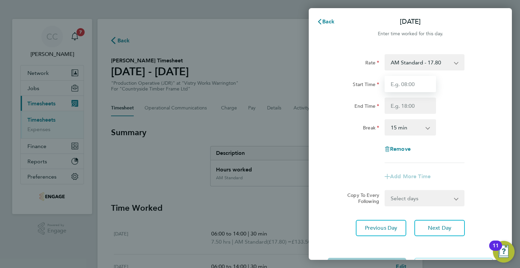
click at [407, 83] on input "Start Time" at bounding box center [409, 84] width 51 height 16
type input "06:00"
click at [404, 103] on input "End Time" at bounding box center [409, 105] width 51 height 16
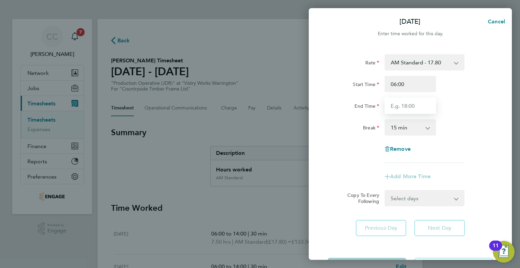
type input "14:00"
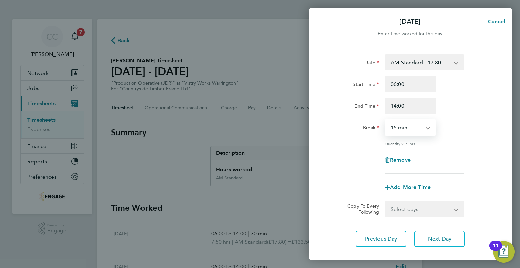
click at [413, 129] on select "0 min 15 min 30 min 45 min 60 min 75 min 90 min" at bounding box center [406, 127] width 42 height 15
select select "30"
click at [385, 120] on select "0 min 15 min 30 min 45 min 60 min 75 min 90 min" at bounding box center [406, 127] width 42 height 15
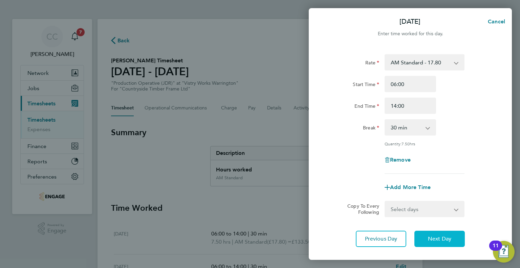
click at [442, 235] on span "Next Day" at bounding box center [439, 238] width 23 height 7
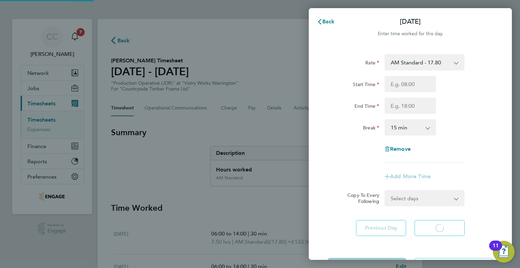
select select "15"
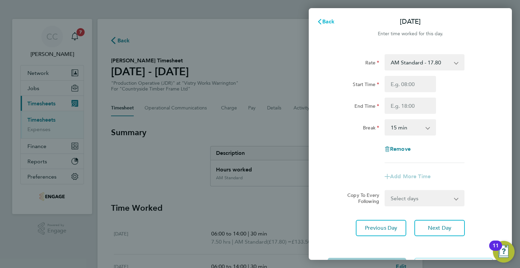
click at [329, 22] on span "Back" at bounding box center [328, 21] width 13 height 6
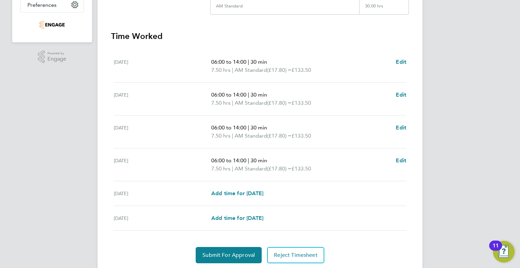
scroll to position [193, 0]
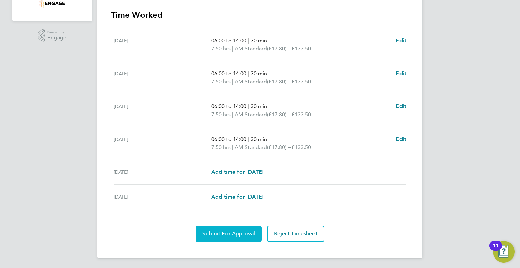
click at [203, 232] on span "Submit For Approval" at bounding box center [228, 233] width 52 height 7
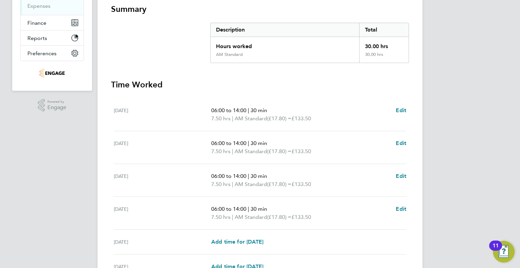
scroll to position [0, 0]
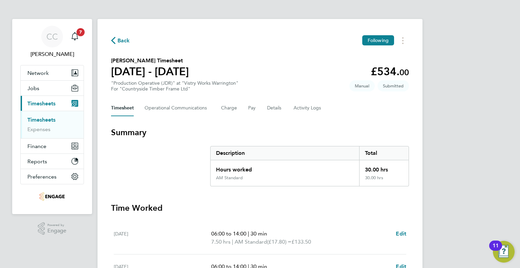
click at [125, 44] on span "Back" at bounding box center [123, 41] width 13 height 8
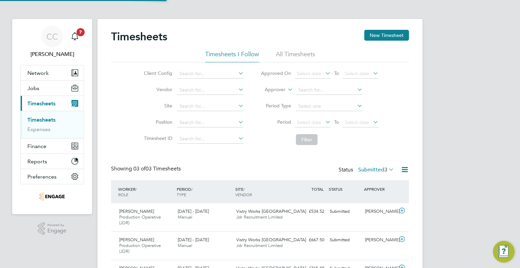
scroll to position [23, 59]
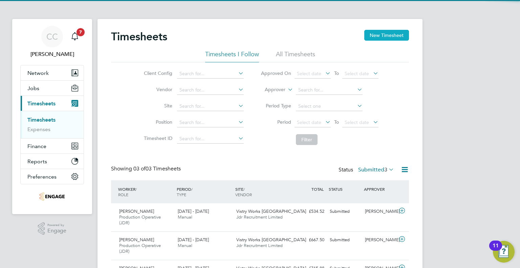
click at [401, 36] on button "New Timesheet" at bounding box center [386, 35] width 45 height 11
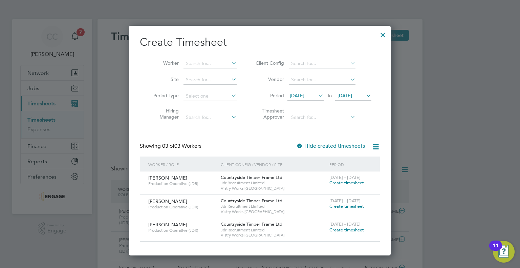
scroll to position [229, 262]
click at [317, 96] on icon at bounding box center [317, 95] width 0 height 9
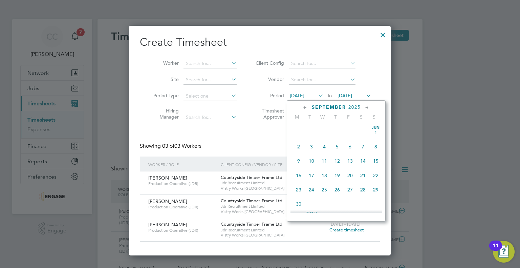
scroll to position [235, 0]
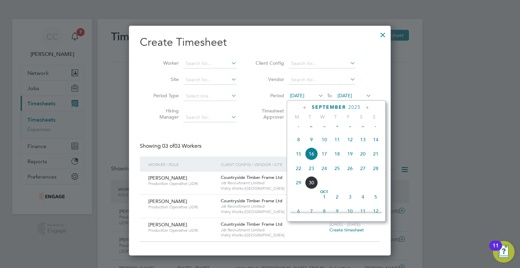
click at [299, 173] on span "22" at bounding box center [298, 168] width 13 height 13
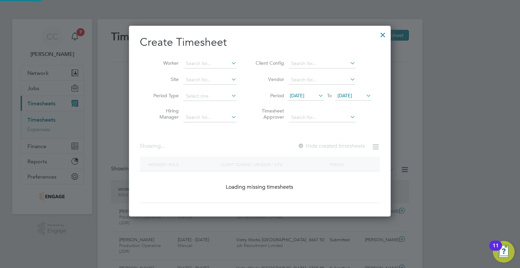
scroll to position [182, 262]
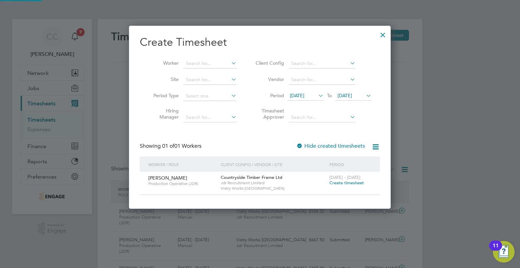
click at [350, 96] on span "23 Sep 2025" at bounding box center [344, 95] width 15 height 6
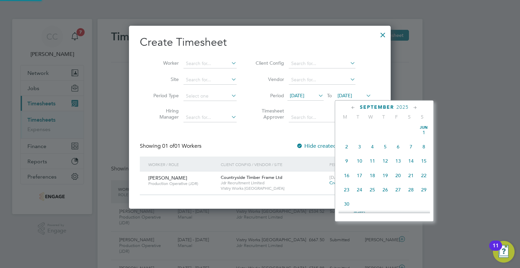
scroll to position [250, 0]
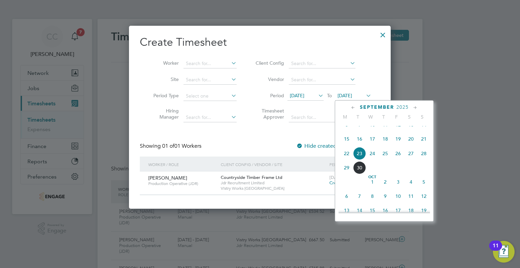
click at [409, 160] on span "27" at bounding box center [410, 153] width 13 height 13
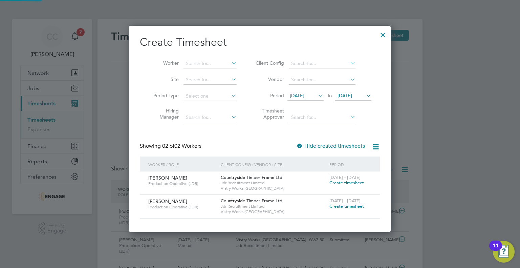
scroll to position [205, 262]
click at [340, 205] on span "Create timesheet" at bounding box center [346, 206] width 35 height 6
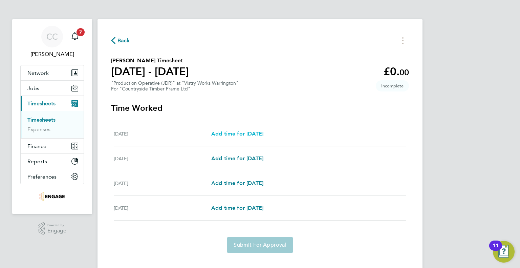
click at [243, 131] on span "Add time for Thu 25 Sep" at bounding box center [237, 133] width 52 height 6
select select "15"
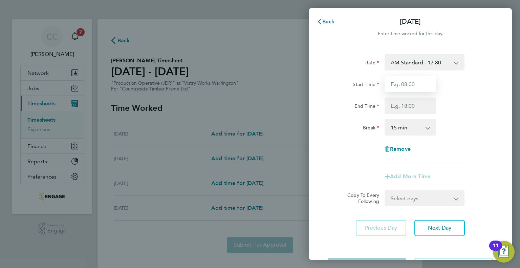
click at [407, 81] on input "Start Time" at bounding box center [409, 84] width 51 height 16
type input "06:00"
click at [411, 109] on input "End Time" at bounding box center [409, 105] width 51 height 16
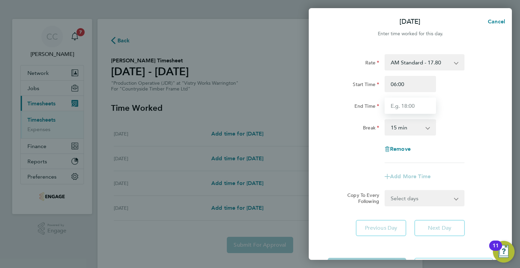
type input "14:00"
click at [411, 128] on select "0 min 15 min 30 min 45 min 60 min 75 min 90 min" at bounding box center [406, 127] width 42 height 15
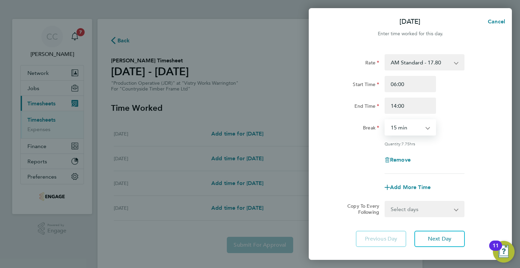
select select "30"
click at [385, 120] on select "0 min 15 min 30 min 45 min 60 min 75 min 90 min" at bounding box center [406, 127] width 42 height 15
click at [461, 153] on div "Remove" at bounding box center [410, 160] width 171 height 16
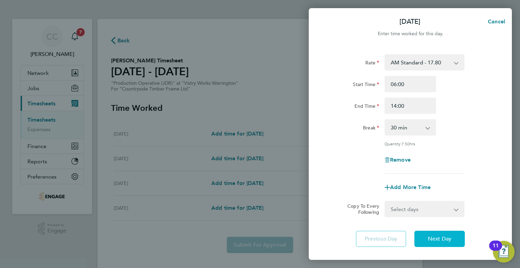
click at [451, 235] on span "Next Day" at bounding box center [439, 238] width 23 height 7
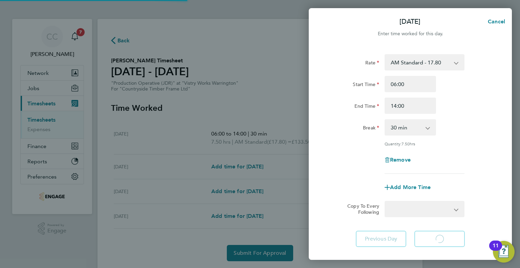
select select "15"
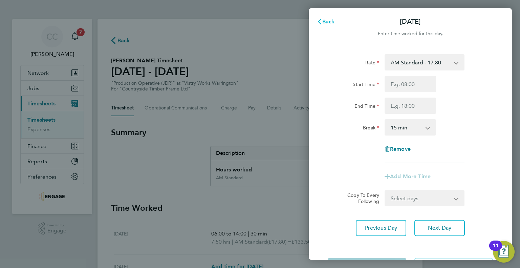
click at [327, 17] on button "Back" at bounding box center [325, 22] width 31 height 14
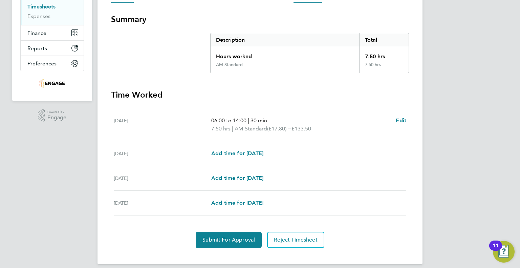
scroll to position [119, 0]
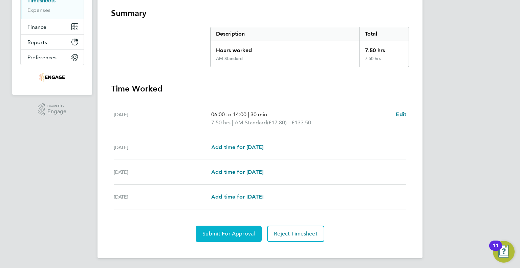
click at [238, 230] on span "Submit For Approval" at bounding box center [228, 233] width 52 height 7
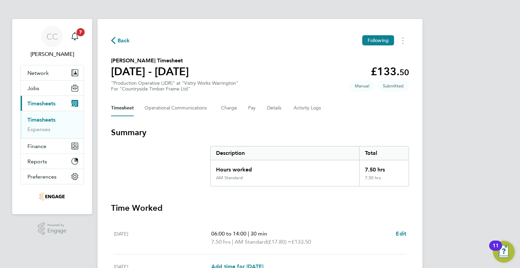
click at [120, 36] on div "Back Following" at bounding box center [260, 40] width 298 height 10
click at [120, 40] on span "Back" at bounding box center [123, 41] width 13 height 8
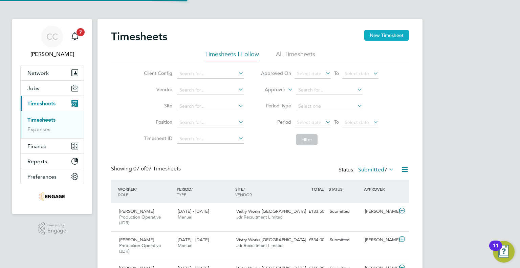
click at [388, 30] on button "New Timesheet" at bounding box center [386, 35] width 45 height 11
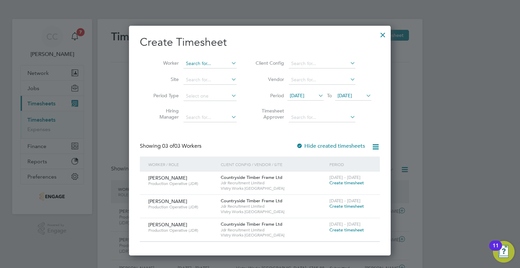
click at [219, 64] on input at bounding box center [209, 63] width 53 height 9
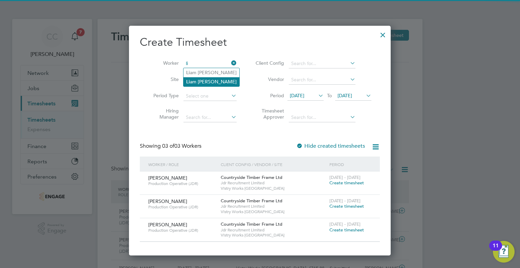
click at [209, 78] on li "Li am Rowe" at bounding box center [211, 81] width 56 height 9
type input "Liam Rowe"
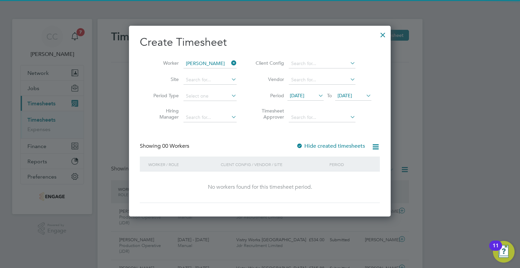
click at [317, 97] on icon at bounding box center [317, 95] width 0 height 9
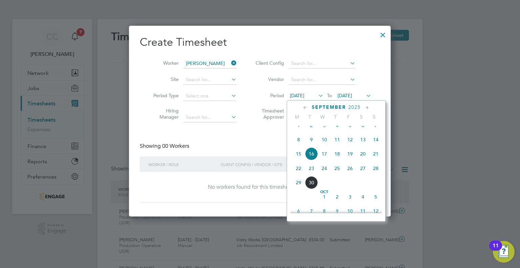
click at [295, 175] on span "22" at bounding box center [298, 168] width 13 height 13
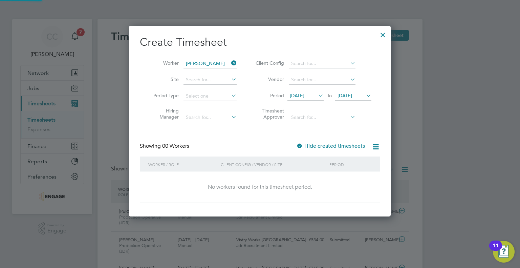
click at [352, 94] on span "23 Sep 2025" at bounding box center [344, 95] width 15 height 6
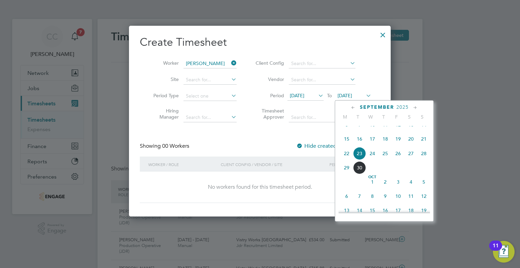
click at [410, 160] on span "27" at bounding box center [410, 153] width 13 height 13
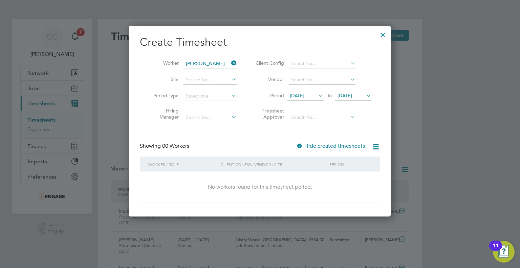
click at [315, 184] on div "No workers found for this timesheet period." at bounding box center [259, 186] width 226 height 7
click at [383, 32] on div at bounding box center [383, 33] width 12 height 12
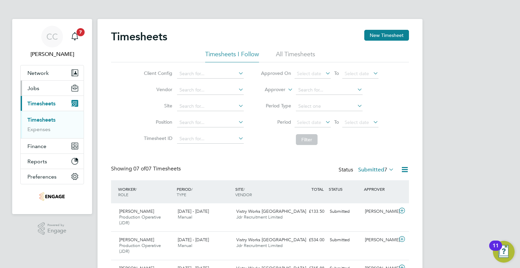
click at [33, 88] on span "Jobs" at bounding box center [33, 88] width 12 height 6
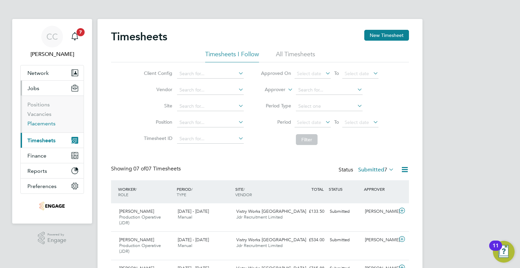
click at [33, 122] on link "Placements" at bounding box center [41, 123] width 28 height 6
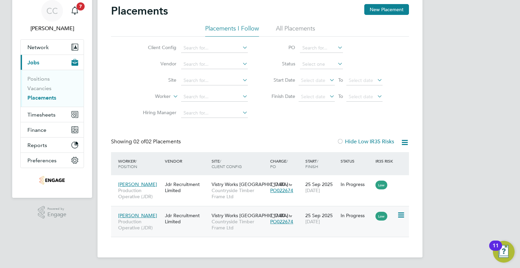
click at [355, 215] on div "In Progress" at bounding box center [356, 215] width 32 height 6
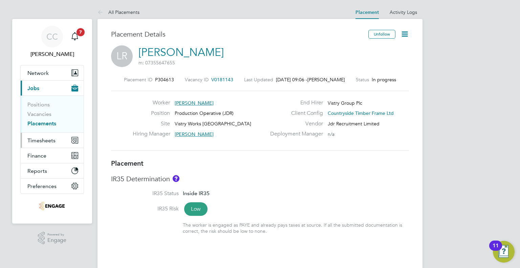
click at [29, 139] on span "Timesheets" at bounding box center [41, 140] width 28 height 6
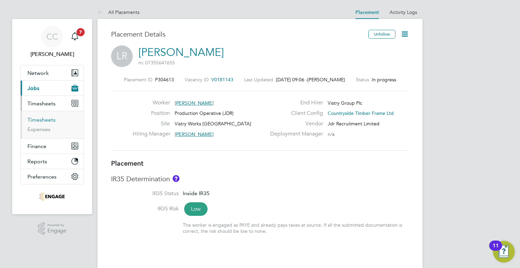
click at [34, 120] on link "Timesheets" at bounding box center [41, 119] width 28 height 6
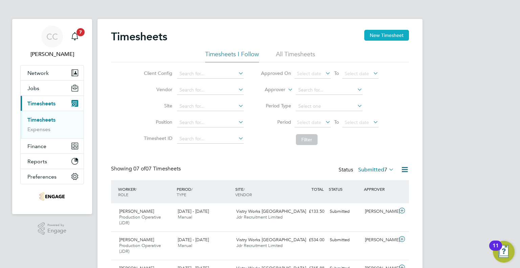
click at [371, 38] on button "New Timesheet" at bounding box center [386, 35] width 45 height 11
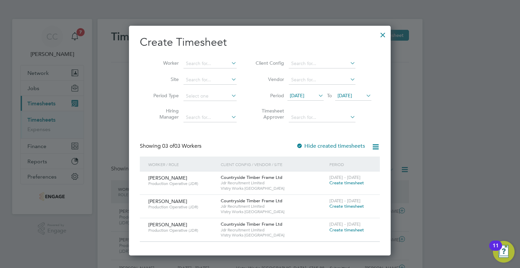
click at [296, 96] on span "[DATE]" at bounding box center [297, 95] width 15 height 6
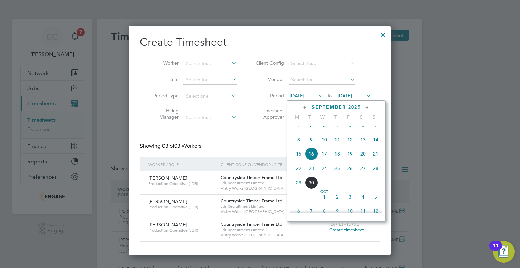
click at [337, 173] on span "25" at bounding box center [337, 168] width 13 height 13
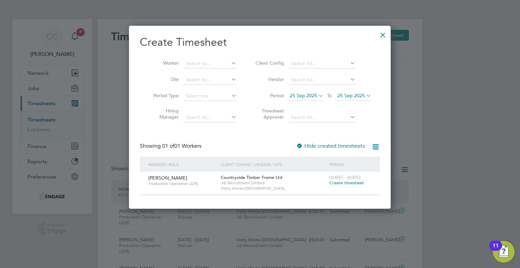
click at [353, 94] on span "25 Sep 2025" at bounding box center [350, 95] width 27 height 6
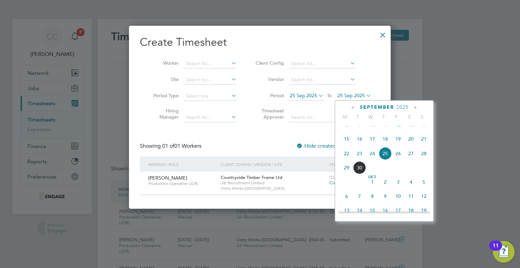
click at [410, 160] on span "27" at bounding box center [410, 153] width 13 height 13
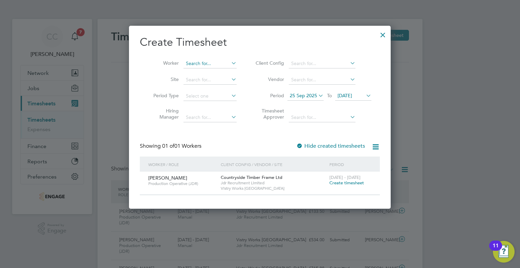
click at [208, 62] on input at bounding box center [209, 63] width 53 height 9
click at [225, 70] on b "[PERSON_NAME]" at bounding box center [244, 73] width 39 height 6
type input "[PERSON_NAME]"
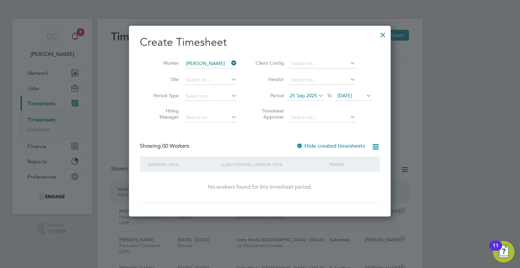
click at [379, 33] on div at bounding box center [383, 33] width 12 height 12
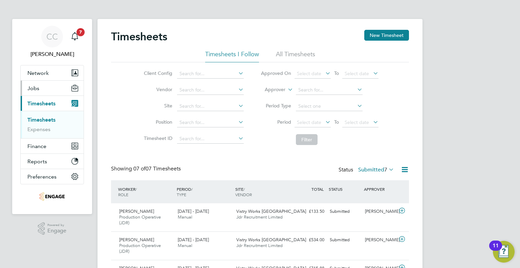
click at [41, 85] on button "Jobs" at bounding box center [52, 88] width 63 height 15
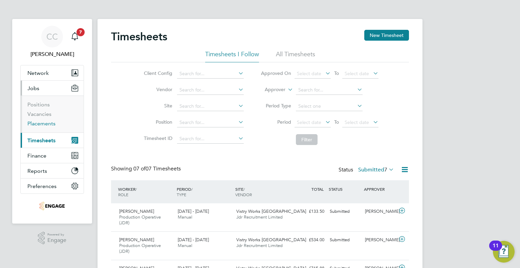
click at [39, 122] on link "Placements" at bounding box center [41, 123] width 28 height 6
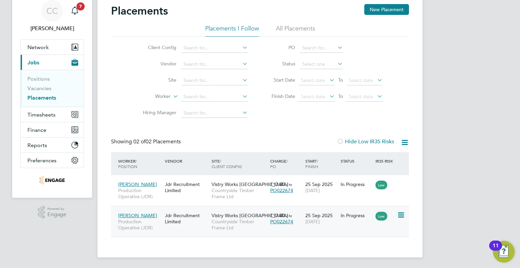
click at [192, 222] on div "Jdr Recruitment Limited" at bounding box center [186, 218] width 47 height 19
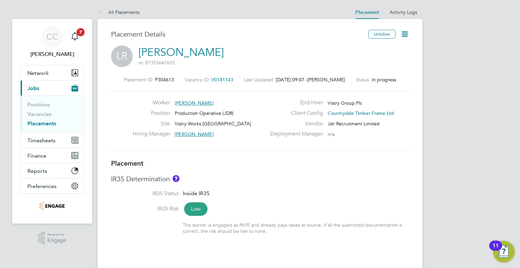
click at [406, 31] on icon at bounding box center [404, 34] width 8 height 8
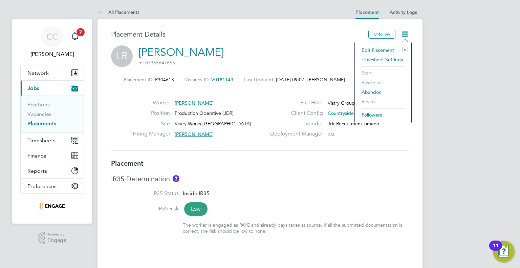
click at [383, 46] on li "Edit Placement e" at bounding box center [383, 49] width 50 height 9
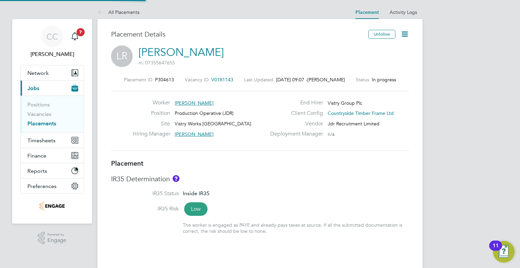
type input "[PERSON_NAME]"
type input "25 Sep 2025"
type input "[DATE]"
type input "08:00"
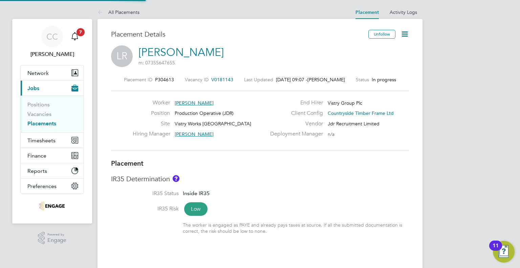
type input "18:00"
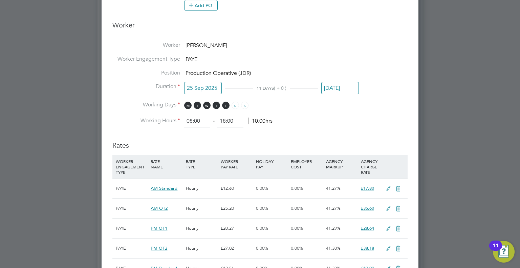
click at [208, 85] on input "25 Sep 2025" at bounding box center [203, 88] width 38 height 13
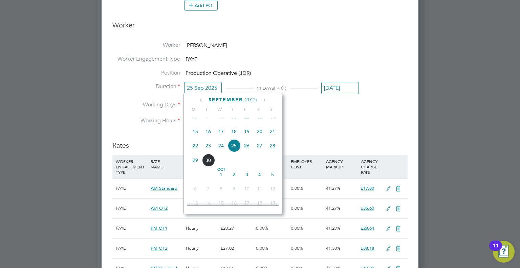
click at [195, 152] on span "22" at bounding box center [195, 145] width 13 height 13
type input "[DATE]"
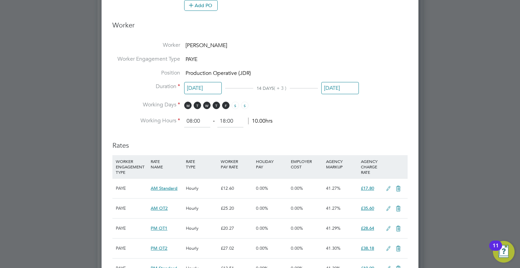
click at [311, 115] on li "Working Hours 08:00 ‐ 18:00 10.00hrs" at bounding box center [259, 121] width 295 height 12
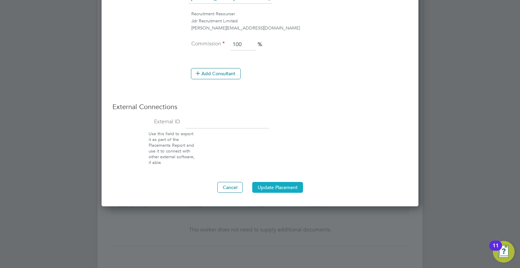
click at [283, 183] on button "Update Placement" at bounding box center [277, 187] width 51 height 11
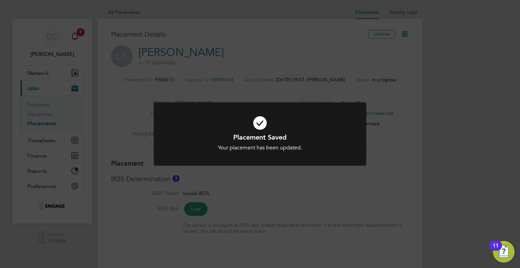
click at [52, 105] on div "Placement Saved Your placement has been updated. Cancel Okay" at bounding box center [260, 134] width 520 height 268
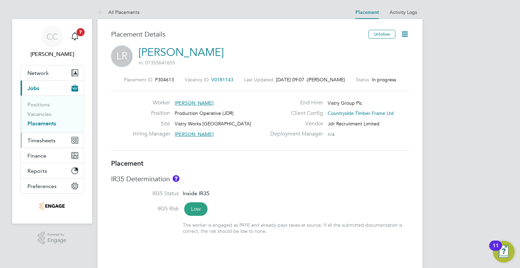
click at [40, 142] on span "Timesheets" at bounding box center [41, 140] width 28 height 6
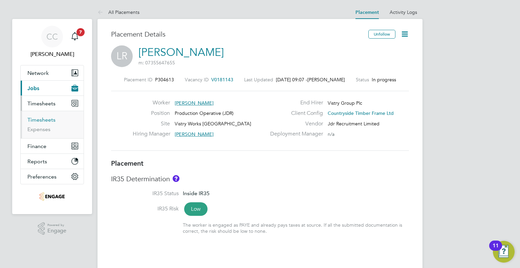
click at [39, 117] on link "Timesheets" at bounding box center [41, 119] width 28 height 6
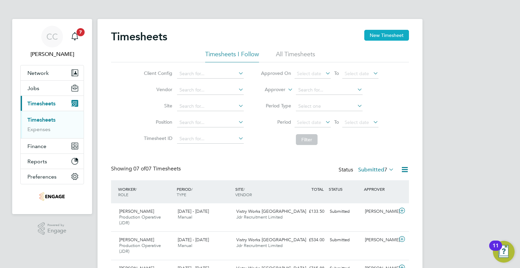
click at [376, 38] on button "New Timesheet" at bounding box center [386, 35] width 45 height 11
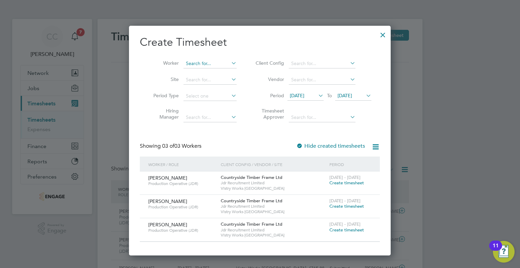
click at [209, 65] on input at bounding box center [209, 63] width 53 height 9
click at [210, 71] on li "Liam Rowe" at bounding box center [225, 72] width 84 height 9
type input "[PERSON_NAME]"
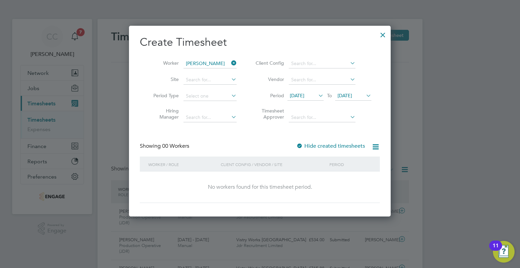
click at [317, 94] on icon at bounding box center [317, 95] width 0 height 9
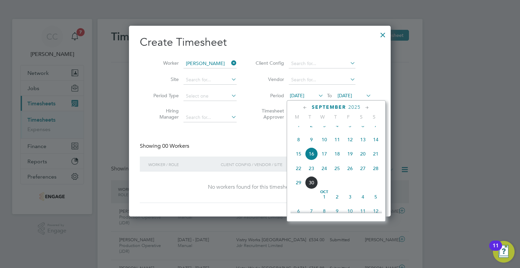
click at [298, 175] on span "22" at bounding box center [298, 168] width 13 height 13
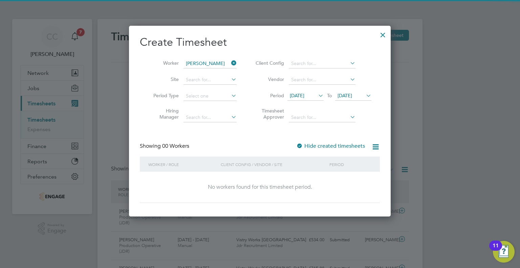
click at [352, 95] on span "23 Sep 2025" at bounding box center [344, 95] width 15 height 6
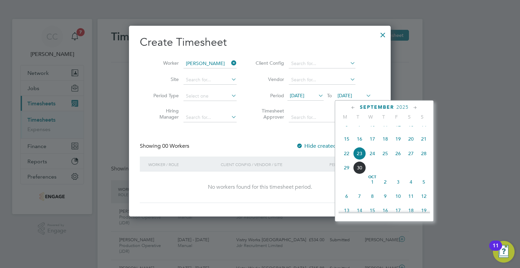
click at [408, 156] on span "27" at bounding box center [410, 153] width 13 height 13
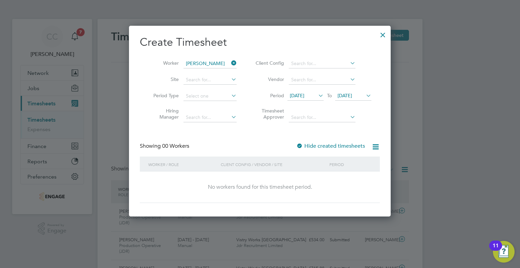
click at [373, 146] on icon at bounding box center [375, 146] width 8 height 8
click at [381, 36] on div at bounding box center [383, 33] width 12 height 12
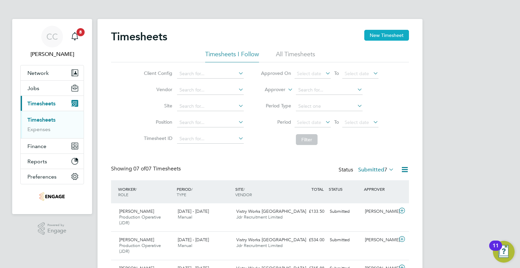
click at [374, 36] on button "New Timesheet" at bounding box center [386, 35] width 45 height 11
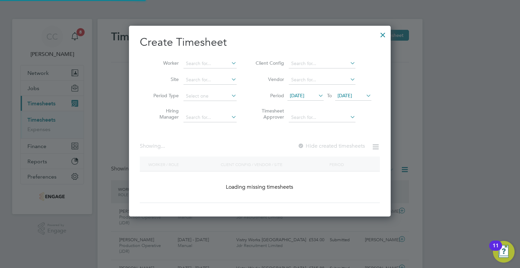
scroll to position [229, 262]
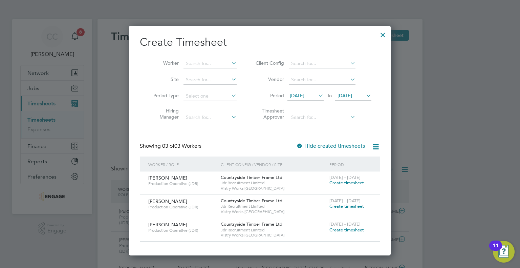
click at [304, 95] on span "16 Sep 2025" at bounding box center [297, 95] width 15 height 6
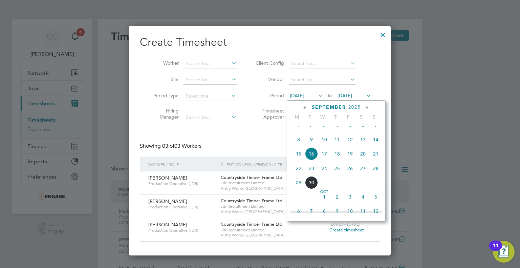
click at [298, 174] on span "22" at bounding box center [298, 168] width 13 height 13
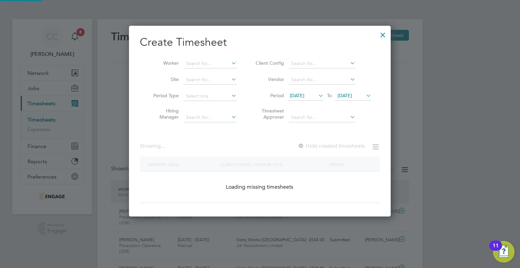
scroll to position [182, 262]
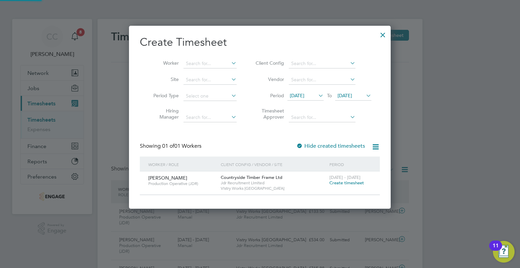
click at [345, 96] on span "23 Sep 2025" at bounding box center [344, 95] width 15 height 6
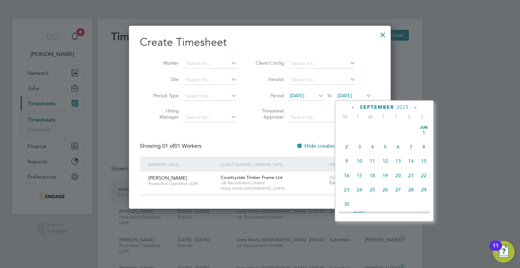
scroll to position [250, 0]
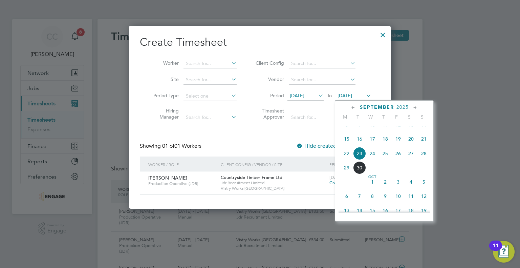
click at [411, 160] on span "27" at bounding box center [410, 153] width 13 height 13
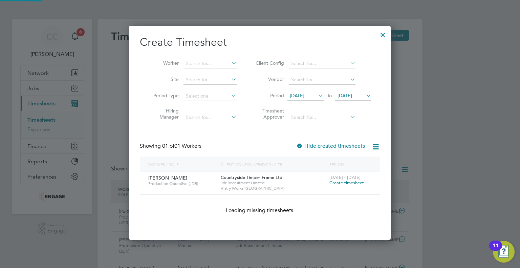
scroll to position [182, 262]
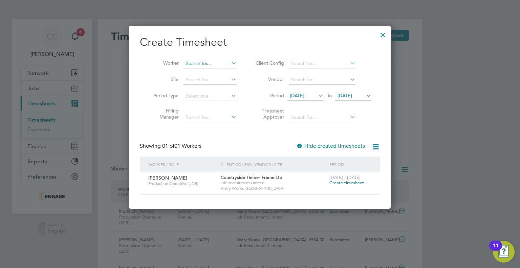
click at [190, 65] on input at bounding box center [209, 63] width 53 height 9
click at [197, 70] on b "Aidan" at bounding box center [205, 73] width 39 height 6
type input "[PERSON_NAME]"
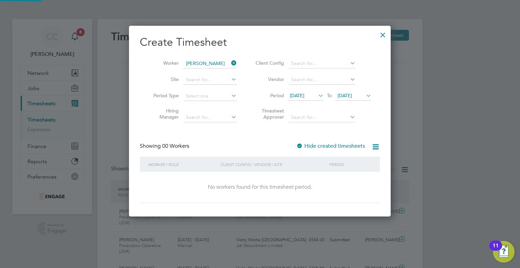
scroll to position [190, 262]
click at [304, 143] on label "Hide created timesheets" at bounding box center [330, 145] width 69 height 7
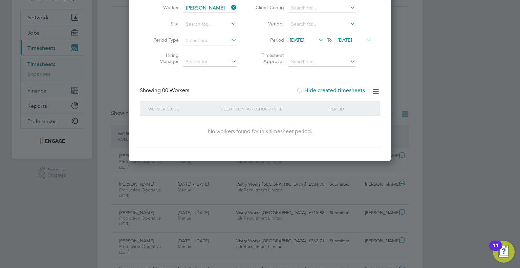
scroll to position [0, 0]
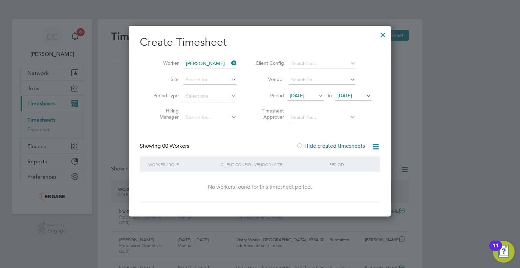
click at [380, 33] on div at bounding box center [383, 33] width 12 height 12
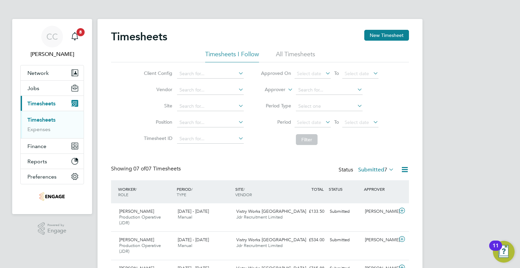
scroll to position [17, 59]
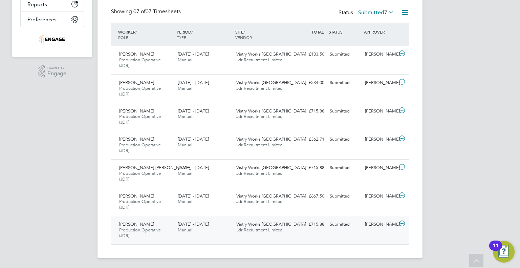
click at [222, 223] on div "22 - 28 Sep 2025 Manual" at bounding box center [204, 227] width 59 height 17
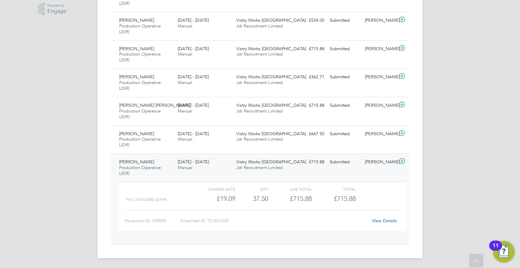
click at [391, 220] on link "View Details" at bounding box center [384, 221] width 25 height 6
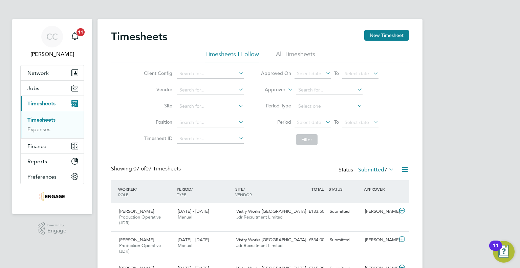
click at [386, 170] on span "7" at bounding box center [385, 169] width 3 height 7
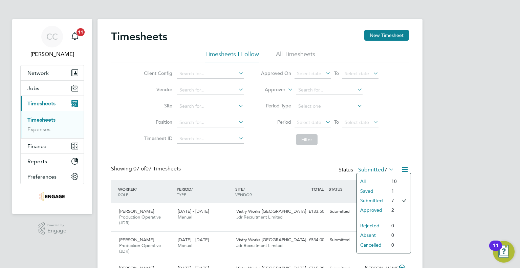
click at [376, 208] on li "Approved" at bounding box center [372, 209] width 31 height 9
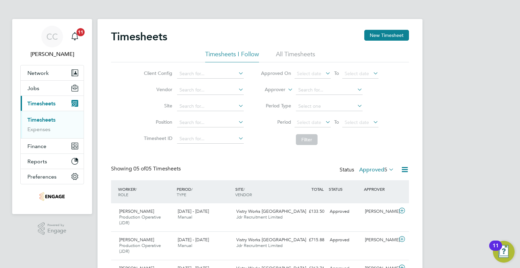
click at [379, 169] on label "Approved 5" at bounding box center [376, 169] width 35 height 7
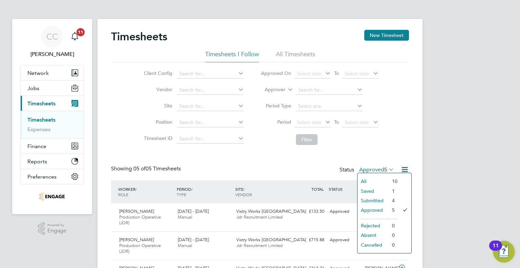
click at [380, 197] on li "Submitted" at bounding box center [372, 200] width 31 height 9
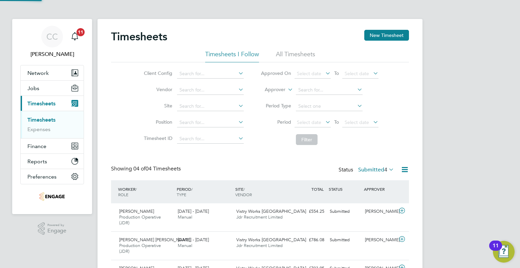
scroll to position [23, 59]
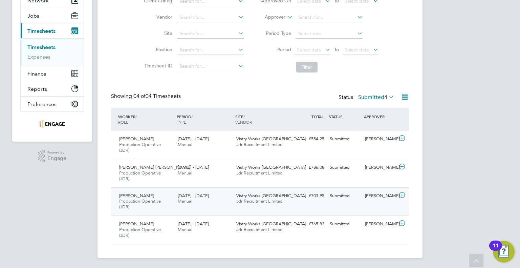
click at [394, 197] on div "[PERSON_NAME]" at bounding box center [379, 195] width 35 height 11
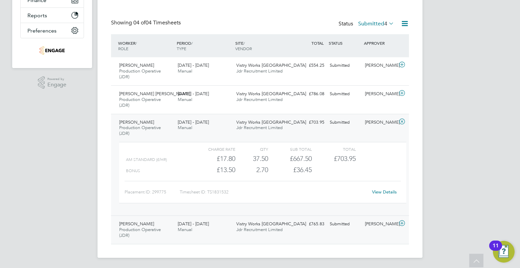
click at [308, 237] on div "Aidan Cronin Production Operative (JDR) 22 - 28 Sep 2025 22 - 28 Sep 2025 Manua…" at bounding box center [260, 229] width 298 height 28
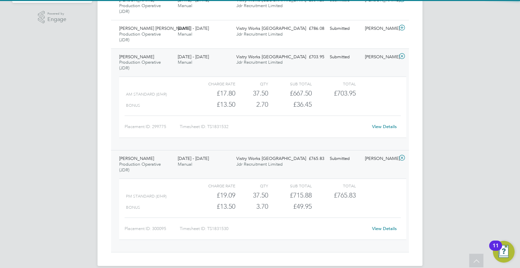
scroll to position [219, 0]
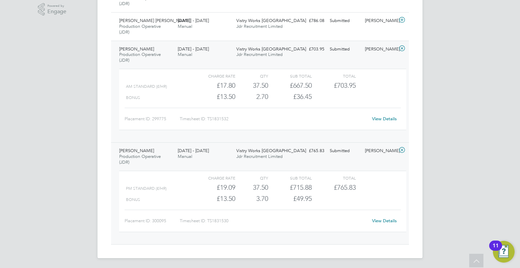
click at [364, 155] on div "[PERSON_NAME]" at bounding box center [379, 150] width 35 height 11
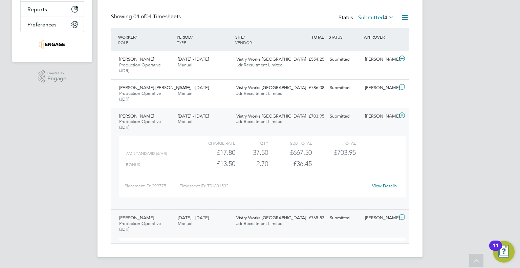
scroll to position [146, 0]
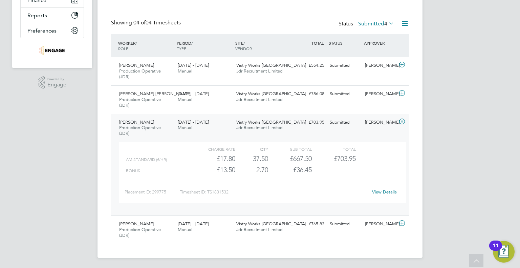
click at [387, 23] on icon at bounding box center [387, 23] width 0 height 9
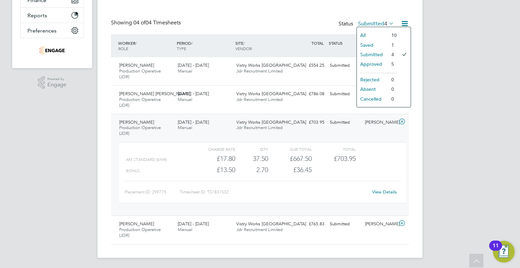
click at [372, 59] on li "Approved" at bounding box center [372, 63] width 31 height 9
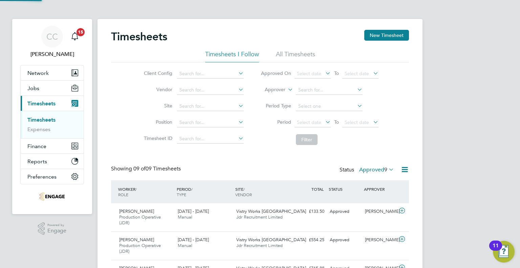
scroll to position [3, 3]
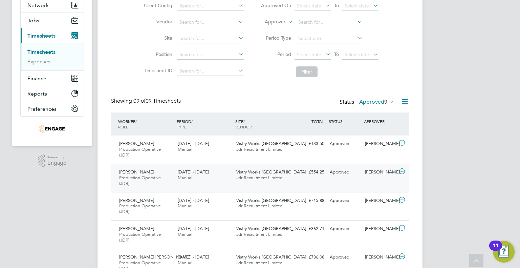
click at [339, 181] on div "Stephen O'Keeffe Production Operative (JDR) 22 - 28 Sep 2025 22 - 28 Sep 2025 M…" at bounding box center [260, 177] width 298 height 28
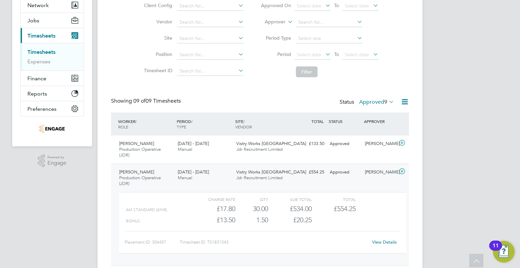
click at [339, 181] on div "Stephen O'Keeffe Production Operative (JDR) 22 - 28 Sep 2025 22 - 28 Sep 2025 M…" at bounding box center [260, 214] width 298 height 102
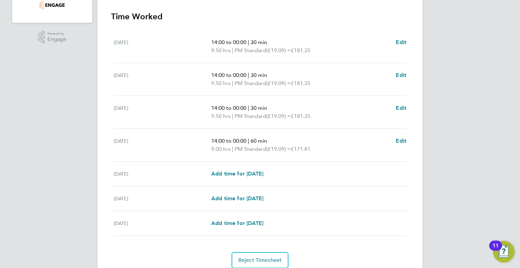
scroll to position [203, 0]
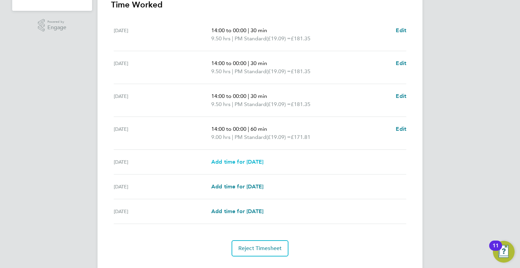
click at [255, 159] on span "Add time for [DATE]" at bounding box center [237, 161] width 52 height 6
select select "15"
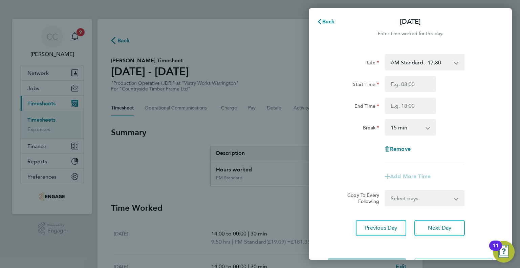
scroll to position [27, 0]
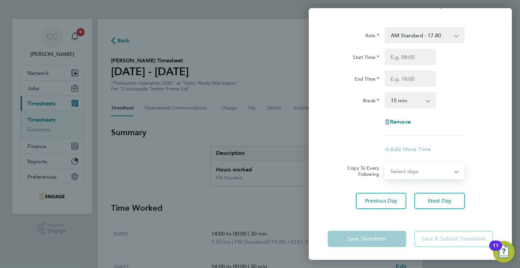
click at [442, 173] on select "Select days Day Weekend (Sat-Sun) Saturday Sunday" at bounding box center [420, 170] width 71 height 15
click at [446, 36] on select "AM Standard - 17.80 BONUS - 13.50 PM OT2 - 38.18 PM OT1 - 28.64 AM OT1 - 26.70 …" at bounding box center [420, 35] width 70 height 15
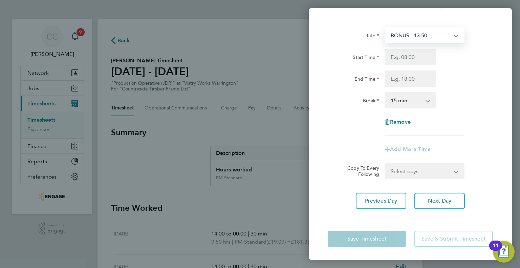
scroll to position [0, 0]
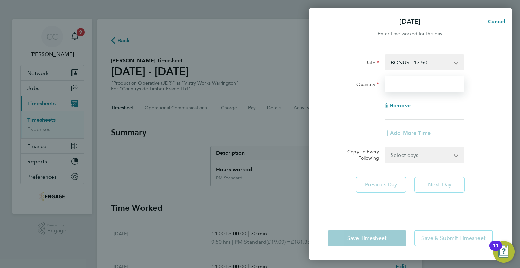
click at [428, 77] on input "Quantity" at bounding box center [424, 84] width 80 height 16
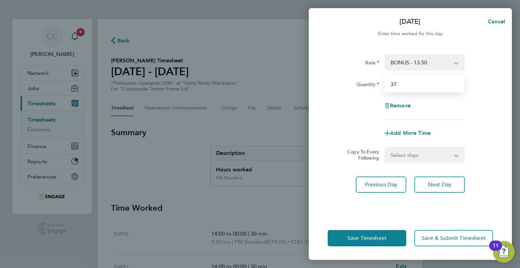
type input "3"
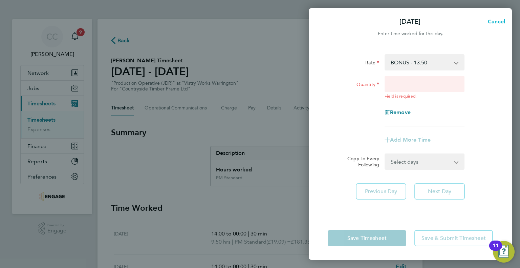
click at [490, 22] on span "Cancel" at bounding box center [494, 21] width 19 height 6
select select "15"
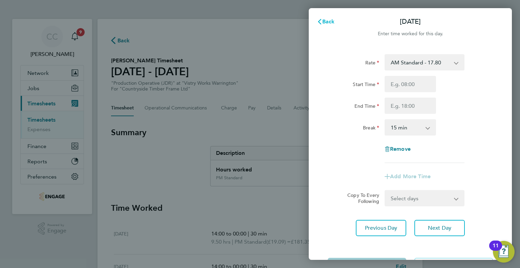
click at [327, 20] on span "Back" at bounding box center [328, 21] width 13 height 6
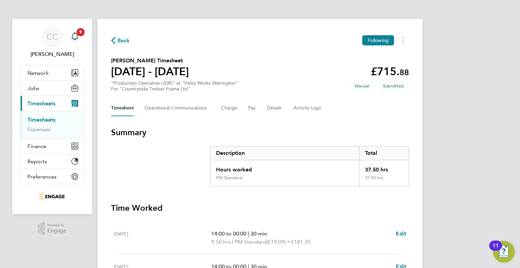
click at [38, 116] on link "Timesheets" at bounding box center [41, 119] width 28 height 6
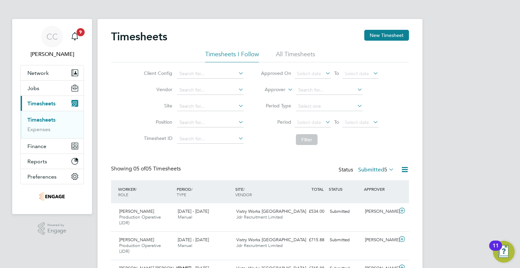
click at [300, 52] on li "All Timesheets" at bounding box center [295, 56] width 39 height 12
click at [315, 121] on span "Select date" at bounding box center [309, 122] width 24 height 6
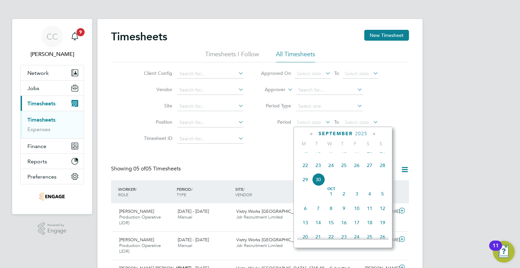
click at [303, 168] on span "22" at bounding box center [305, 165] width 13 height 13
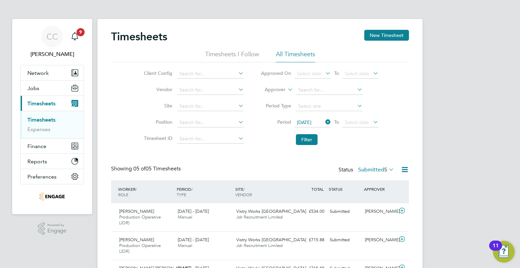
click at [357, 114] on li "Period 22 Sep 2025 To Select date" at bounding box center [319, 122] width 135 height 16
click at [357, 119] on span "Select date" at bounding box center [356, 122] width 24 height 6
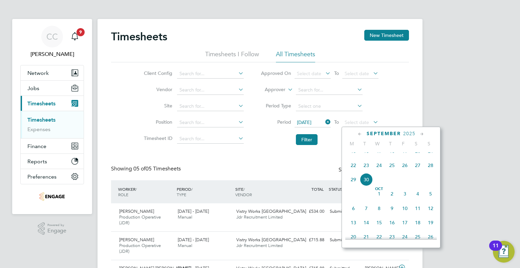
click at [417, 172] on span "27" at bounding box center [417, 165] width 13 height 13
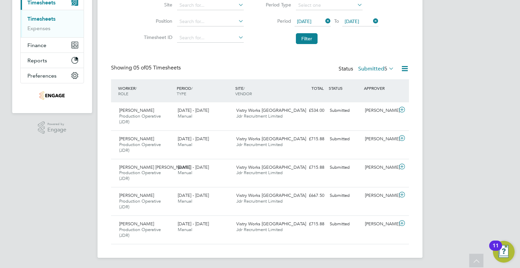
click at [387, 69] on icon at bounding box center [387, 68] width 0 height 9
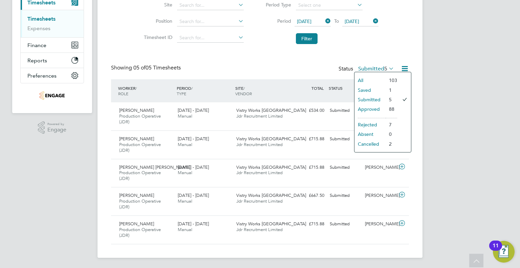
click at [379, 90] on li "Saved" at bounding box center [369, 89] width 31 height 9
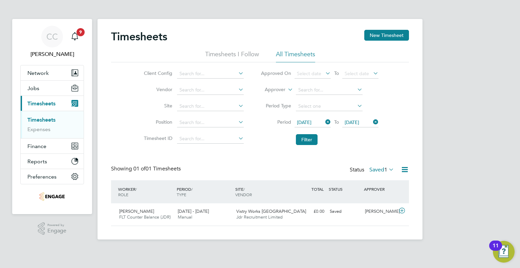
click at [387, 169] on icon at bounding box center [387, 168] width 0 height 9
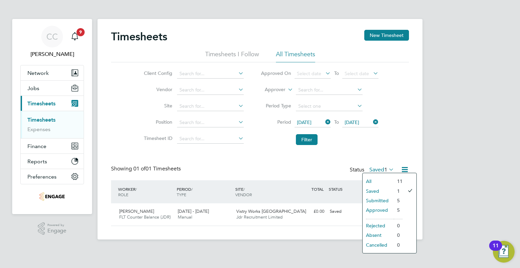
click at [384, 179] on li "All" at bounding box center [377, 180] width 31 height 9
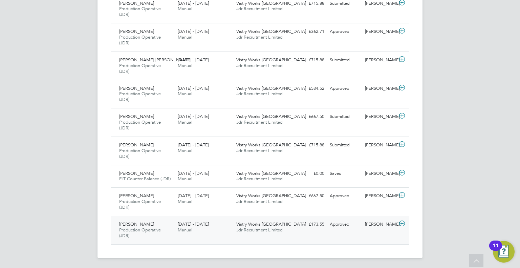
click at [318, 228] on div "£173.55 Approved" at bounding box center [309, 224] width 35 height 11
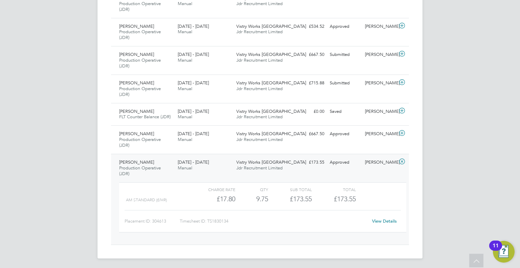
click at [381, 218] on link "View Details" at bounding box center [384, 221] width 25 height 6
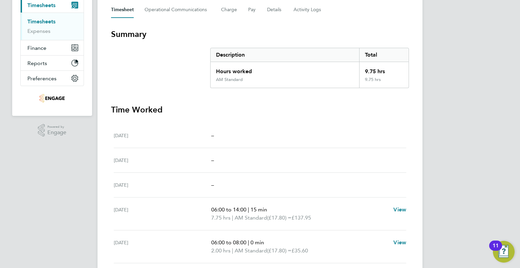
scroll to position [169, 0]
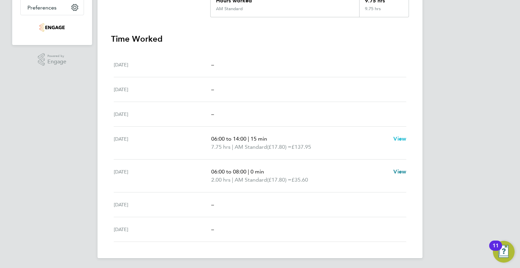
click at [396, 137] on span "View" at bounding box center [399, 138] width 13 height 6
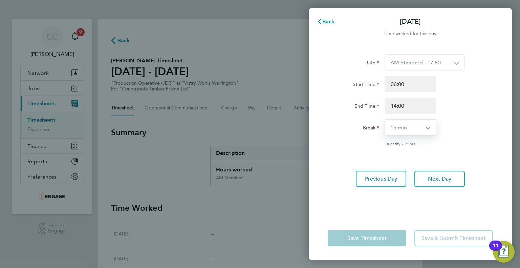
click at [407, 127] on select "0 min 15 min 30 min 45 min 60 min 75 min 90 min" at bounding box center [406, 127] width 43 height 16
select select "30"
click at [385, 119] on select "0 min 15 min 30 min 45 min 60 min 75 min 90 min" at bounding box center [406, 127] width 43 height 16
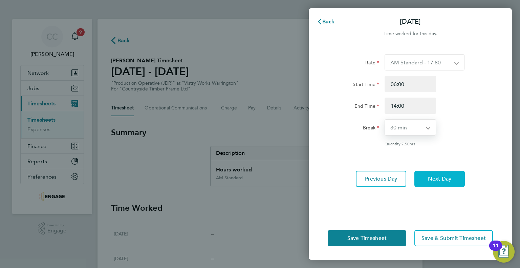
click at [451, 172] on button "Next Day" at bounding box center [439, 179] width 50 height 16
click at [438, 179] on span "Next Day" at bounding box center [439, 178] width 23 height 7
click at [333, 19] on span "Back" at bounding box center [328, 21] width 13 height 6
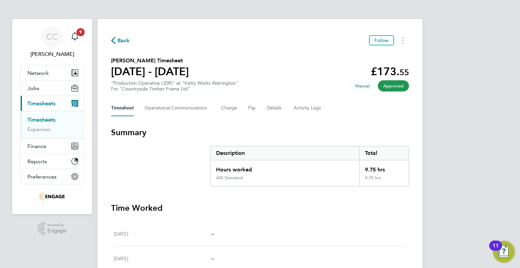
click at [112, 39] on icon "button" at bounding box center [113, 40] width 4 height 7
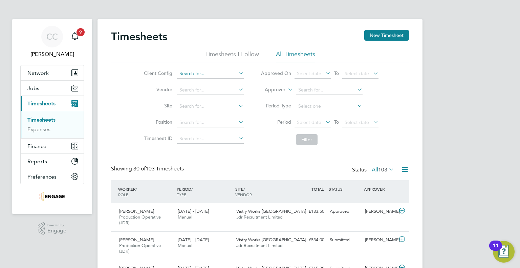
click at [225, 73] on input at bounding box center [210, 73] width 67 height 9
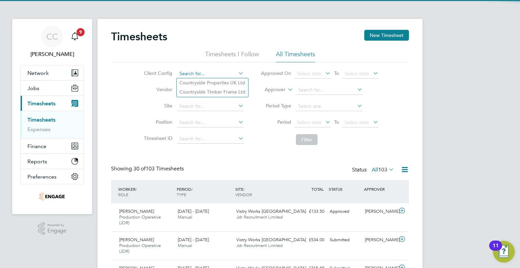
click at [225, 73] on input at bounding box center [210, 73] width 67 height 9
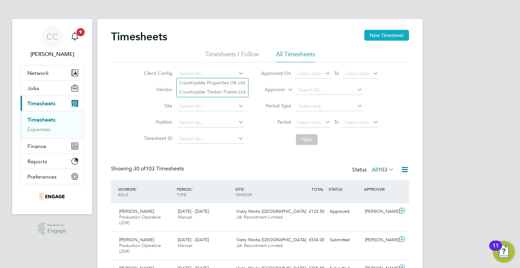
click at [392, 38] on button "New Timesheet" at bounding box center [386, 35] width 45 height 11
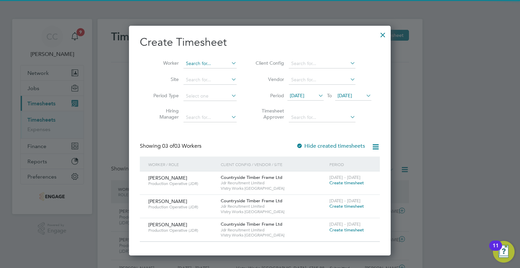
click at [202, 60] on input at bounding box center [209, 63] width 53 height 9
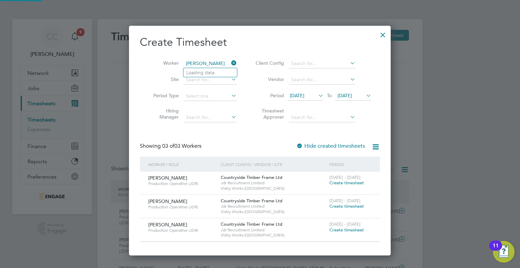
type input "[PERSON_NAME]"
click at [317, 93] on icon at bounding box center [317, 95] width 0 height 9
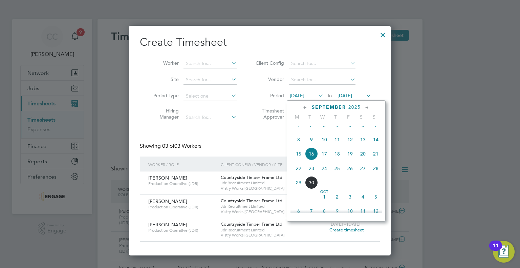
click at [295, 173] on span "22" at bounding box center [298, 168] width 13 height 13
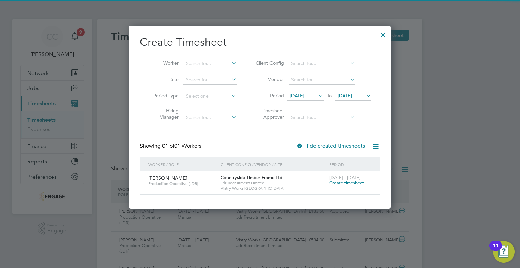
click at [352, 94] on span "[DATE]" at bounding box center [344, 95] width 15 height 6
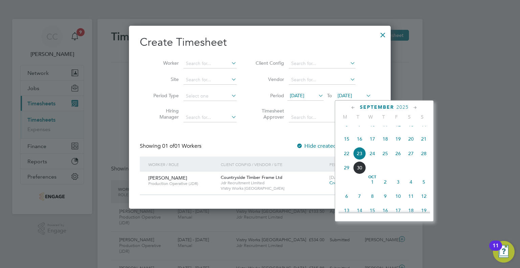
click at [409, 158] on span "27" at bounding box center [410, 153] width 13 height 13
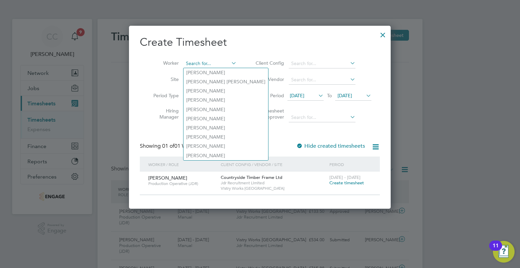
click at [185, 60] on input at bounding box center [209, 63] width 53 height 9
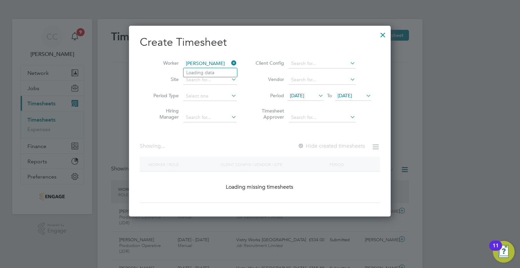
type input "[PERSON_NAME]"
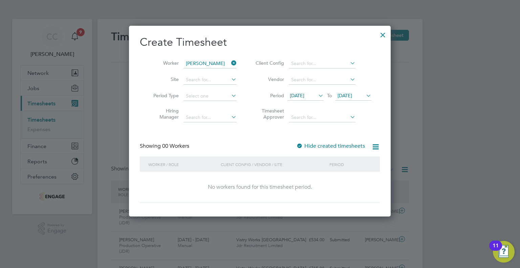
click at [380, 35] on div at bounding box center [383, 33] width 12 height 12
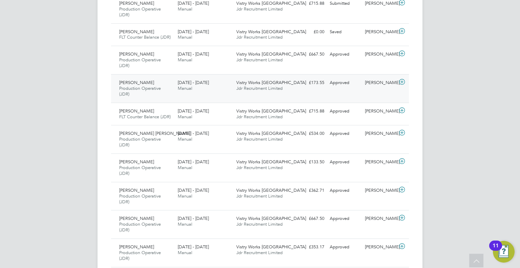
click at [200, 90] on div "[DATE] - [DATE] Manual" at bounding box center [204, 85] width 59 height 17
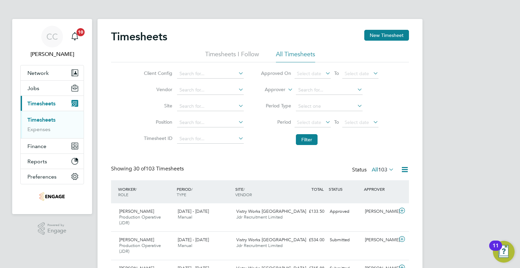
click at [387, 168] on icon at bounding box center [387, 168] width 0 height 9
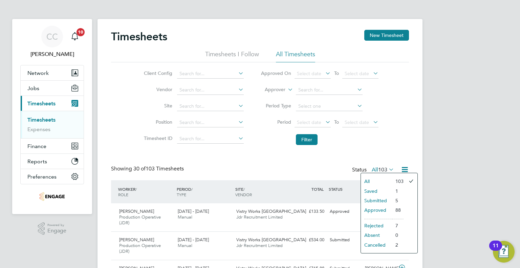
click at [387, 209] on li "Approved" at bounding box center [376, 209] width 31 height 9
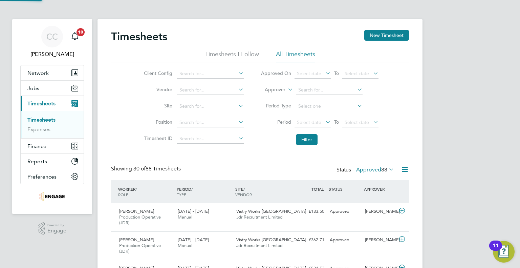
scroll to position [23, 59]
click at [312, 119] on span "Select date" at bounding box center [309, 122] width 24 height 6
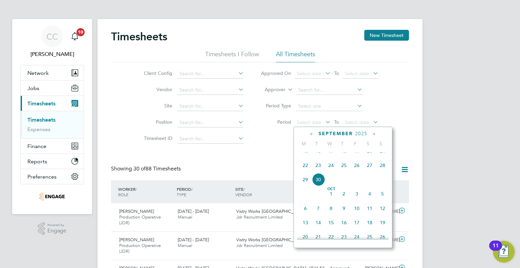
click at [303, 172] on span "22" at bounding box center [305, 165] width 13 height 13
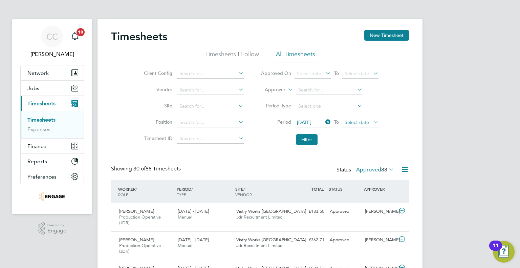
click at [362, 120] on span "Select date" at bounding box center [356, 122] width 24 height 6
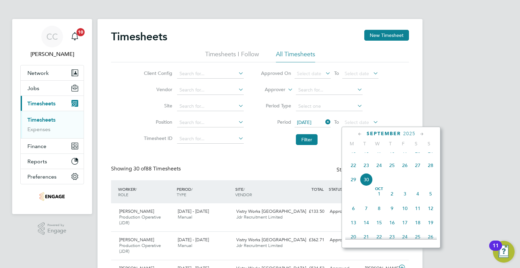
click at [418, 172] on span "27" at bounding box center [417, 165] width 13 height 13
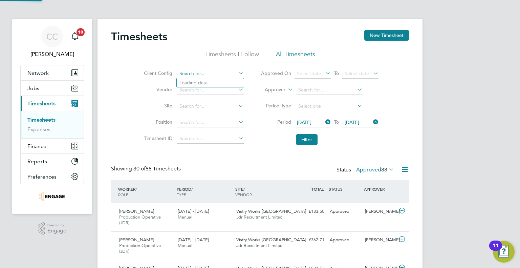
click at [179, 74] on input at bounding box center [210, 73] width 67 height 9
click at [187, 83] on li "Countryside Properties UK Ltd" at bounding box center [212, 82] width 71 height 9
type input "Countryside Properties UK Ltd"
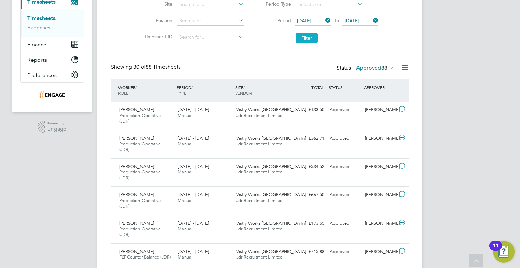
click at [296, 38] on button "Filter" at bounding box center [307, 37] width 22 height 11
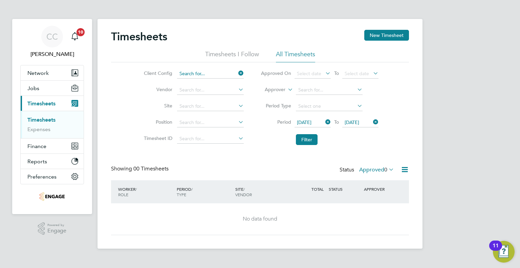
click at [230, 72] on input at bounding box center [210, 73] width 67 height 9
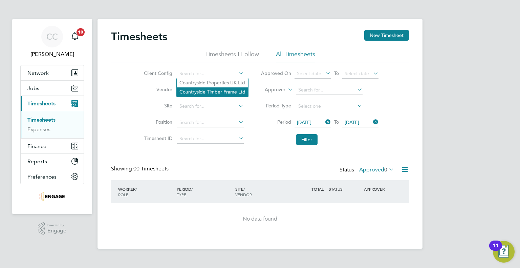
click at [229, 89] on li "Countryside Timber Frame Ltd" at bounding box center [212, 91] width 71 height 9
type input "Countryside Timber Frame Ltd"
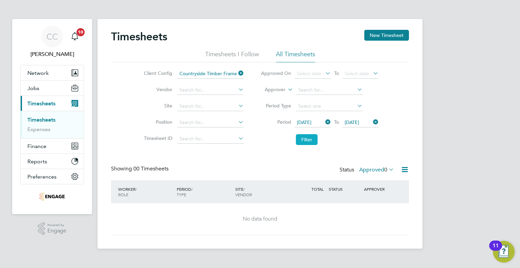
click at [304, 138] on button "Filter" at bounding box center [307, 139] width 22 height 11
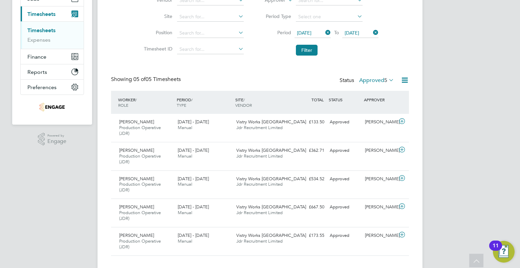
scroll to position [101, 0]
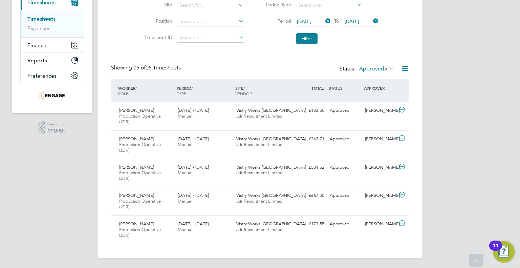
click at [387, 68] on icon at bounding box center [387, 68] width 0 height 9
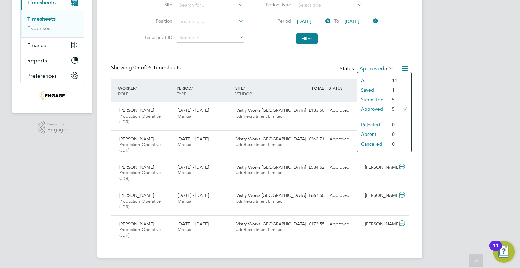
click at [383, 97] on li "Submitted" at bounding box center [372, 99] width 31 height 9
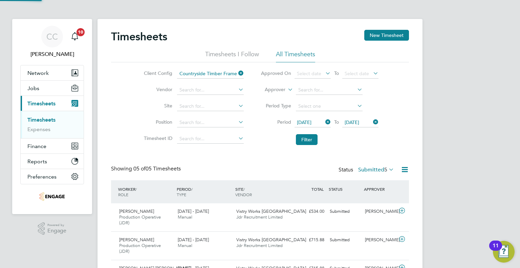
scroll to position [3, 3]
click at [322, 230] on div "[PERSON_NAME] Production Operative (JDR) [DATE] - [DATE] [DATE] - [DATE] Manual…" at bounding box center [260, 217] width 298 height 28
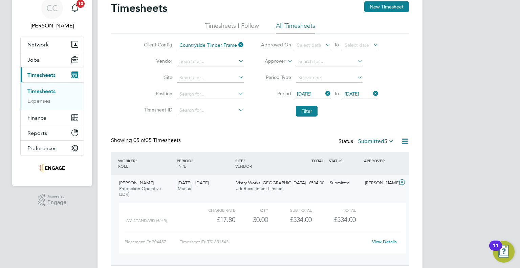
scroll to position [68, 0]
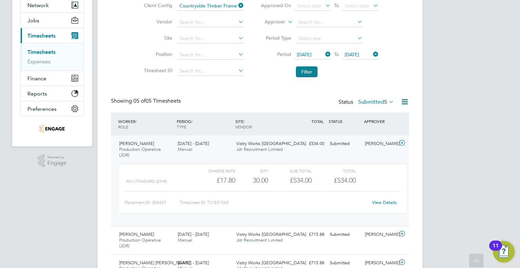
click at [375, 203] on link "View Details" at bounding box center [384, 202] width 25 height 6
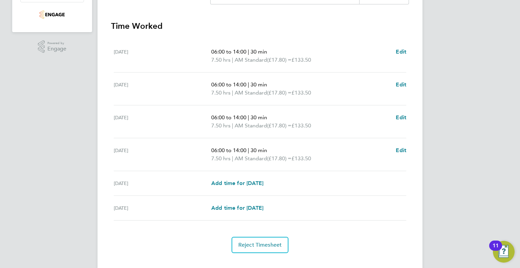
scroll to position [192, 0]
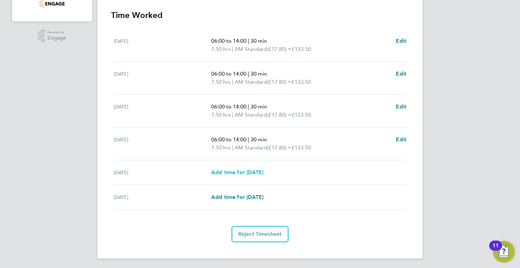
click at [263, 171] on span "Add time for [DATE]" at bounding box center [237, 172] width 52 height 6
select select "15"
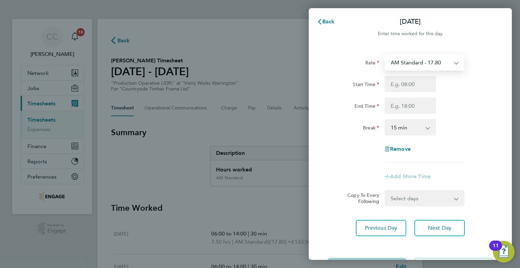
click at [403, 66] on select "AM Standard - 17.80 BONUS - 13.50 PM Standard - 19.09 AM OT2 - 35.60 PM OT1 - 2…" at bounding box center [420, 62] width 70 height 15
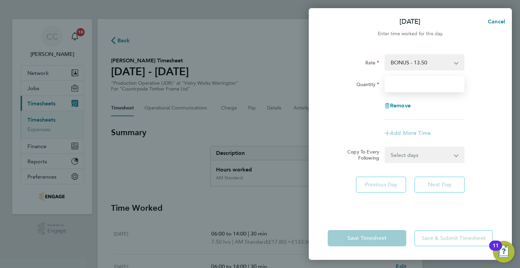
click at [402, 83] on input "Quantity" at bounding box center [424, 84] width 80 height 16
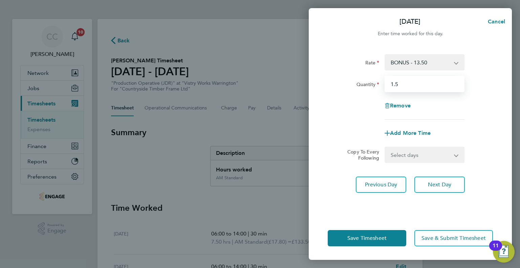
type input "1.5"
click at [462, 119] on div "Rate BONUS - 13.50 PM Standard - 19.09 AM OT2 - 35.60 PM OT1 - 28.64 AM Standar…" at bounding box center [409, 86] width 165 height 65
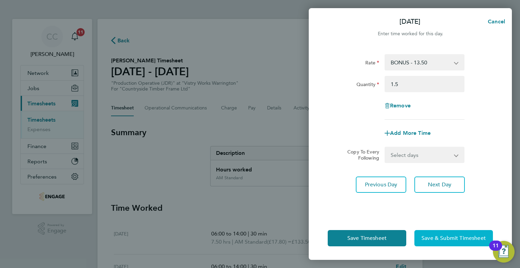
click at [432, 235] on span "Save & Submit Timesheet" at bounding box center [453, 237] width 64 height 7
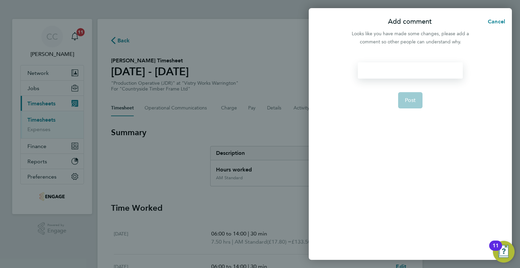
click at [384, 70] on div at bounding box center [410, 70] width 105 height 16
click at [415, 108] on button "Post" at bounding box center [410, 100] width 25 height 16
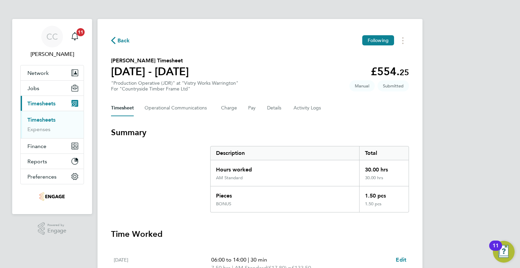
click at [122, 37] on span "Back" at bounding box center [123, 41] width 13 height 8
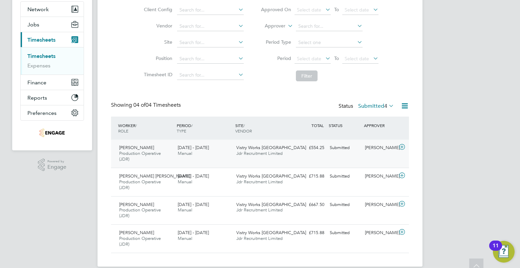
scroll to position [68, 0]
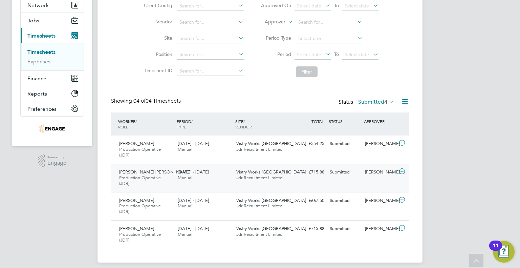
click at [296, 171] on div "£715.88 Submitted" at bounding box center [309, 171] width 35 height 11
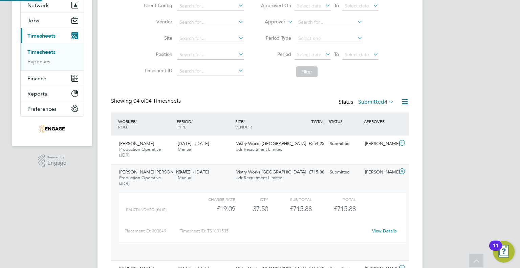
scroll to position [11, 66]
click at [383, 229] on link "View Details" at bounding box center [384, 231] width 25 height 6
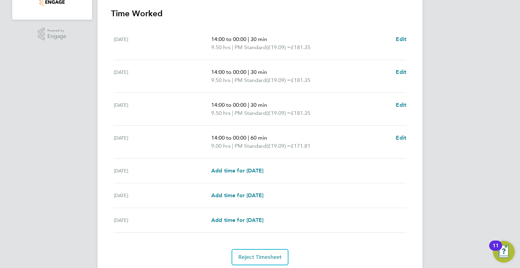
scroll to position [217, 0]
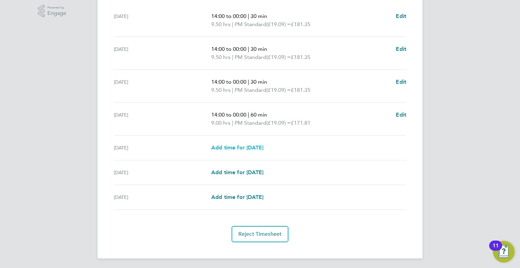
click at [257, 146] on span "Add time for [DATE]" at bounding box center [237, 147] width 52 height 6
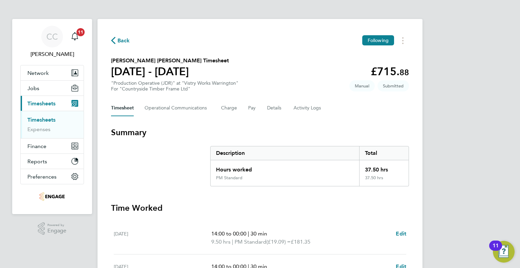
select select "15"
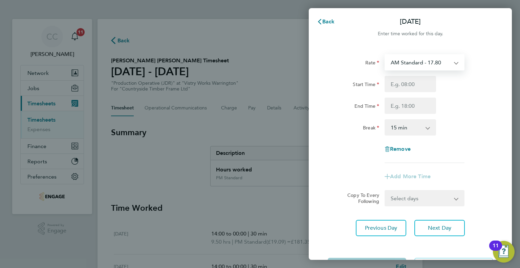
click at [406, 65] on select "AM Standard - 17.80 BONUS - 13.50 PM OT1 - 28.64 AM OT1 - 26.70 PM OT2 - 38.18 …" at bounding box center [420, 62] width 70 height 15
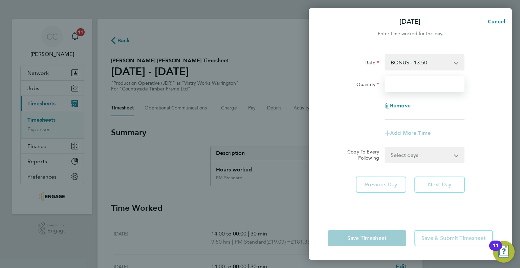
drag, startPoint x: 407, startPoint y: 68, endPoint x: 407, endPoint y: 82, distance: 14.6
click at [407, 82] on input "Quantity" at bounding box center [424, 84] width 80 height 16
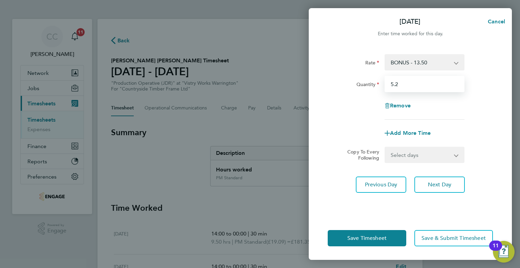
type input "5.2"
click at [472, 114] on div "Rate BONUS - 13.50 PM OT1 - 28.64 AM Standard - 17.80 AM OT1 - 26.70 PM OT2 - 3…" at bounding box center [409, 86] width 165 height 65
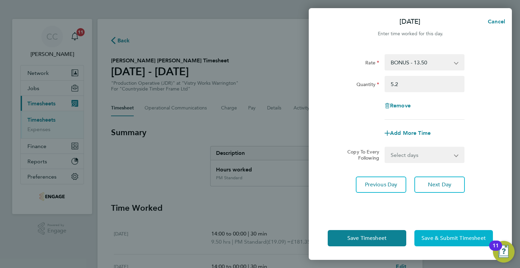
click at [436, 234] on span "Save & Submit Timesheet" at bounding box center [453, 237] width 64 height 7
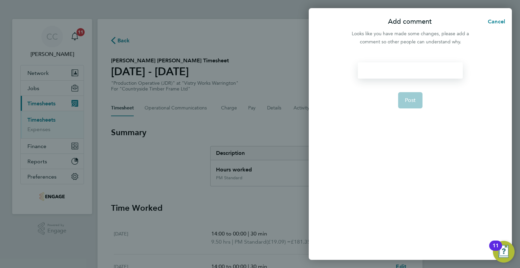
click at [389, 71] on div at bounding box center [410, 70] width 105 height 16
click at [405, 96] on button "Post" at bounding box center [410, 100] width 25 height 16
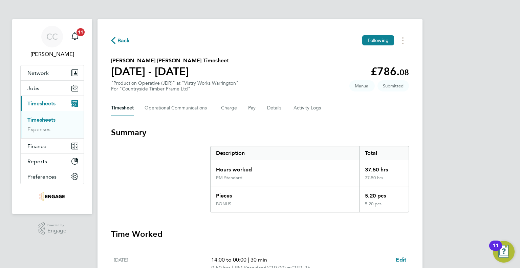
click at [120, 42] on span "Back" at bounding box center [123, 41] width 13 height 8
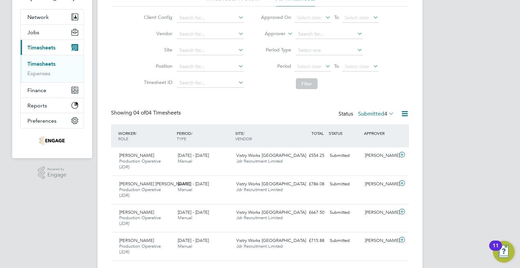
scroll to position [72, 0]
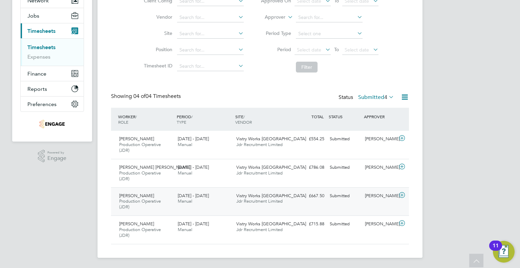
click at [300, 196] on div "£667.50 Submitted" at bounding box center [309, 195] width 35 height 11
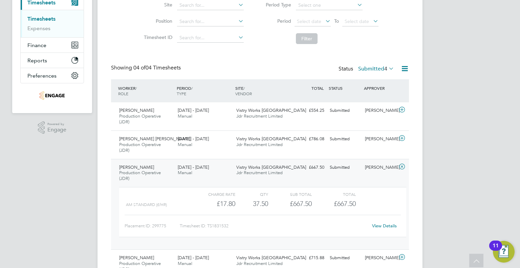
scroll to position [135, 0]
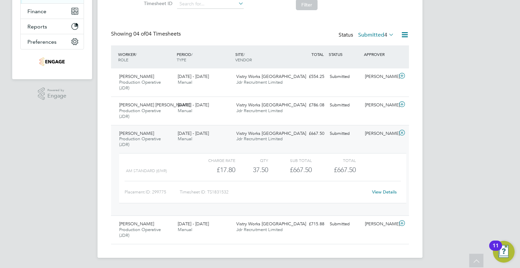
click at [380, 191] on link "View Details" at bounding box center [384, 192] width 25 height 6
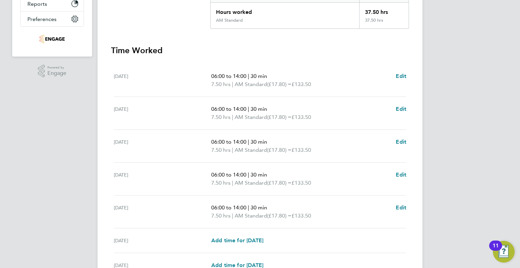
scroll to position [203, 0]
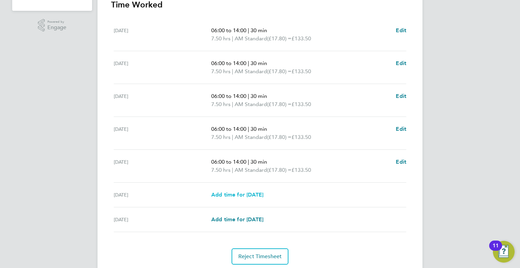
click at [245, 192] on span "Add time for [DATE]" at bounding box center [237, 194] width 52 height 6
select select "15"
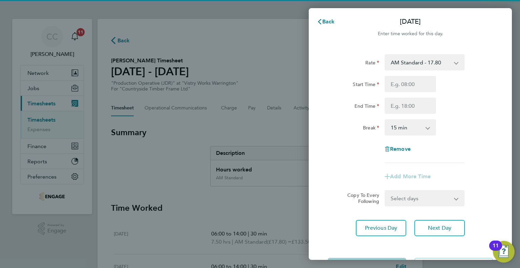
click at [410, 62] on select "AM Standard - 17.80 BONUS - 13.50 AM OT2 - 35.60 PM OT1 - 28.64 AM OT1 - 26.70 …" at bounding box center [420, 62] width 70 height 15
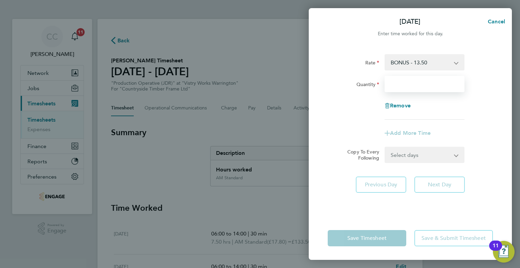
click at [410, 85] on input "Quantity" at bounding box center [424, 84] width 80 height 16
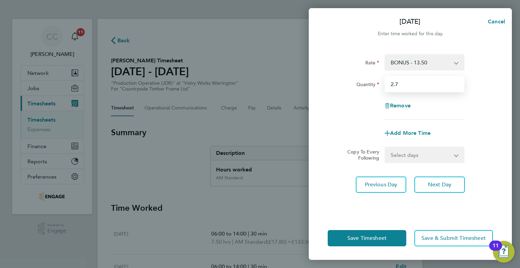
type input "2.7"
click at [483, 134] on div "Add More Time" at bounding box center [410, 133] width 171 height 16
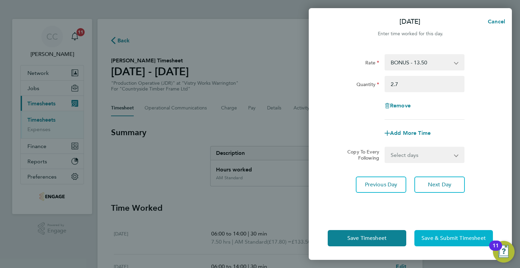
click at [446, 239] on span "Save & Submit Timesheet" at bounding box center [453, 237] width 64 height 7
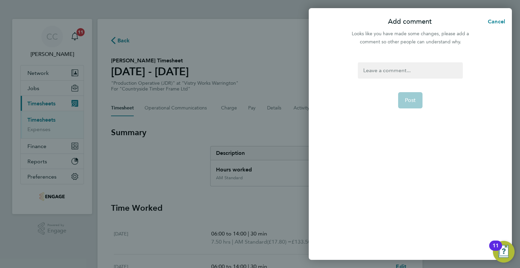
click at [403, 74] on div at bounding box center [410, 70] width 105 height 16
click at [396, 70] on div at bounding box center [410, 70] width 105 height 16
click at [409, 104] on button "Post" at bounding box center [410, 100] width 25 height 16
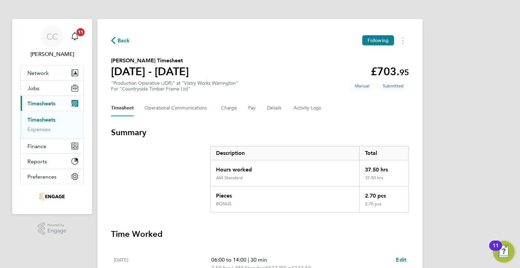
click at [114, 40] on icon "button" at bounding box center [113, 40] width 4 height 7
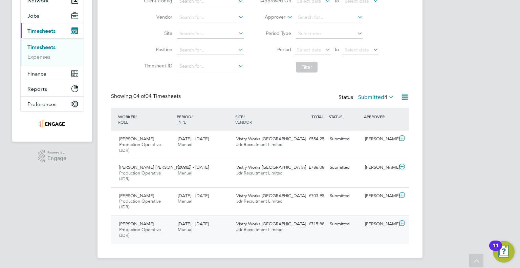
click at [338, 229] on div "[PERSON_NAME] Production Operative (JDR) [DATE] - [DATE] [DATE] - [DATE] Manual…" at bounding box center [260, 229] width 298 height 28
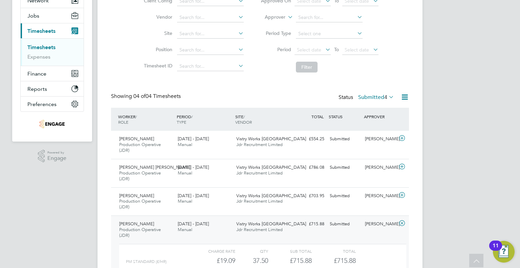
scroll to position [135, 0]
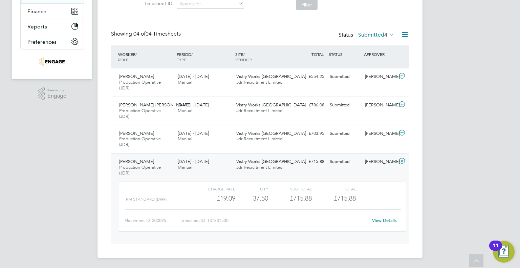
click at [380, 218] on link "View Details" at bounding box center [384, 220] width 25 height 6
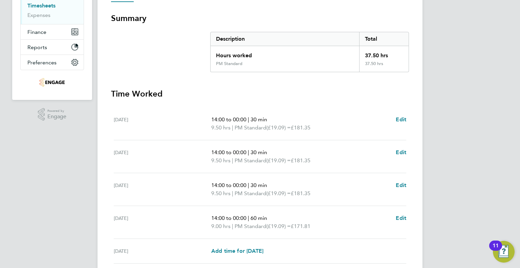
scroll to position [217, 0]
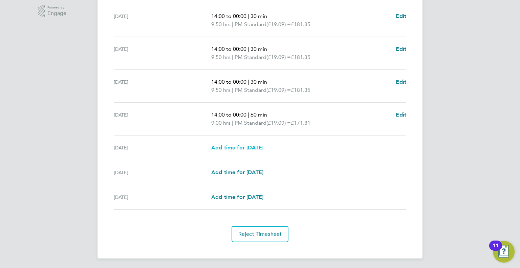
click at [261, 144] on span "Add time for [DATE]" at bounding box center [237, 147] width 52 height 6
select select "15"
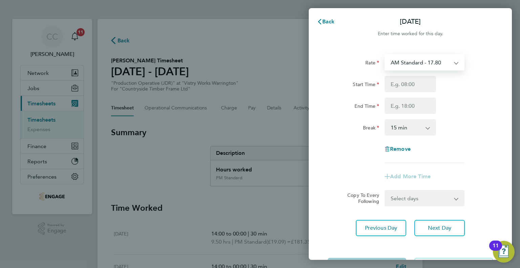
click at [433, 62] on select "AM Standard - 17.80 BONUS - 13.50 PM OT2 - 38.18 PM OT1 - 28.64 AM OT1 - 26.70 …" at bounding box center [420, 62] width 70 height 15
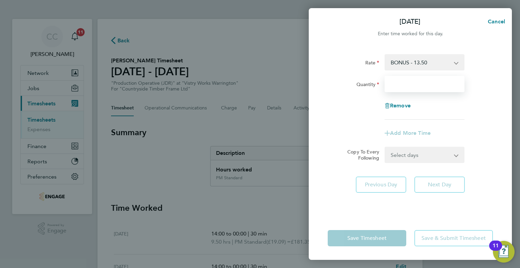
click at [439, 86] on input "Quantity" at bounding box center [424, 84] width 80 height 16
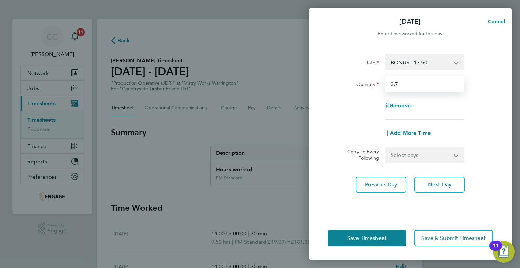
type input "3.7"
click at [458, 106] on div "Remove" at bounding box center [410, 105] width 171 height 16
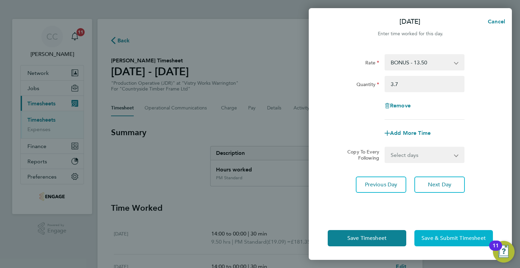
click at [458, 236] on span "Save & Submit Timesheet" at bounding box center [453, 237] width 64 height 7
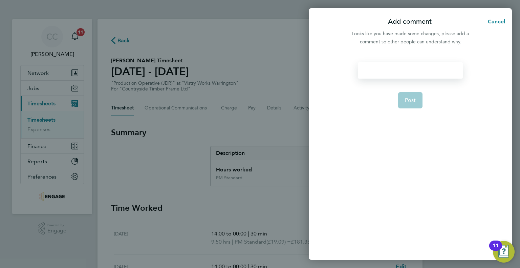
click at [403, 74] on div at bounding box center [410, 70] width 105 height 16
click at [413, 99] on span "Post" at bounding box center [410, 100] width 11 height 7
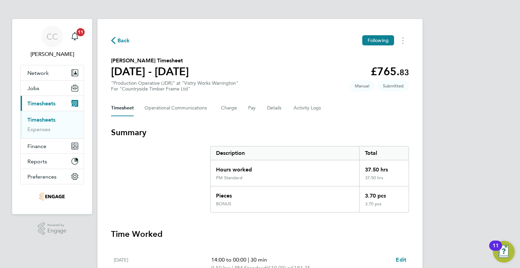
click at [121, 42] on span "Back" at bounding box center [123, 41] width 13 height 8
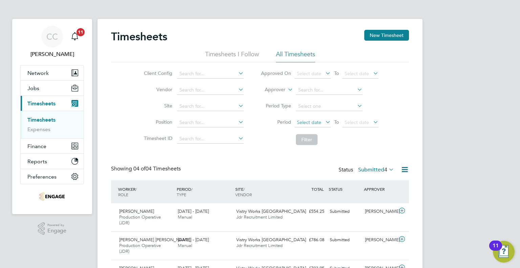
click at [310, 119] on span "Select date" at bounding box center [309, 122] width 24 height 6
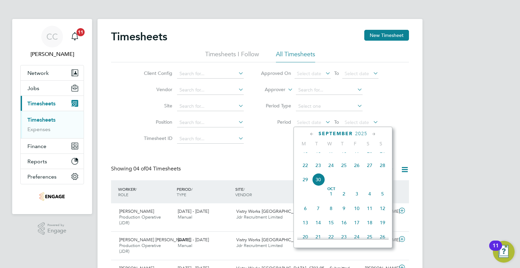
click at [306, 172] on span "22" at bounding box center [305, 165] width 13 height 13
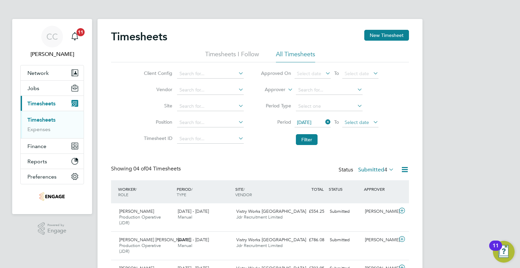
click at [370, 119] on span "Select date" at bounding box center [360, 122] width 36 height 9
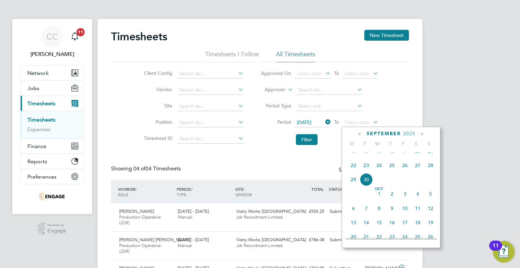
click at [416, 172] on span "27" at bounding box center [417, 165] width 13 height 13
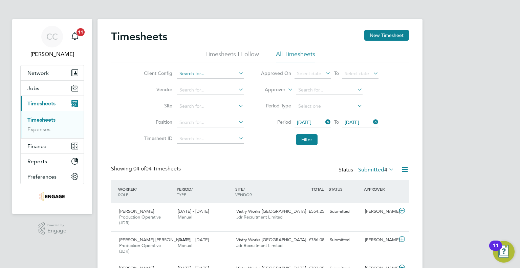
click at [212, 72] on input at bounding box center [210, 73] width 67 height 9
click at [197, 90] on li "Countryside Timber Frame Ltd" at bounding box center [212, 91] width 71 height 9
type input "Countryside Timber Frame Ltd"
click at [191, 88] on input at bounding box center [210, 89] width 67 height 9
click at [135, 99] on li "Site" at bounding box center [192, 106] width 119 height 16
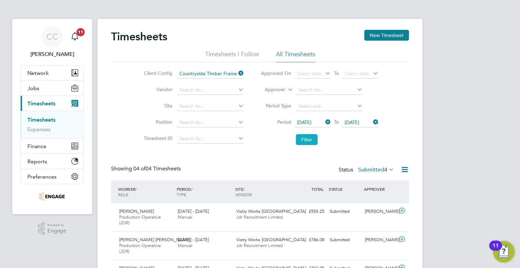
click at [299, 137] on button "Filter" at bounding box center [307, 139] width 22 height 11
click at [237, 71] on icon at bounding box center [237, 72] width 0 height 9
click at [296, 139] on button "Filter" at bounding box center [307, 139] width 22 height 11
click at [373, 35] on button "New Timesheet" at bounding box center [386, 35] width 45 height 11
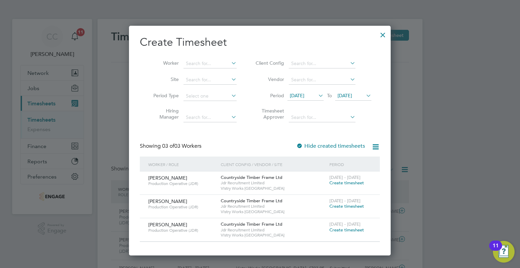
click at [317, 91] on icon at bounding box center [317, 95] width 0 height 9
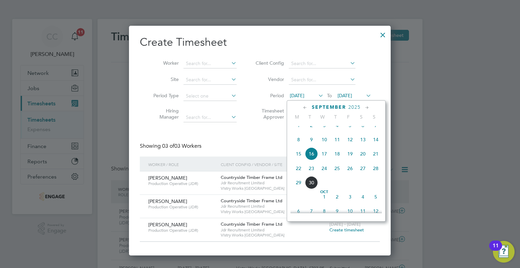
click at [298, 172] on span "22" at bounding box center [298, 168] width 13 height 13
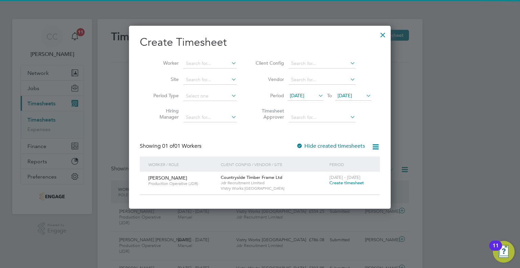
click at [350, 95] on span "[DATE]" at bounding box center [344, 95] width 15 height 6
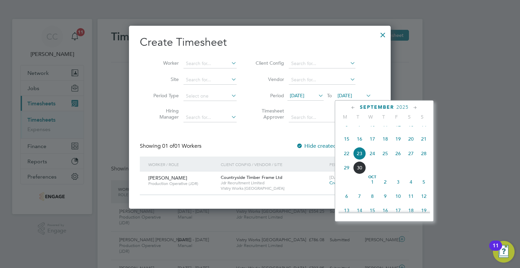
click at [410, 160] on span "27" at bounding box center [410, 153] width 13 height 13
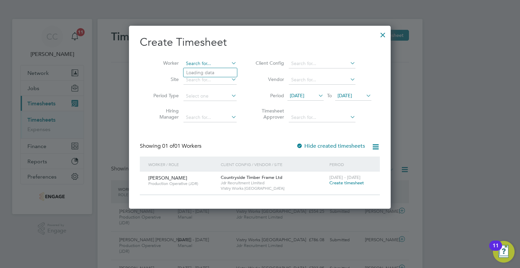
click at [214, 62] on input at bounding box center [209, 63] width 53 height 9
click at [211, 69] on li "[PERSON_NAME]" at bounding box center [225, 72] width 84 height 9
type input "[PERSON_NAME]"
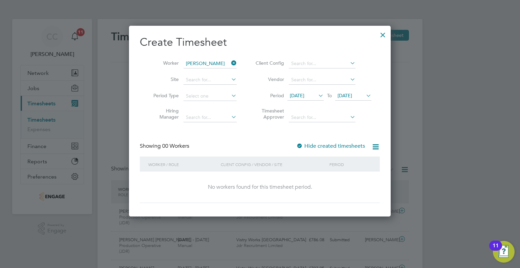
click at [381, 34] on div at bounding box center [383, 33] width 12 height 12
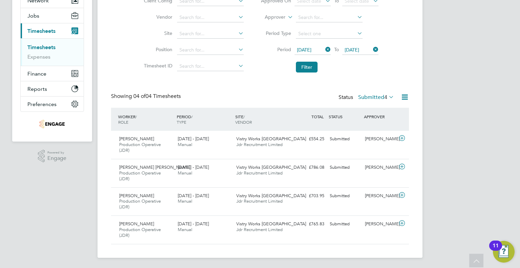
click at [387, 97] on icon at bounding box center [387, 96] width 0 height 9
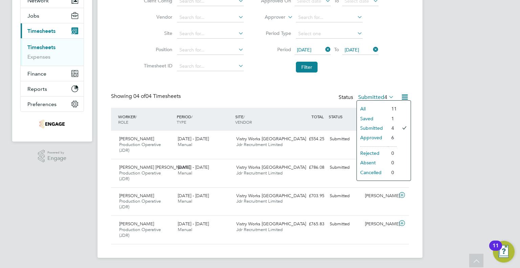
click at [375, 116] on li "Saved" at bounding box center [372, 118] width 31 height 9
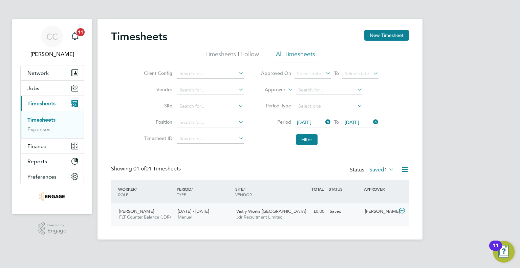
click at [368, 211] on div "[PERSON_NAME]" at bounding box center [379, 211] width 35 height 11
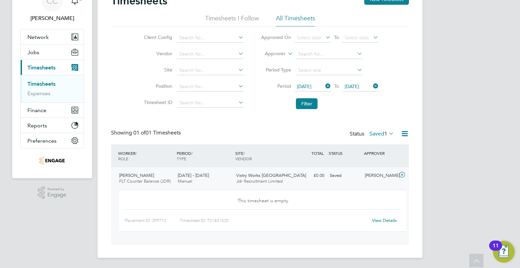
click at [382, 219] on link "View Details" at bounding box center [384, 220] width 25 height 6
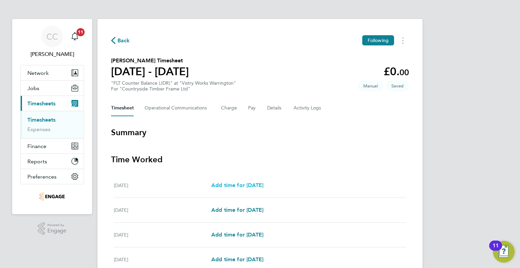
click at [245, 186] on span "Add time for [DATE]" at bounding box center [237, 185] width 52 height 6
select select "15"
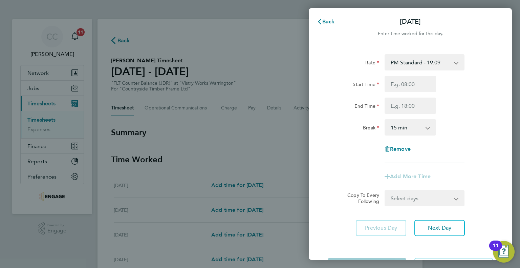
click at [394, 59] on select "PM Standard - 19.09 BONUS - 13.50 PM OT 1 - 28.63 PM OT 2 - 38.18" at bounding box center [420, 62] width 70 height 15
click at [326, 18] on span "Back" at bounding box center [328, 21] width 13 height 6
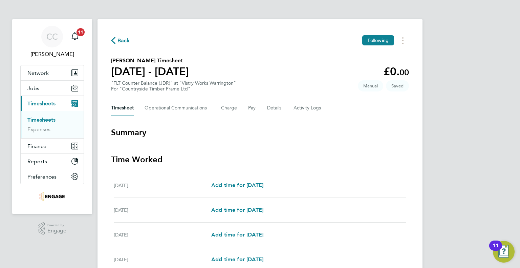
click at [119, 35] on div "Back Following [PERSON_NAME] Timesheet [DATE] - [DATE] £0. 00 "FLT Counter Bala…" at bounding box center [259, 207] width 325 height 376
click at [119, 39] on span "Back" at bounding box center [123, 41] width 13 height 8
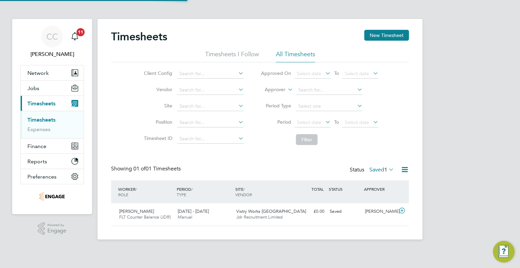
scroll to position [17, 59]
click at [385, 164] on div "Timesheets New Timesheet Timesheets I Follow All Timesheets Client Config Vendo…" at bounding box center [260, 128] width 298 height 196
click at [386, 167] on span "1" at bounding box center [385, 169] width 3 height 7
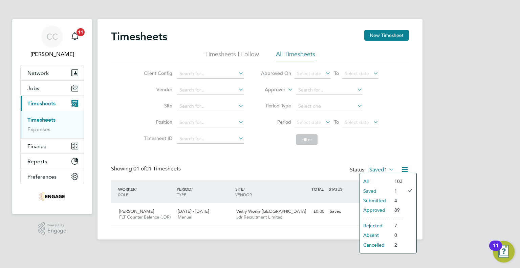
click at [378, 209] on li "Approved" at bounding box center [375, 209] width 31 height 9
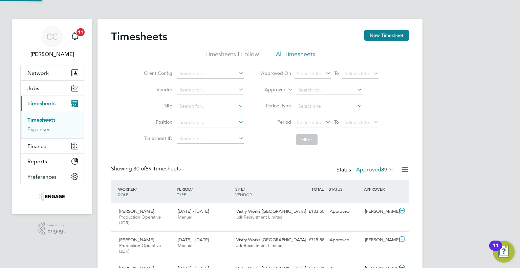
scroll to position [0, 0]
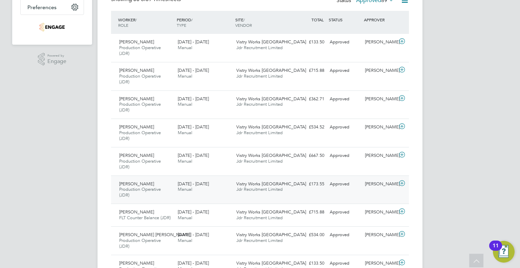
click at [346, 190] on div "[PERSON_NAME] Production Operative (JDR) [DATE] - [DATE] [DATE] - [DATE] Manual…" at bounding box center [260, 189] width 298 height 28
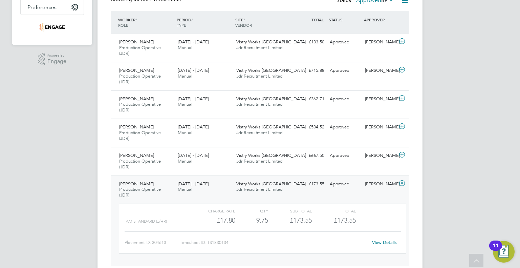
click at [380, 242] on link "View Details" at bounding box center [384, 242] width 25 height 6
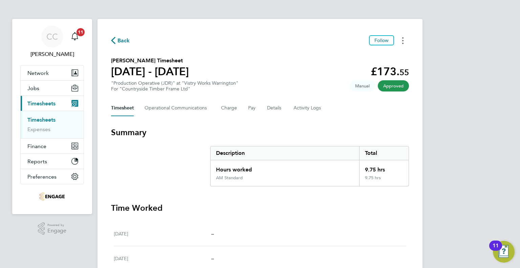
click at [405, 38] on button "Timesheets Menu" at bounding box center [402, 40] width 12 height 10
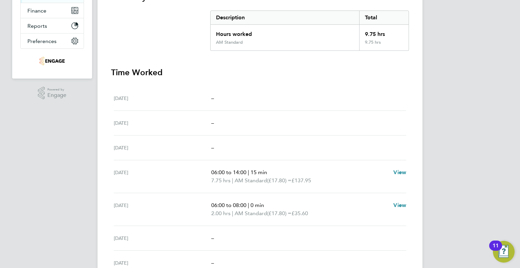
scroll to position [169, 0]
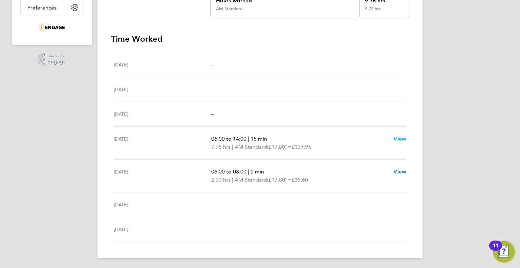
click at [397, 138] on span "View" at bounding box center [399, 138] width 13 height 6
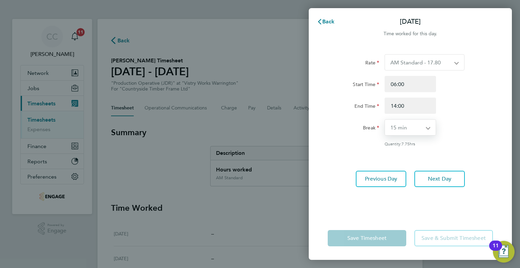
click at [402, 128] on select "0 min 15 min 30 min 45 min 60 min 75 min 90 min" at bounding box center [406, 127] width 43 height 16
select select "30"
click at [385, 119] on select "0 min 15 min 30 min 45 min 60 min 75 min 90 min" at bounding box center [406, 127] width 43 height 16
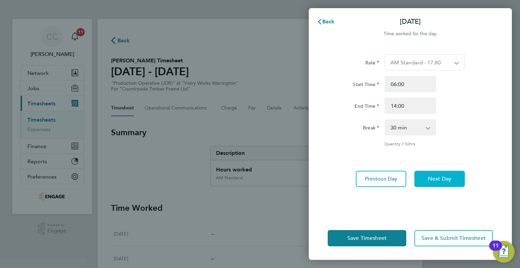
click at [425, 177] on button "Next Day" at bounding box center [439, 179] width 50 height 16
click at [324, 19] on span "Back" at bounding box center [328, 21] width 13 height 6
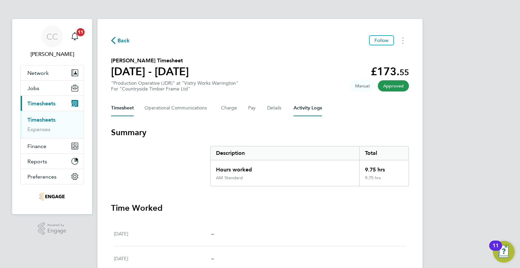
click at [313, 111] on Logs-tab "Activity Logs" at bounding box center [307, 108] width 28 height 16
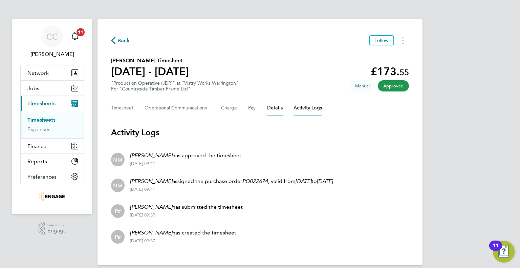
click at [276, 110] on button "Details" at bounding box center [275, 108] width 16 height 16
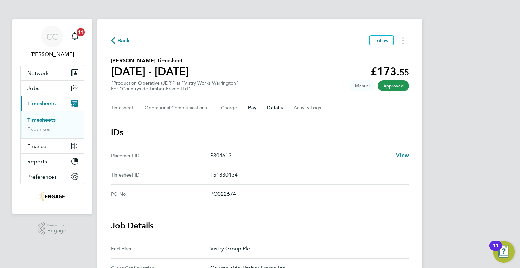
click at [249, 109] on button "Pay" at bounding box center [252, 108] width 8 height 16
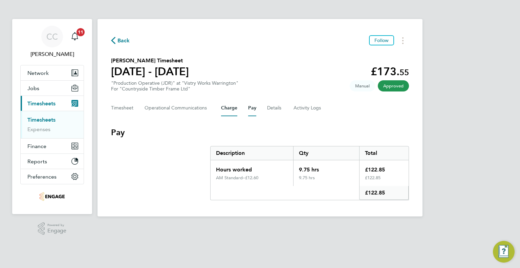
click at [224, 107] on button "Charge" at bounding box center [229, 108] width 16 height 16
click at [188, 107] on Communications-tab "Operational Communications" at bounding box center [177, 108] width 66 height 16
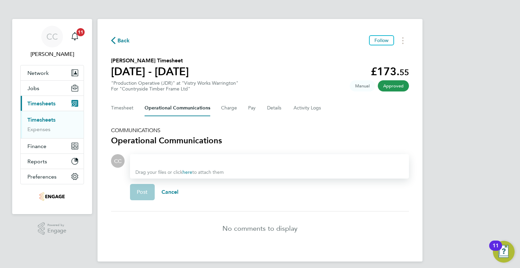
click at [135, 106] on div "Timesheet Operational Communications Charge Pay Details Activity Logs" at bounding box center [260, 108] width 298 height 16
click at [128, 107] on button "Timesheet" at bounding box center [122, 108] width 23 height 16
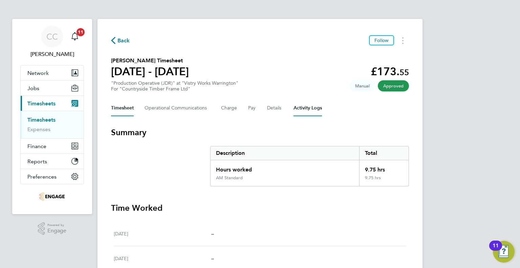
click at [310, 114] on Logs-tab "Activity Logs" at bounding box center [307, 108] width 28 height 16
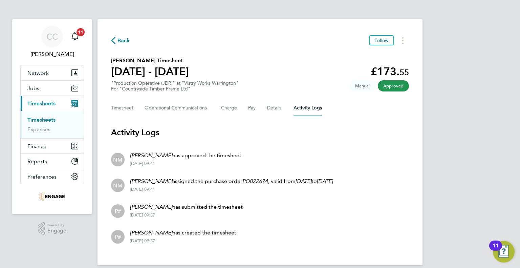
click at [379, 88] on span "Approved" at bounding box center [393, 85] width 31 height 11
click at [356, 86] on span "Manual" at bounding box center [361, 85] width 25 height 11
click at [406, 39] on button "Timesheets Menu" at bounding box center [402, 40] width 12 height 10
click at [123, 43] on span "Back" at bounding box center [123, 41] width 13 height 8
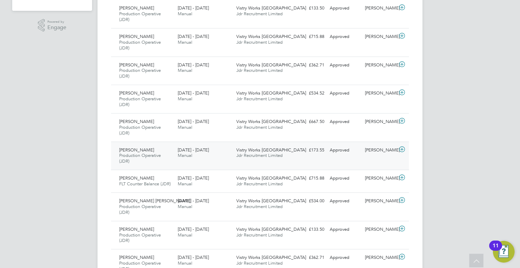
click at [401, 147] on icon at bounding box center [401, 148] width 8 height 5
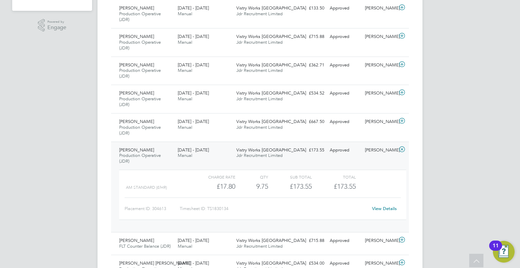
click at [404, 147] on icon at bounding box center [401, 148] width 8 height 5
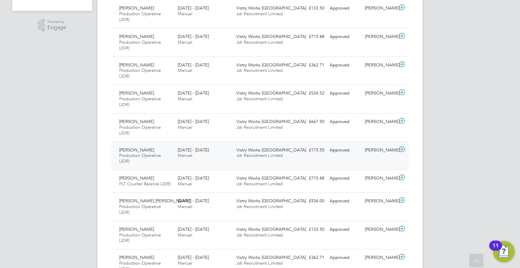
click at [399, 149] on icon at bounding box center [401, 148] width 8 height 5
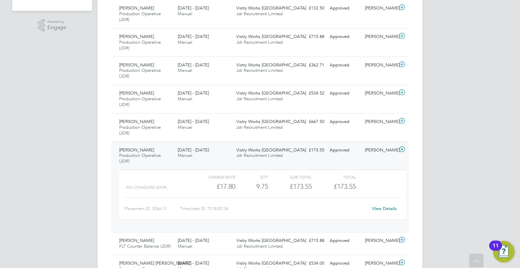
click at [382, 208] on link "View Details" at bounding box center [384, 208] width 25 height 6
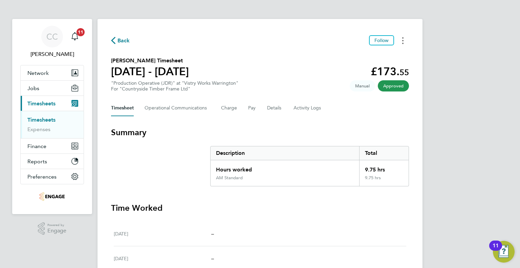
click at [402, 38] on circle "Timesheets Menu" at bounding box center [402, 37] width 1 height 1
